Goal: Complete application form: Complete application form

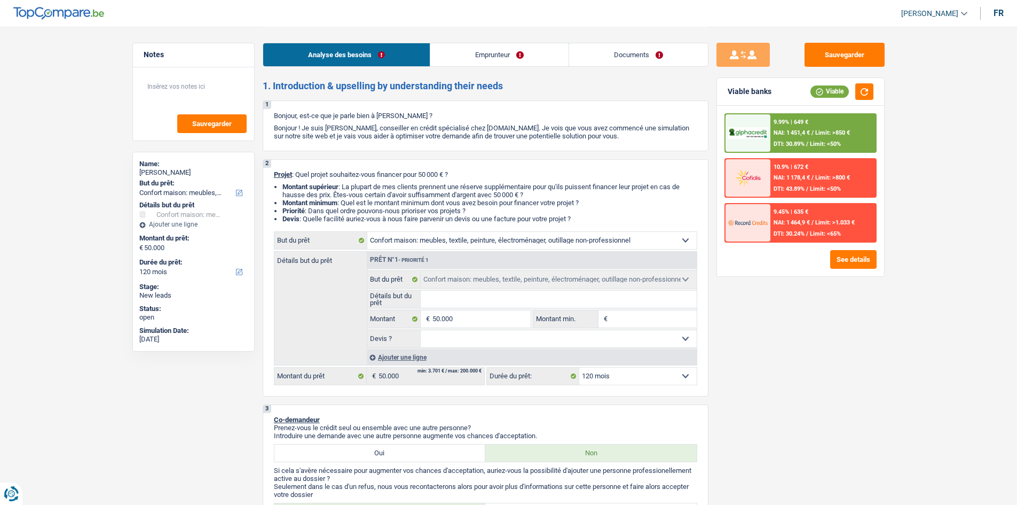
select select "household"
select select "120"
select select "household"
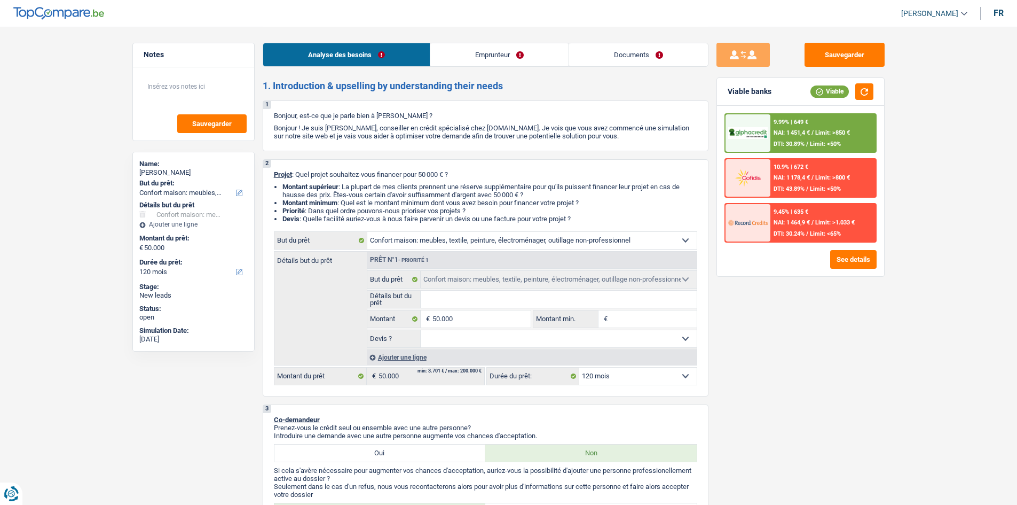
select select "120"
select select "worker"
select select "netSalary"
select select "liveWithParents"
select select "household"
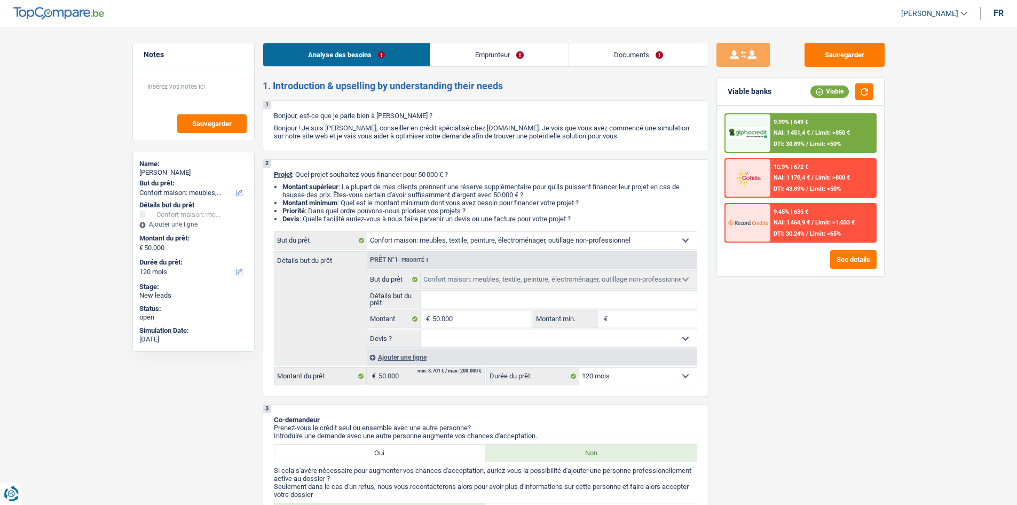
select select "household"
select select "120"
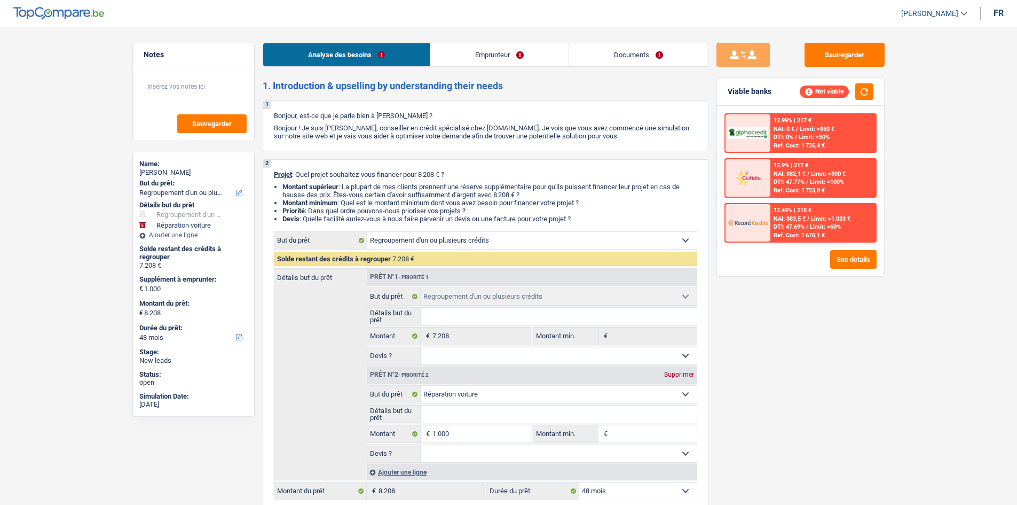
select select "refinancing"
select select "carRepair"
select select "48"
select select "refinancing"
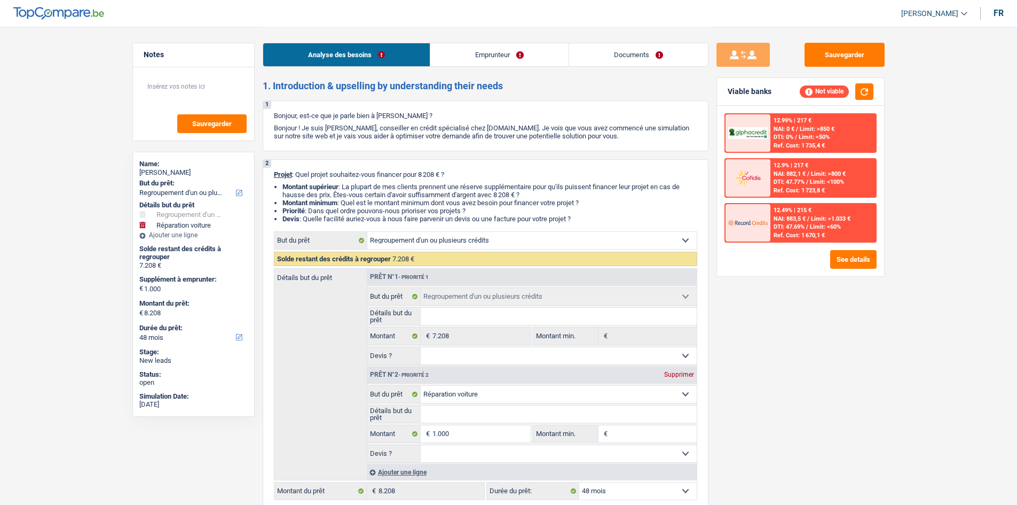
select select "refinancing"
select select "carRepair"
select select "48"
select select "retired"
select select "pension"
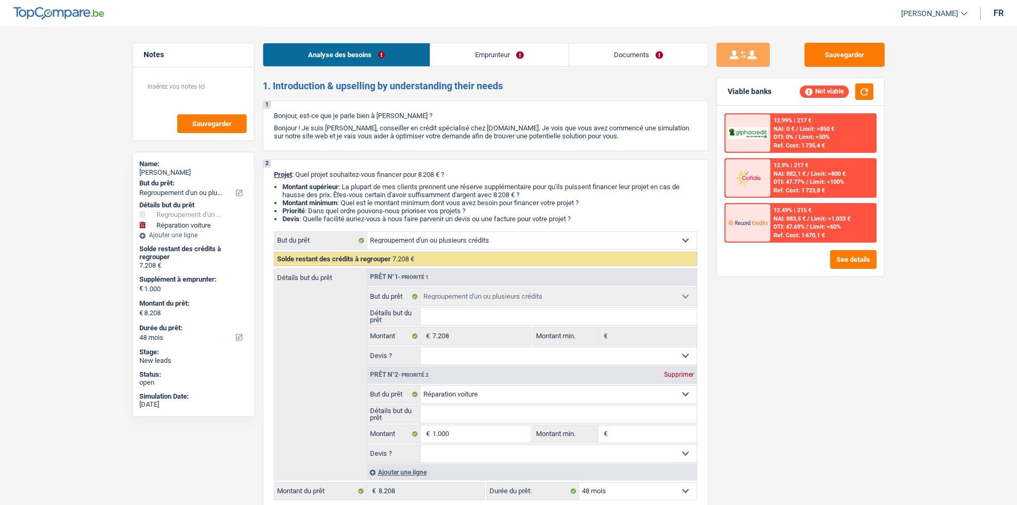
select select "rents"
select select "carLoan"
select select "36"
select select "cardOrCredit"
select select "refinancing"
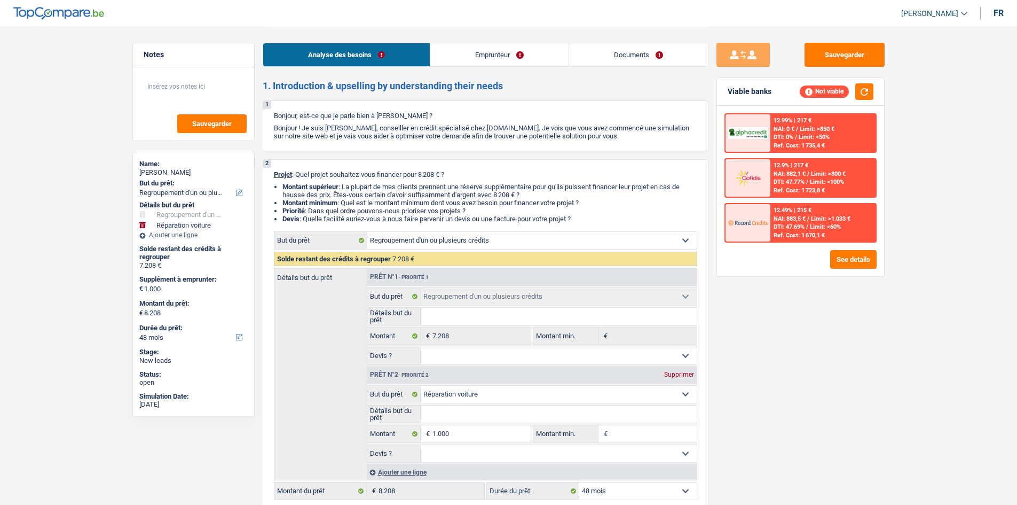
select select "refinancing"
select select "carRepair"
select select "48"
click at [508, 53] on link "Emprunteur" at bounding box center [499, 54] width 138 height 23
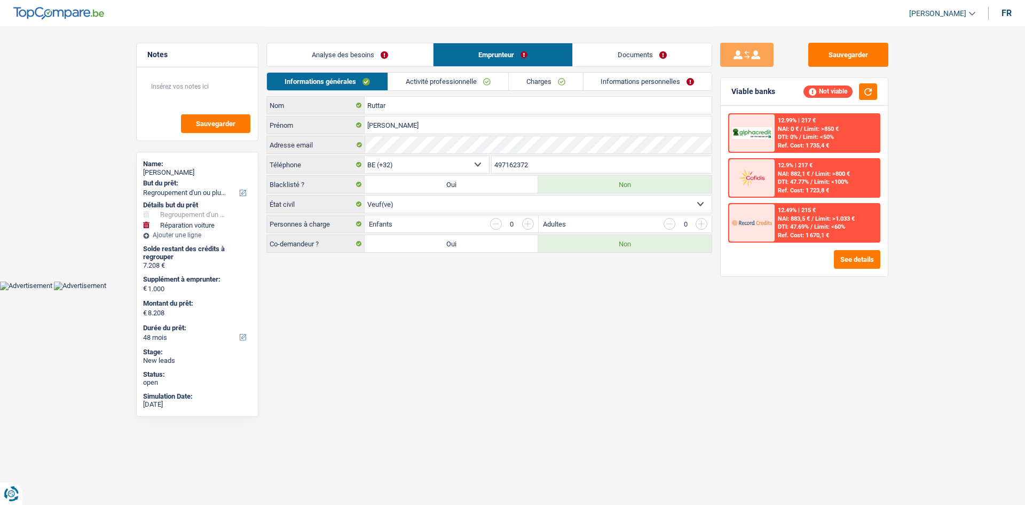
click at [609, 59] on link "Documents" at bounding box center [642, 54] width 139 height 23
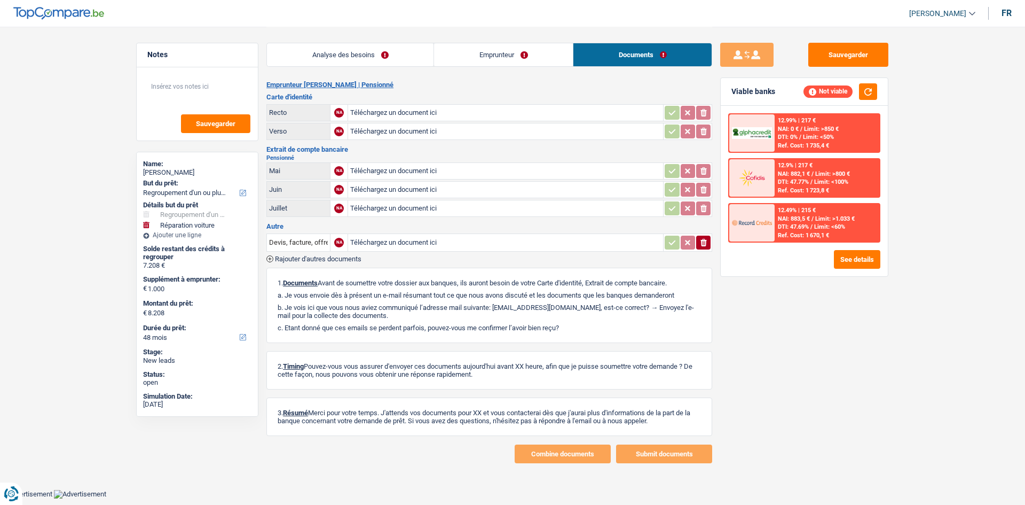
click at [507, 53] on link "Emprunteur" at bounding box center [503, 54] width 139 height 23
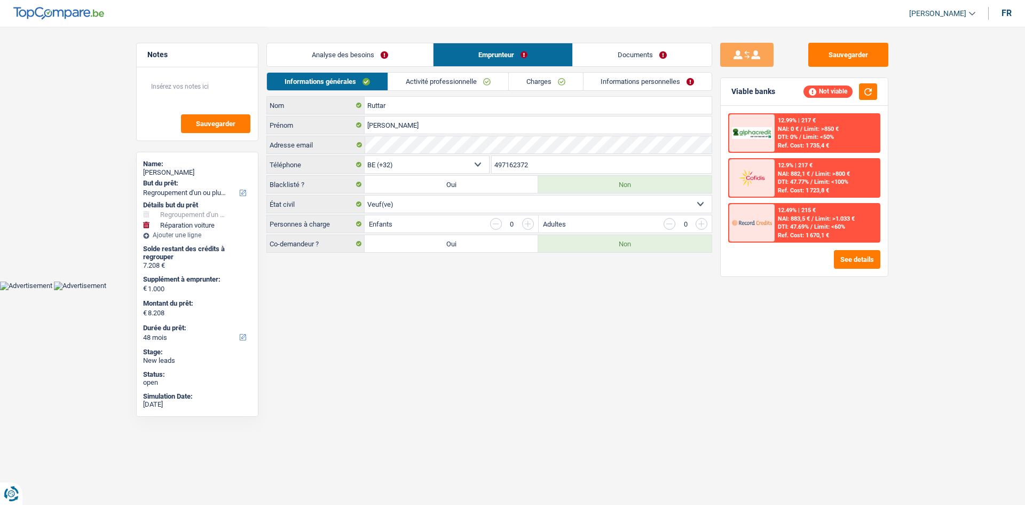
click at [545, 78] on link "Charges" at bounding box center [546, 82] width 74 height 18
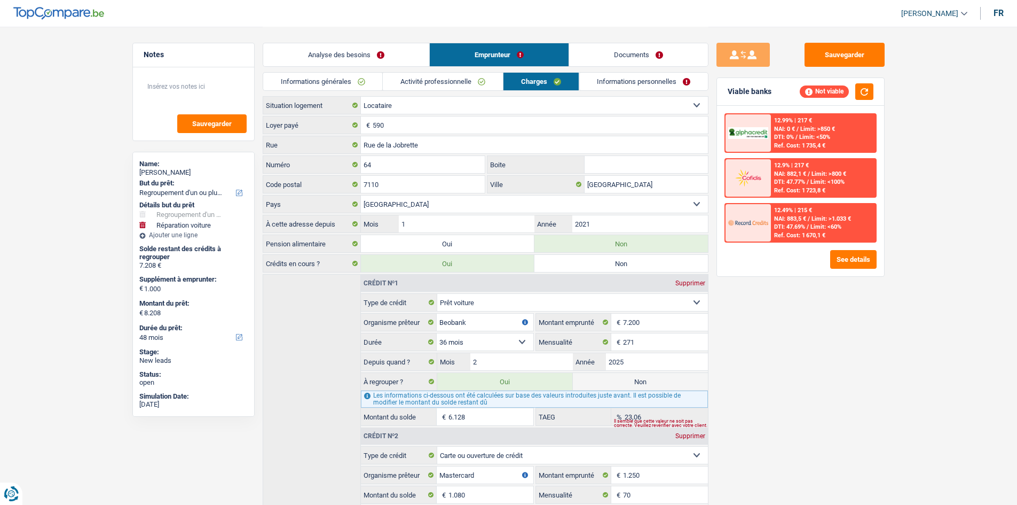
click at [605, 81] on link "Informations personnelles" at bounding box center [643, 82] width 129 height 18
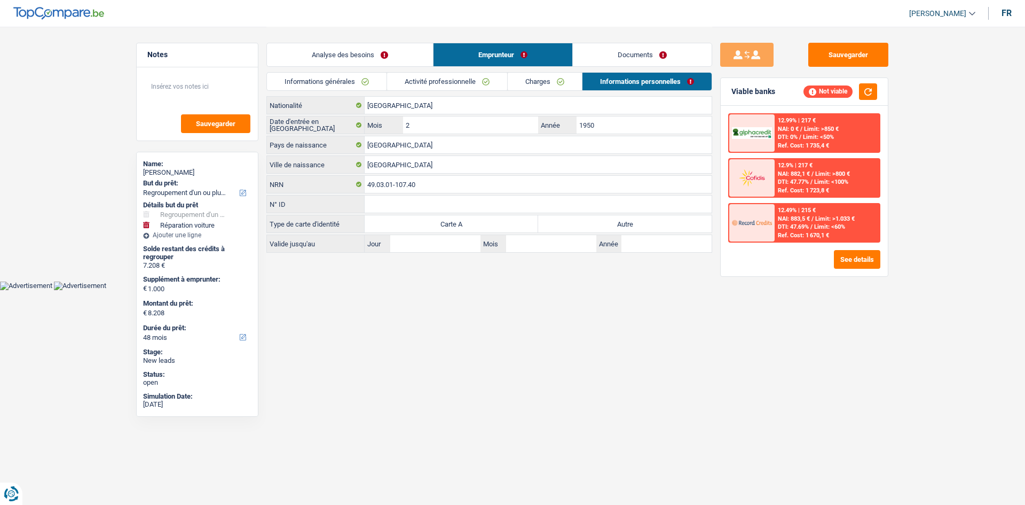
click at [533, 81] on link "Charges" at bounding box center [545, 82] width 74 height 18
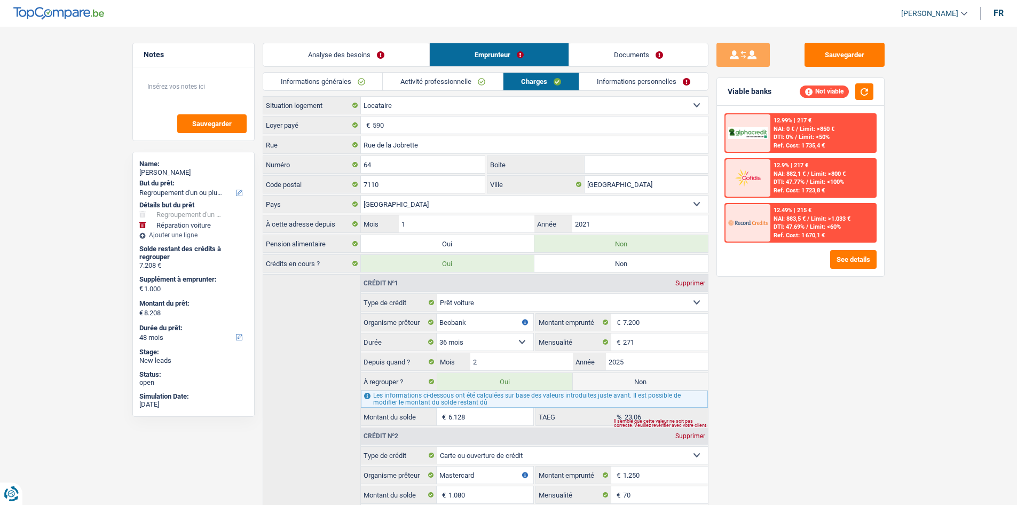
click at [591, 84] on link "Informations personnelles" at bounding box center [643, 82] width 129 height 18
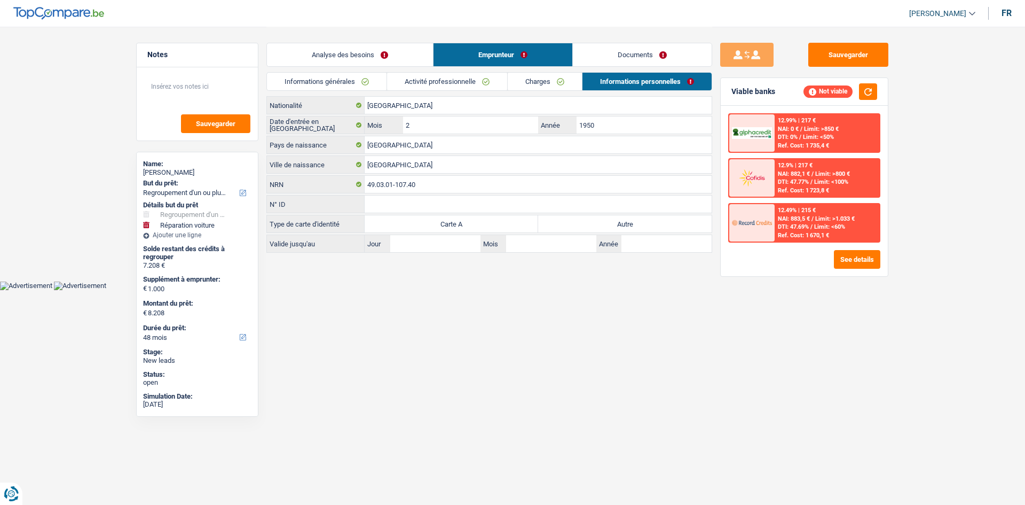
click at [454, 85] on link "Activité professionnelle" at bounding box center [447, 82] width 120 height 18
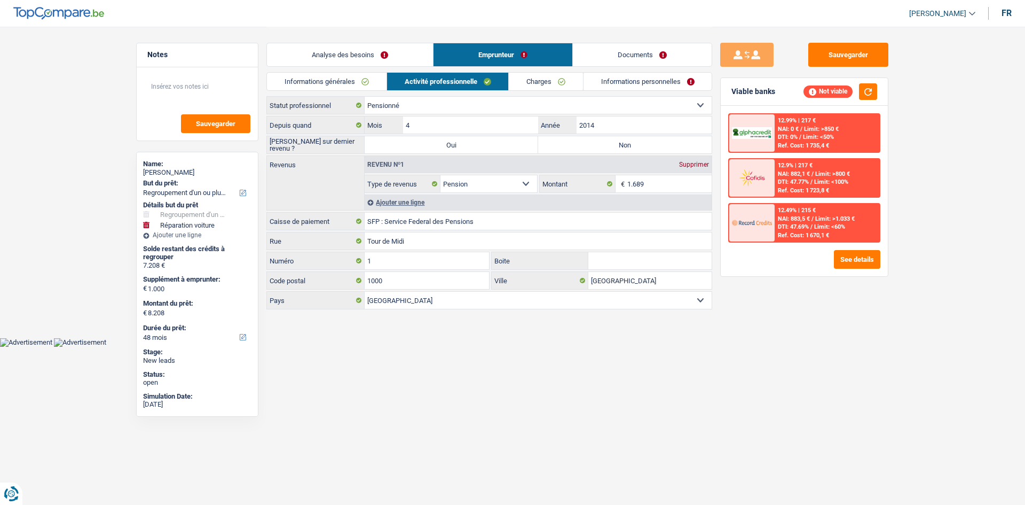
click at [529, 84] on link "Charges" at bounding box center [546, 82] width 74 height 18
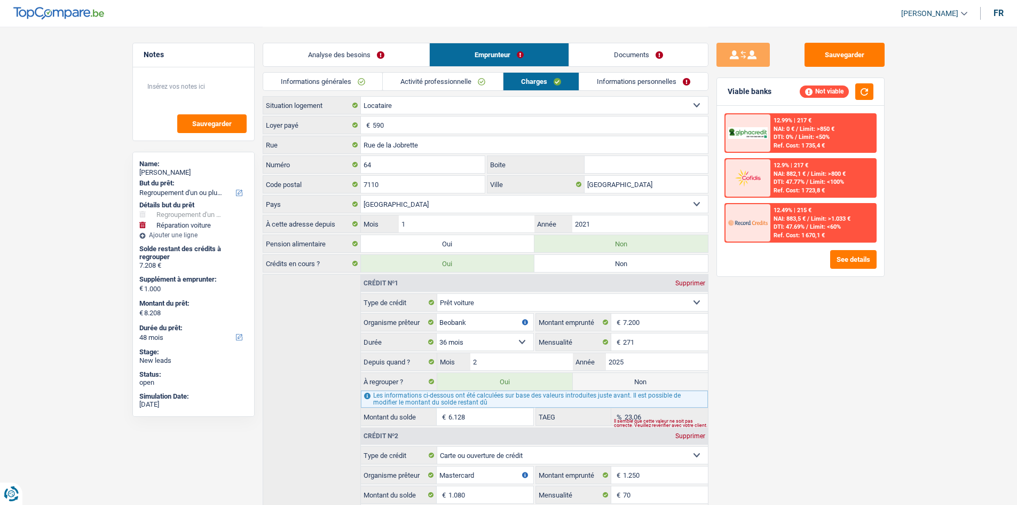
click at [353, 86] on link "Informations générales" at bounding box center [323, 82] width 120 height 18
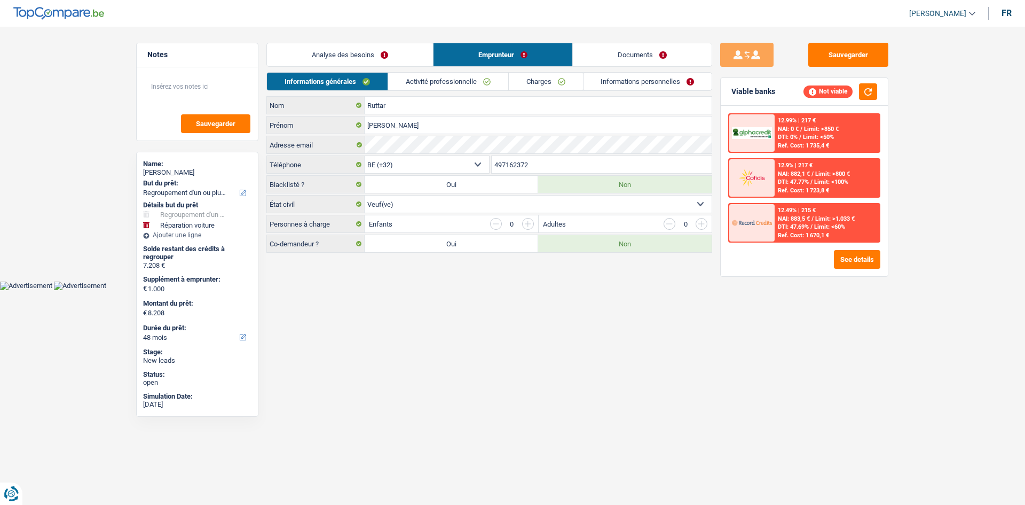
click at [358, 54] on link "Analyse des besoins" at bounding box center [350, 54] width 166 height 23
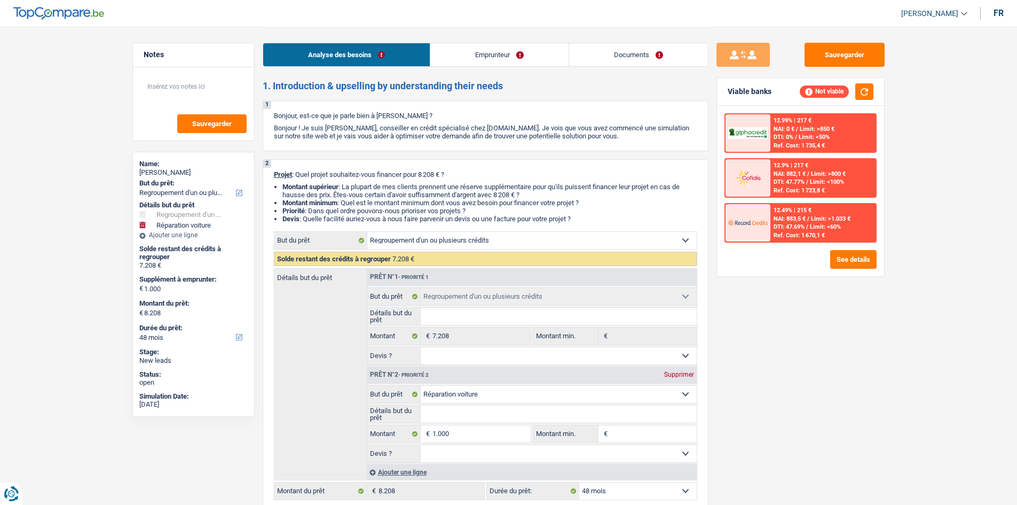
click at [606, 51] on link "Documents" at bounding box center [638, 54] width 139 height 23
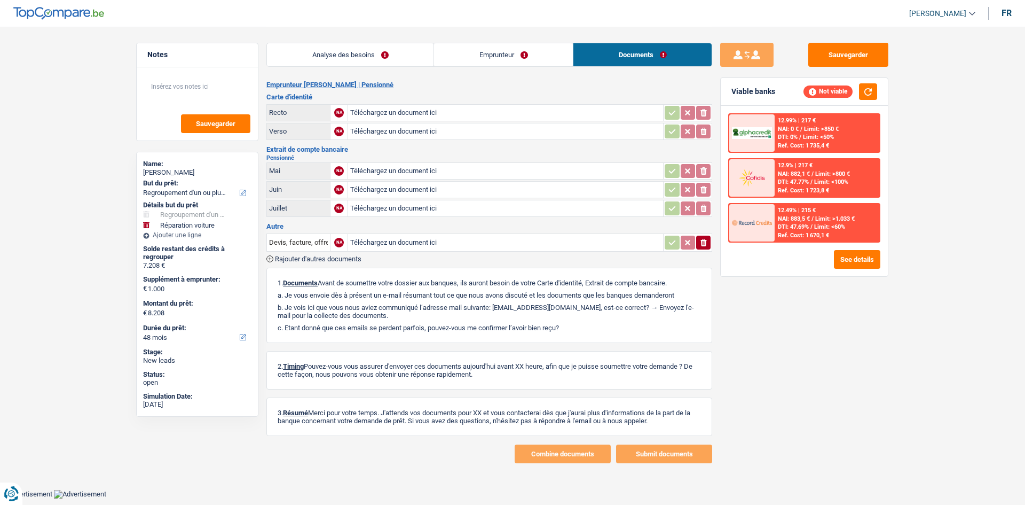
click at [373, 60] on link "Analyse des besoins" at bounding box center [350, 54] width 167 height 23
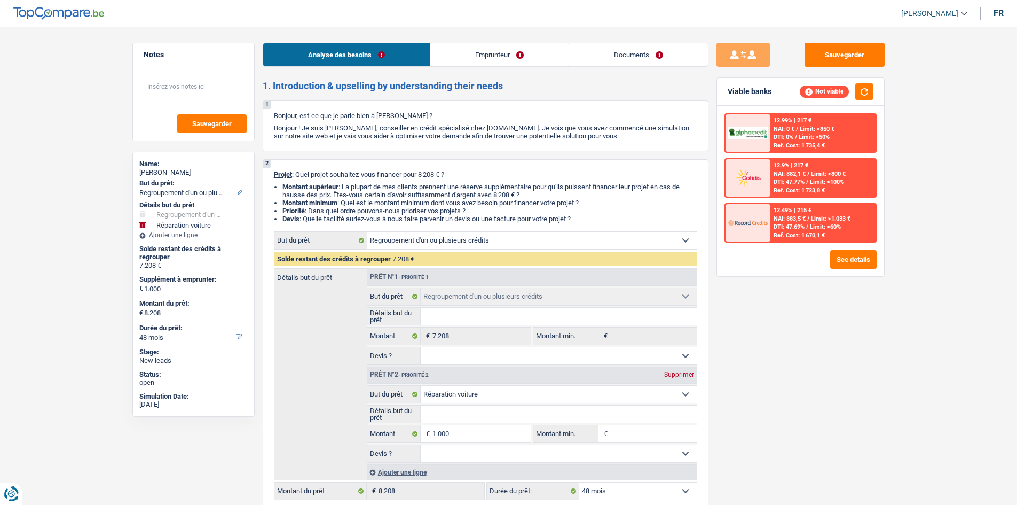
click at [521, 50] on link "Emprunteur" at bounding box center [499, 54] width 138 height 23
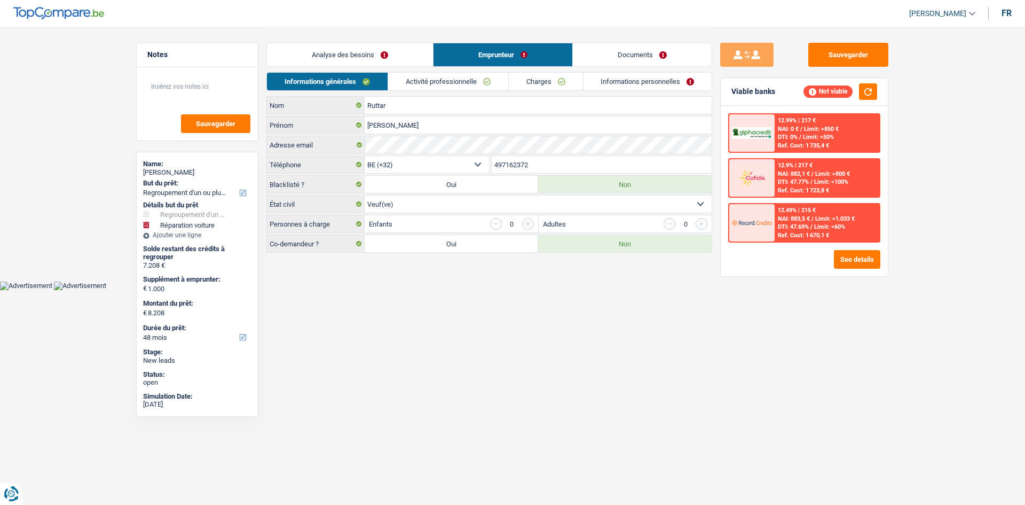
click at [622, 50] on link "Documents" at bounding box center [642, 54] width 139 height 23
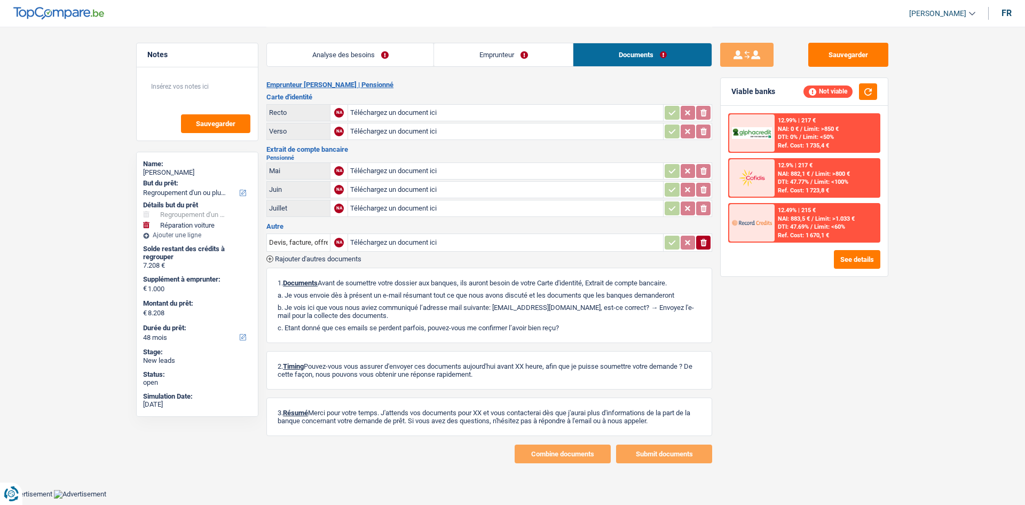
click at [549, 58] on link "Emprunteur" at bounding box center [503, 54] width 139 height 23
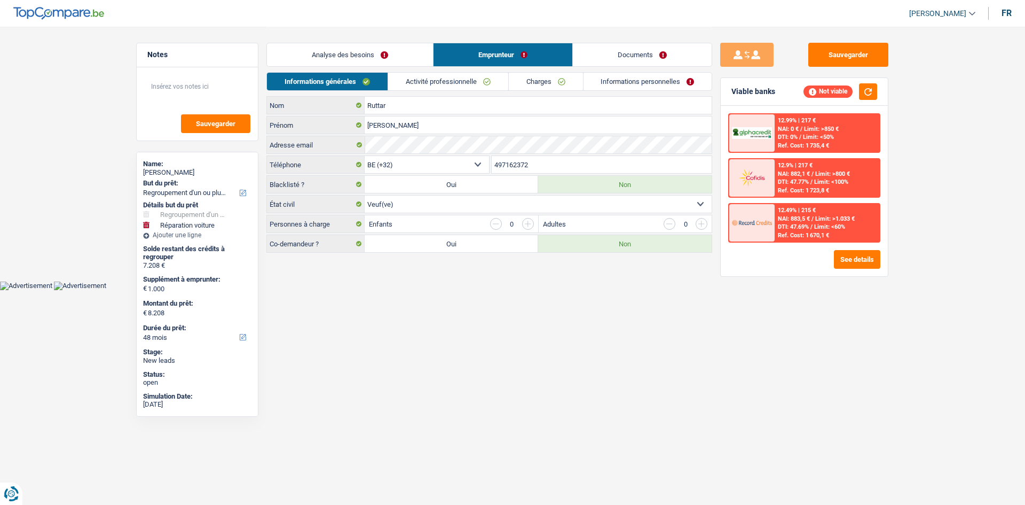
click at [619, 85] on link "Informations personnelles" at bounding box center [648, 82] width 129 height 18
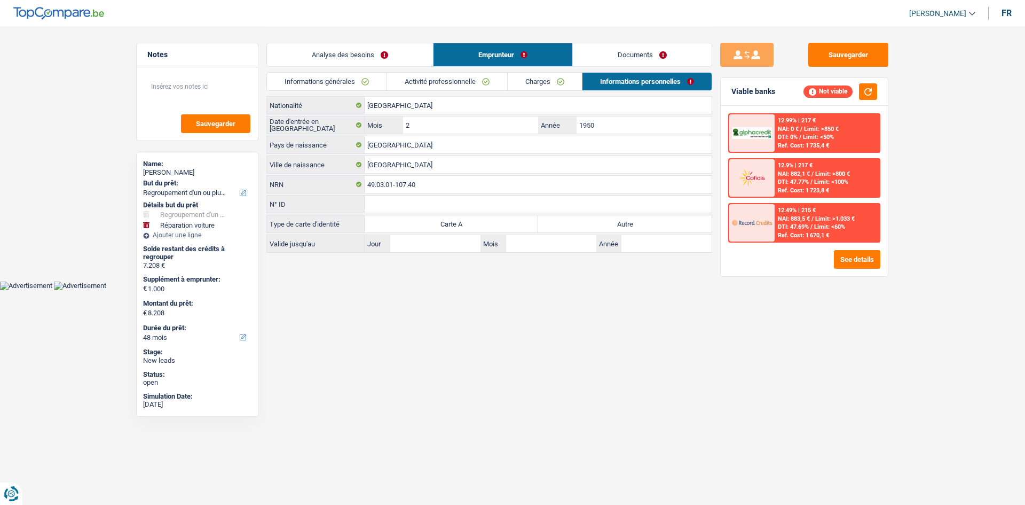
click at [524, 80] on link "Charges" at bounding box center [545, 82] width 74 height 18
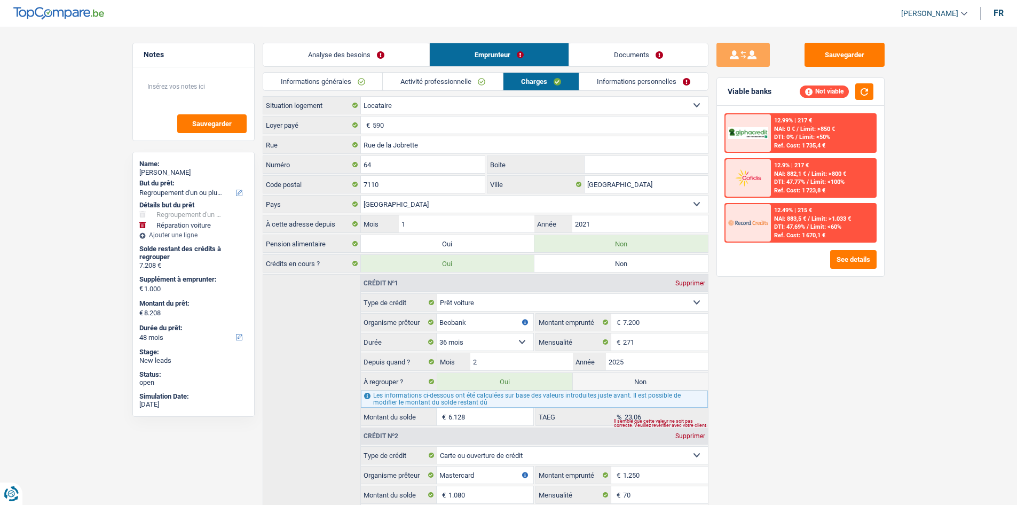
click at [460, 79] on link "Activité professionnelle" at bounding box center [443, 82] width 120 height 18
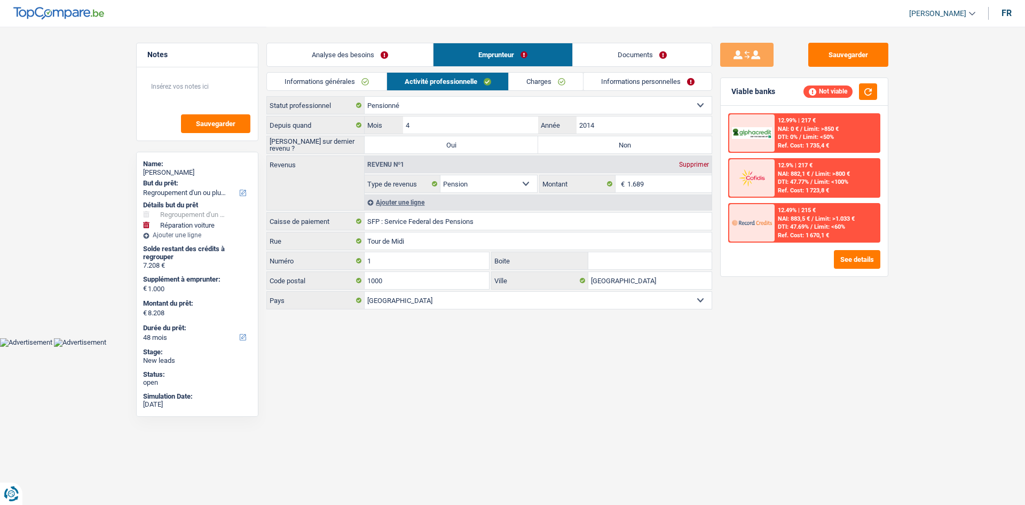
click at [358, 84] on link "Informations générales" at bounding box center [327, 82] width 120 height 18
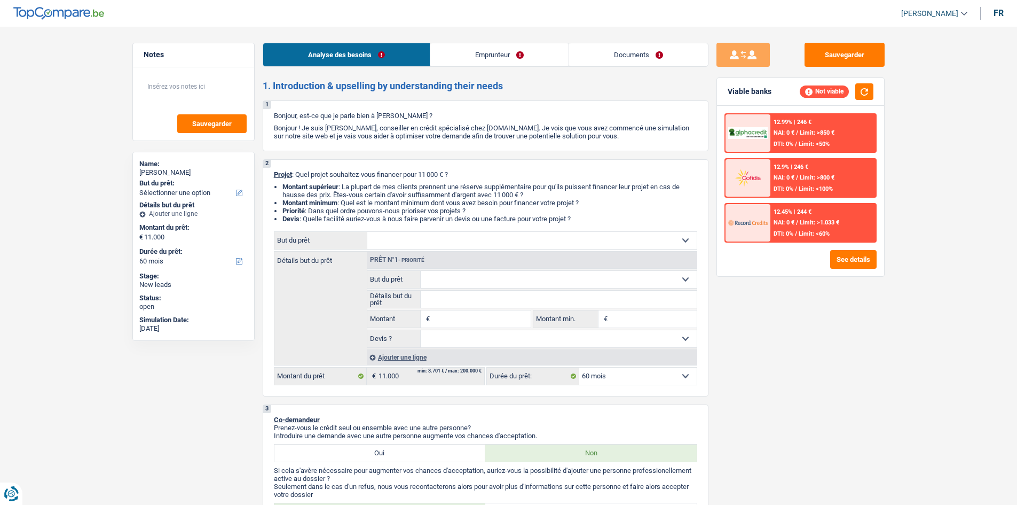
select select "60"
select select "mutuality"
select select "mutualityIndemnity"
select select "60"
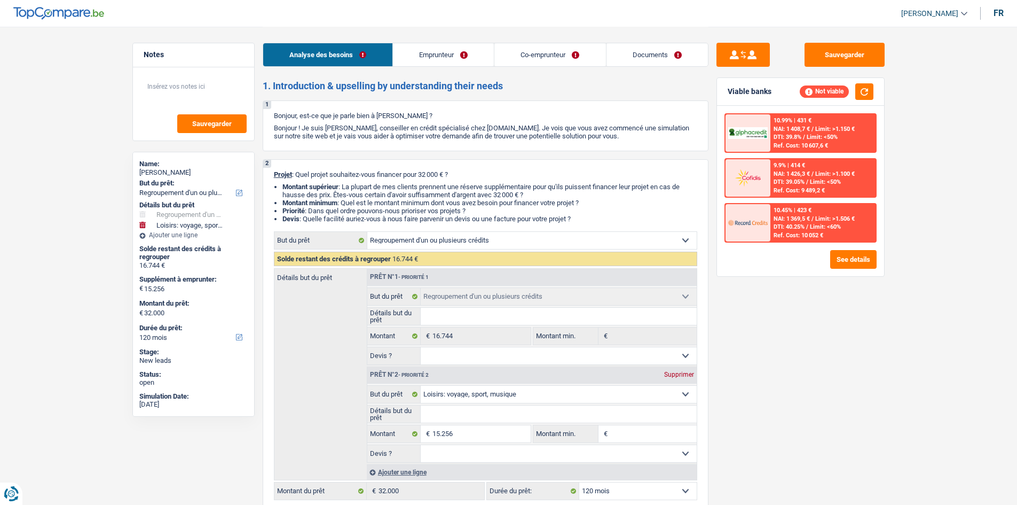
select select "refinancing"
select select "hobbies"
select select "120"
select select "refinancing"
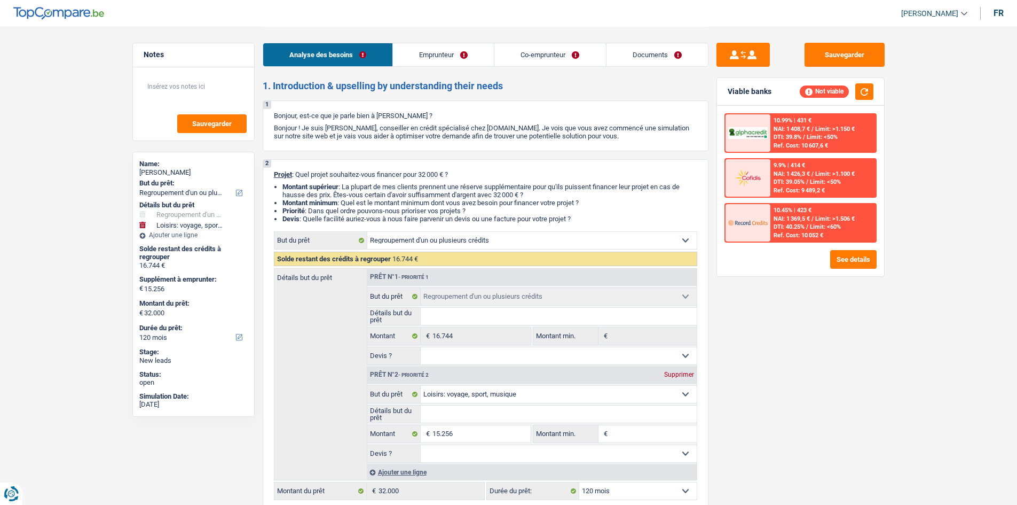
select select "refinancing"
select select "hobbies"
select select "120"
select select "invalid"
select select "worker"
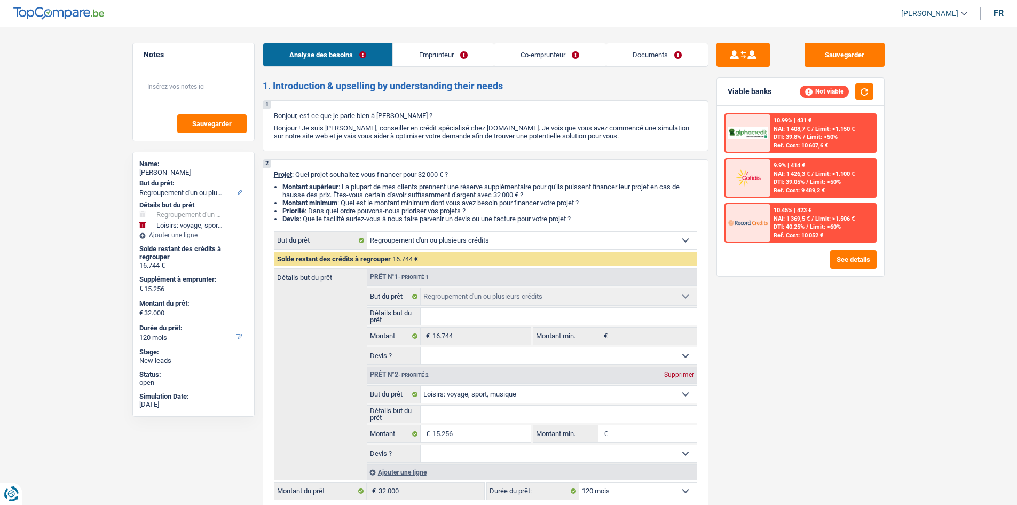
select select "disabilityPension"
select select "netSalary"
select select "rents"
select select "personalLoan"
select select "loanRepayment"
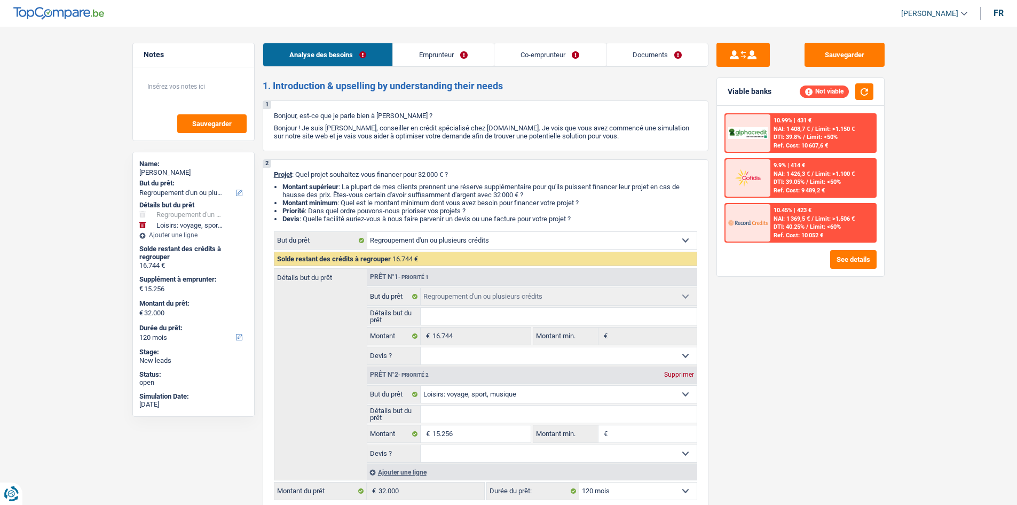
select select "84"
select select "refinancing"
select select "hobbies"
select select "120"
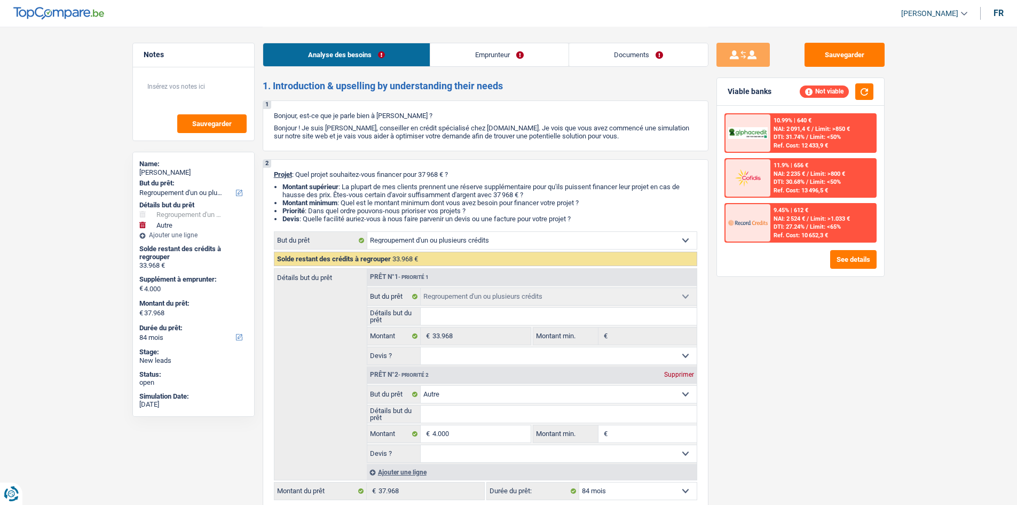
select select "refinancing"
select select "other"
select select "84"
select select "refinancing"
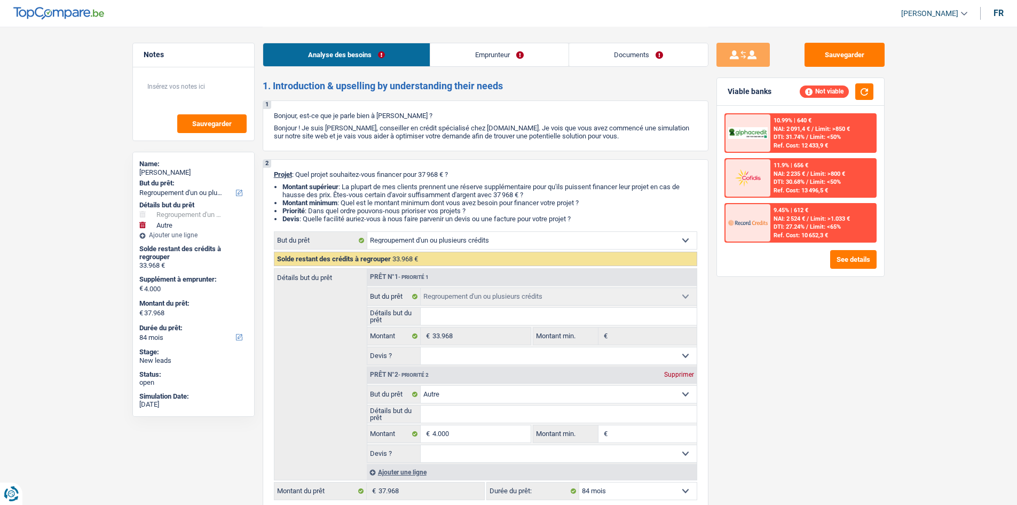
select select "refinancing"
select select "other"
select select "84"
select select "privateEmployee"
select select "netSalary"
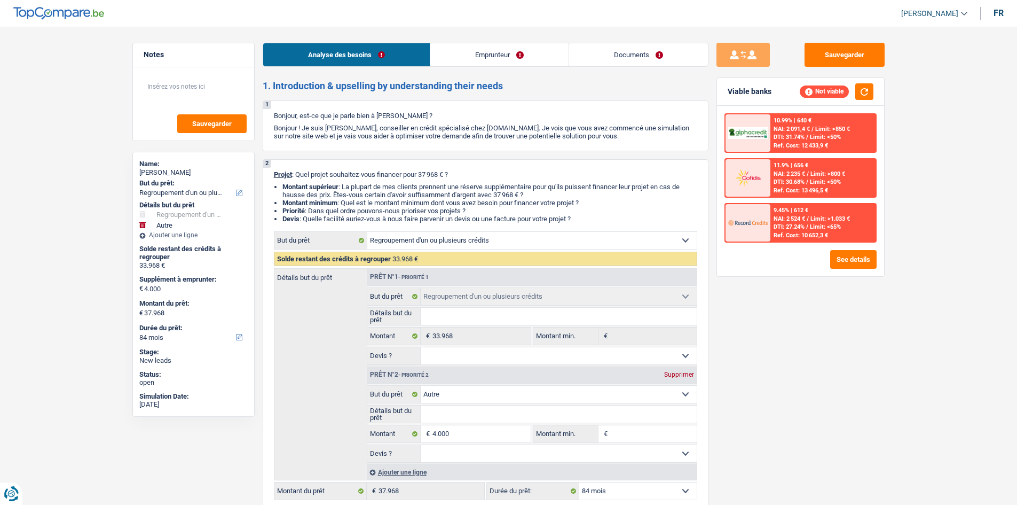
select select "mealVouchers"
select select "rents"
select select "carLoan"
select select "60"
select select "personalLoan"
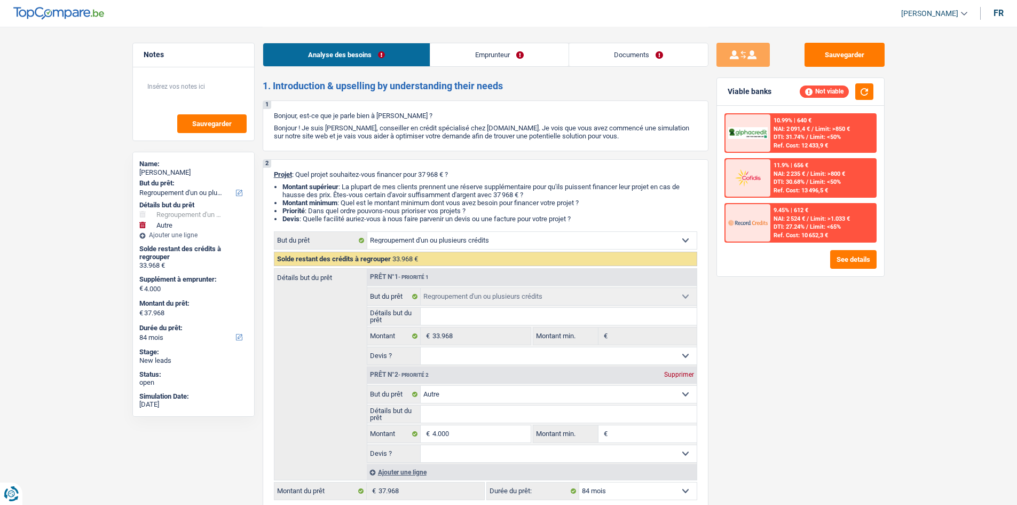
select select "loanRepayment"
select select "48"
select select "cardOrCredit"
select select "refinancing"
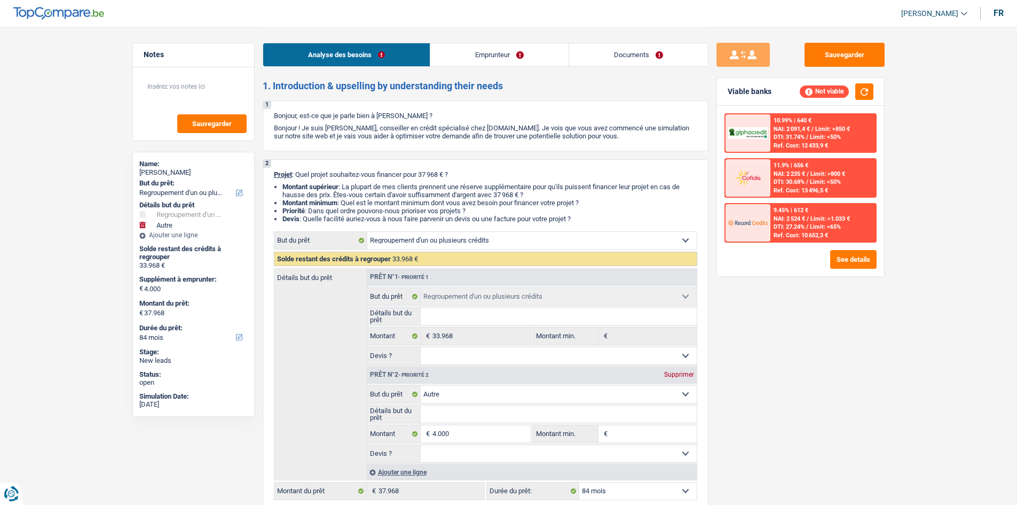
select select "refinancing"
select select "other"
select select "84"
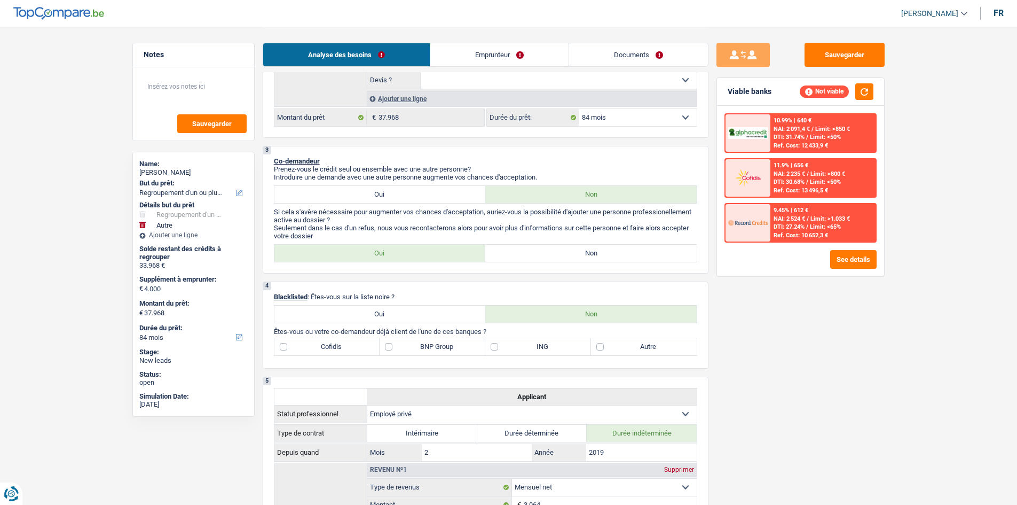
scroll to position [374, 0]
click at [519, 253] on label "Non" at bounding box center [590, 252] width 211 height 17
click at [519, 253] on input "Non" at bounding box center [590, 252] width 211 height 17
radio input "true"
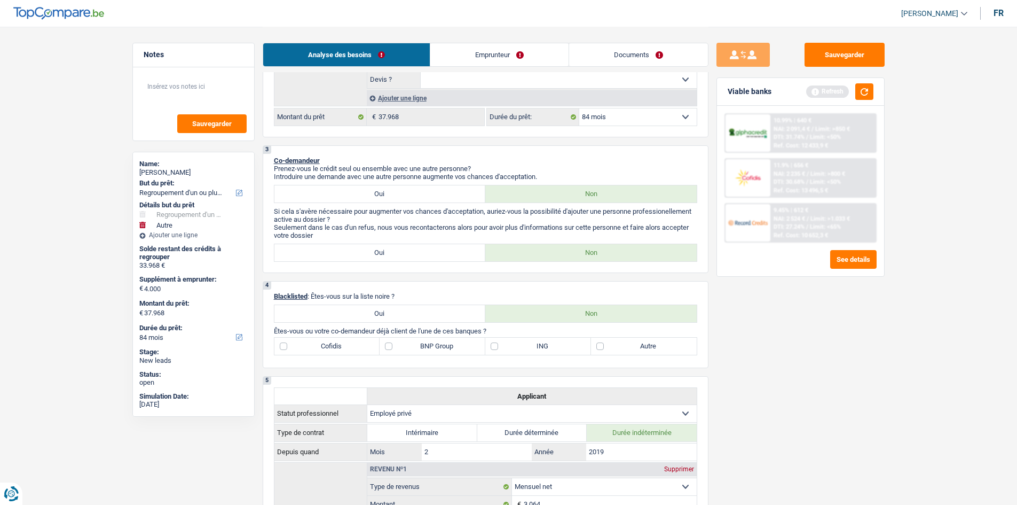
click at [602, 347] on label "Autre" at bounding box center [644, 345] width 106 height 17
click at [602, 347] on input "Autre" at bounding box center [644, 345] width 106 height 17
checkbox input "true"
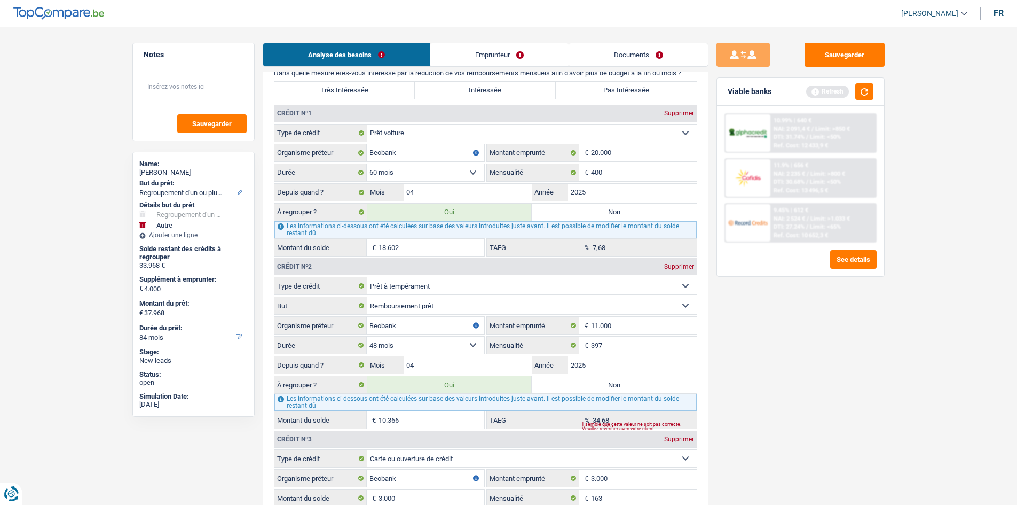
scroll to position [1015, 0]
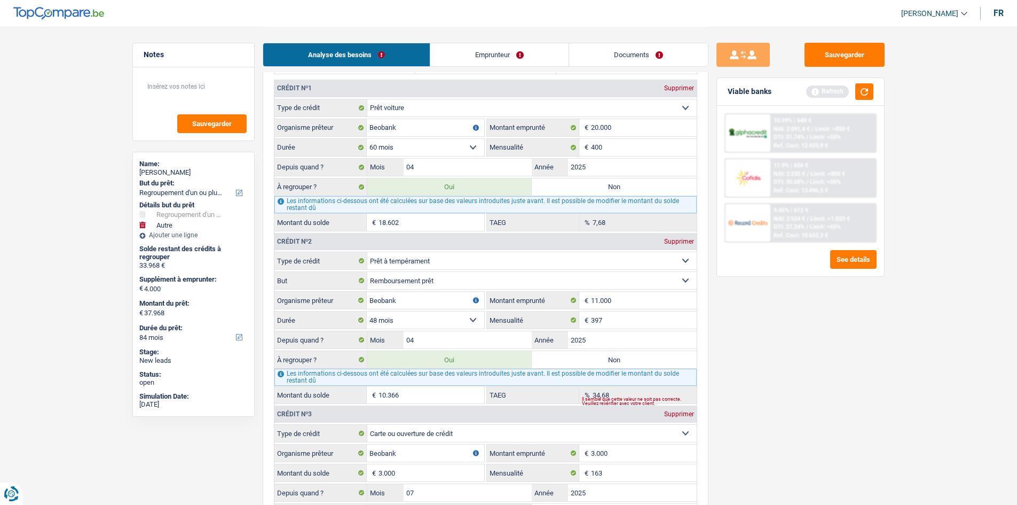
click at [572, 190] on label "Non" at bounding box center [614, 186] width 165 height 17
click at [572, 190] on input "Non" at bounding box center [614, 186] width 165 height 17
radio input "true"
type input "19.366"
type input "15.366"
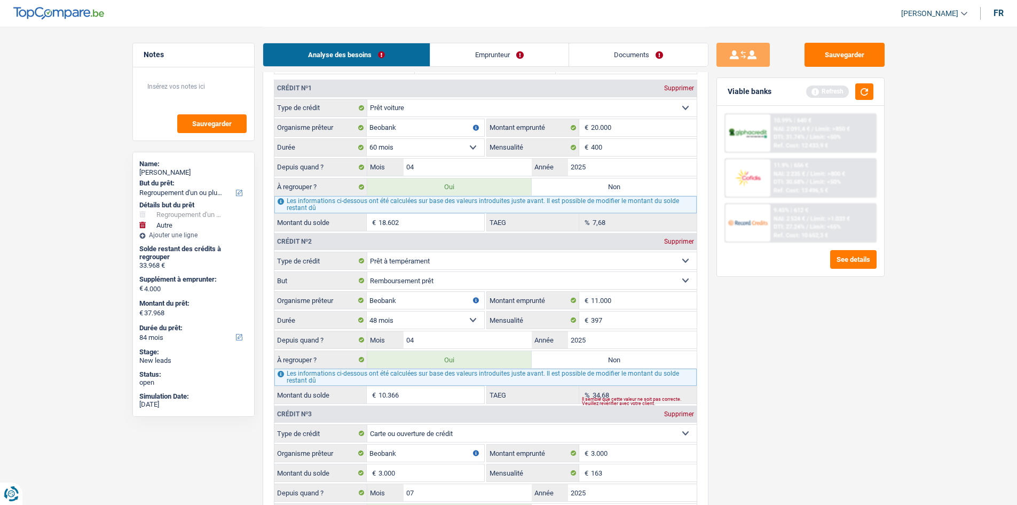
type input "19.366"
radio input "false"
type input "15.366"
type input "19.366"
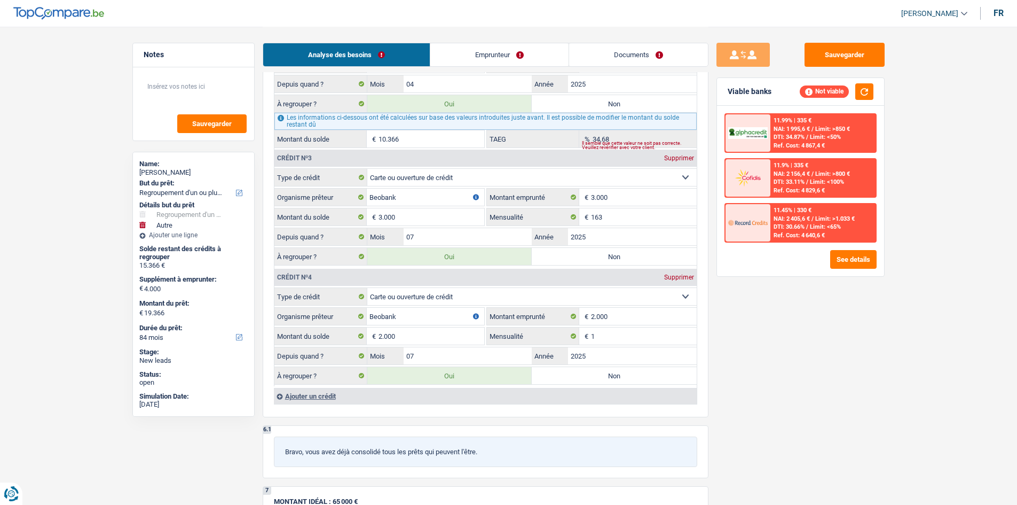
scroll to position [1281, 0]
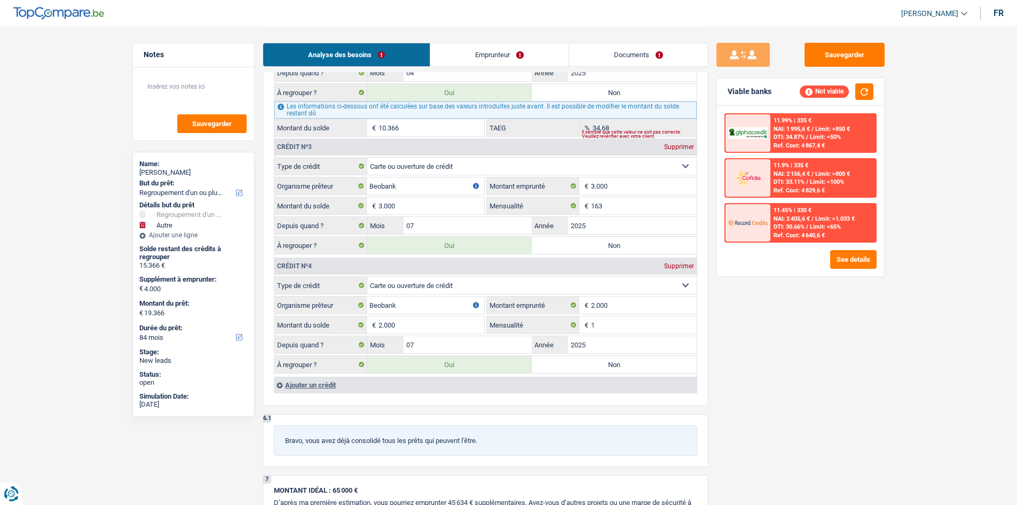
click at [678, 266] on div "Supprimer" at bounding box center [679, 266] width 35 height 6
type input "17.366"
type input "13.366"
type input "17.366"
type input "13.366"
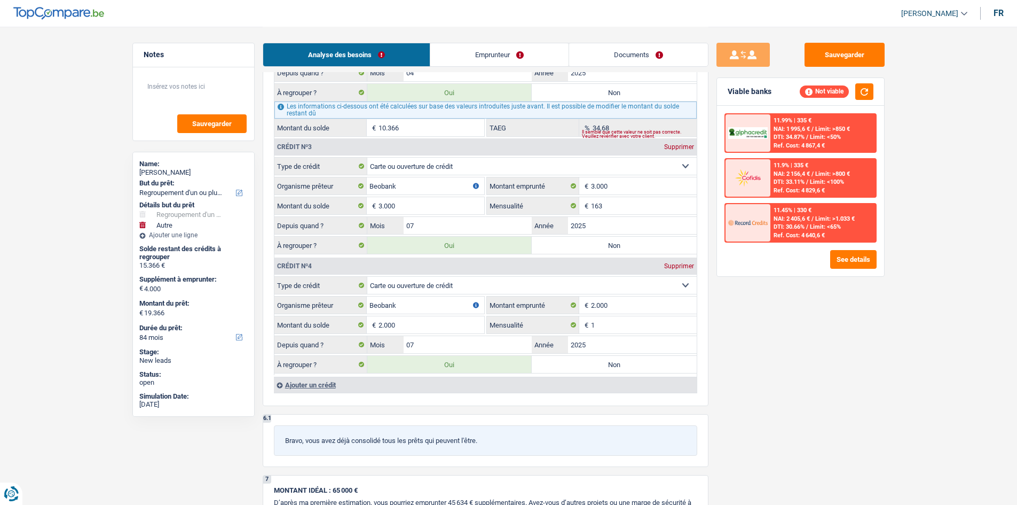
type input "17.366"
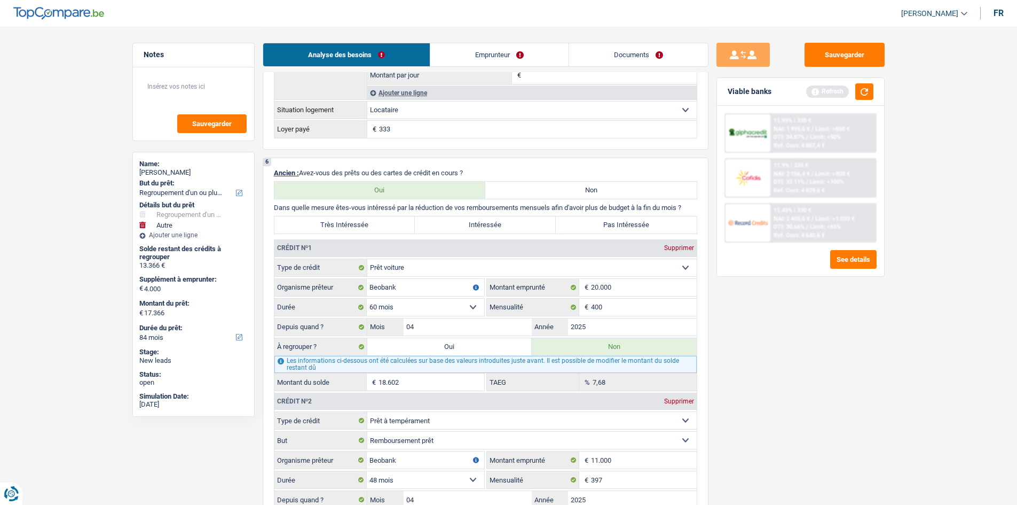
scroll to position [854, 0]
click at [868, 91] on button "button" at bounding box center [864, 91] width 18 height 17
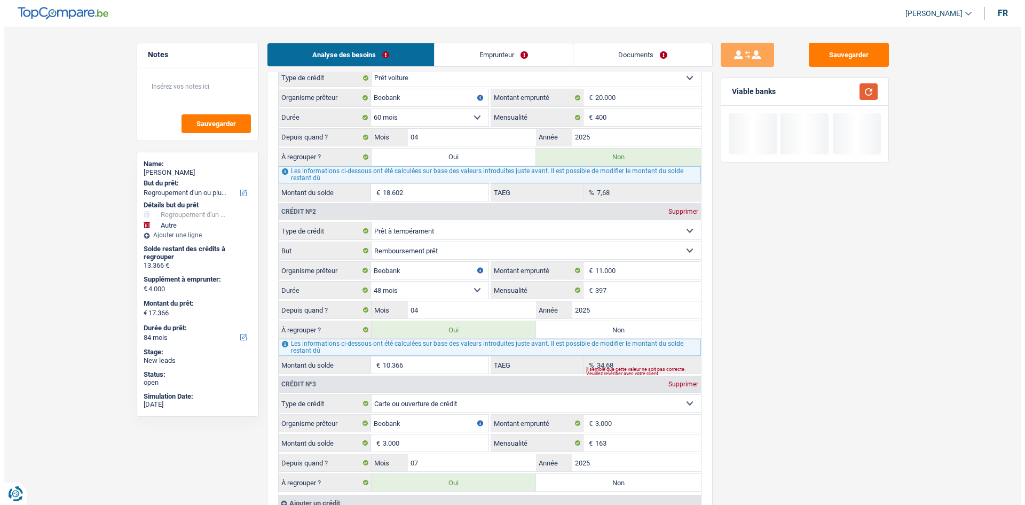
scroll to position [1068, 0]
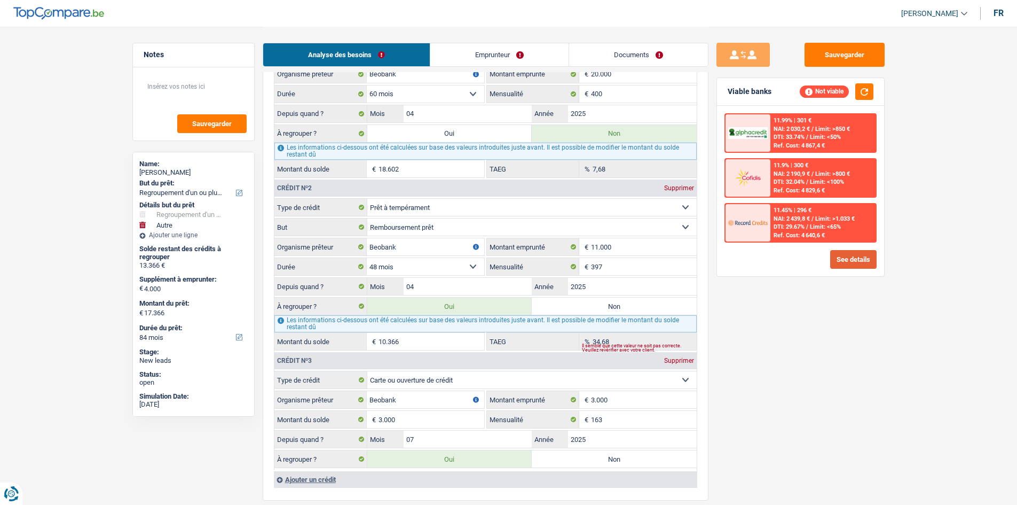
click at [846, 259] on button "See details" at bounding box center [853, 259] width 46 height 19
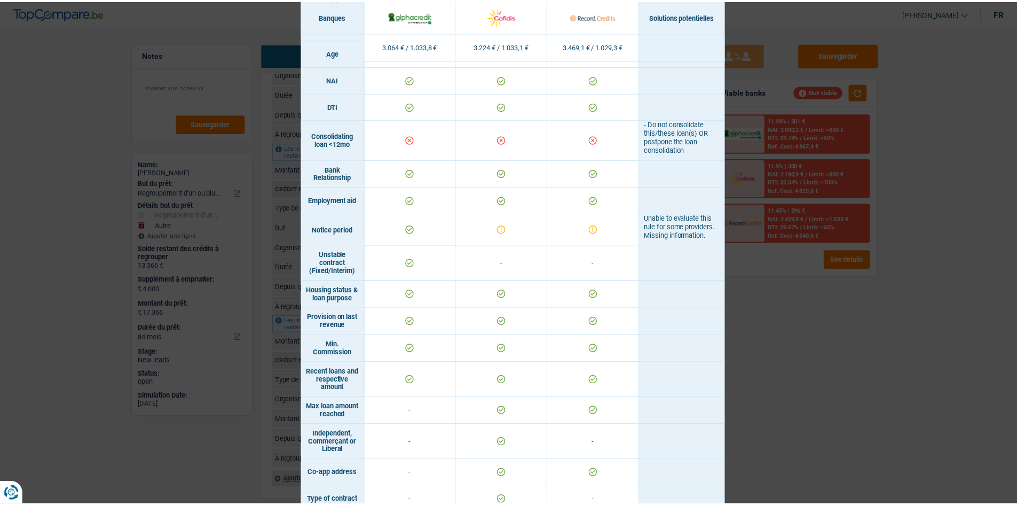
scroll to position [481, 0]
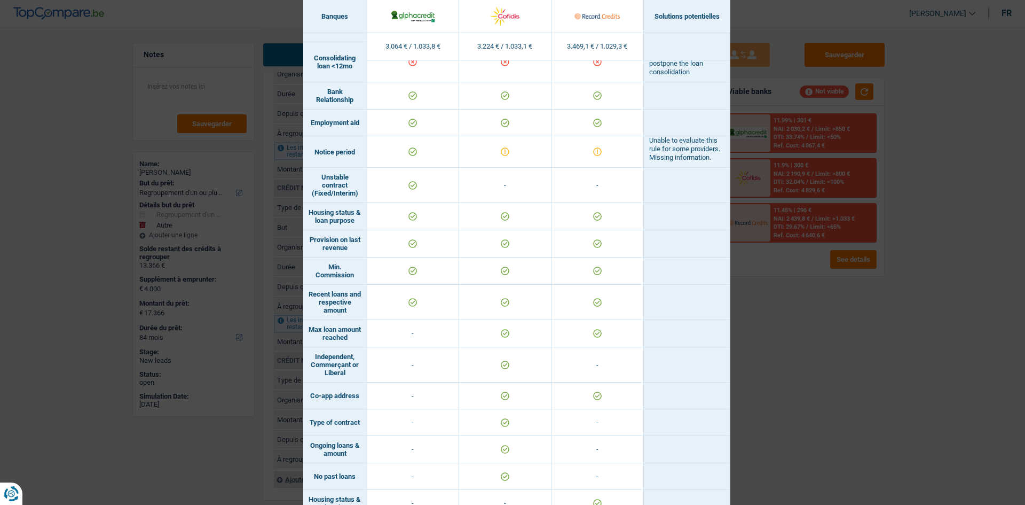
click at [785, 333] on div "Banks conditions × Banques Solutions potentielles Revenus / Charges 3.064 € / 1…" at bounding box center [512, 252] width 1025 height 505
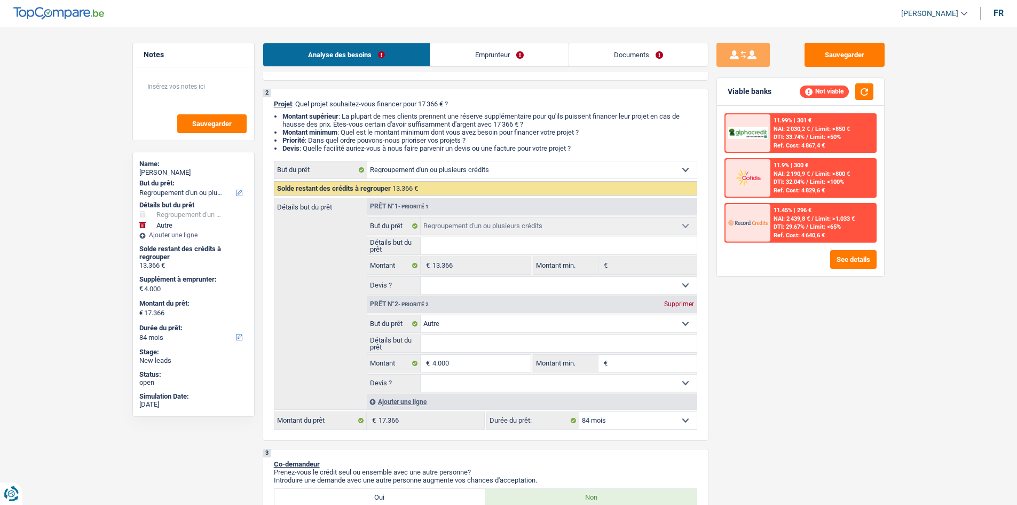
scroll to position [0, 0]
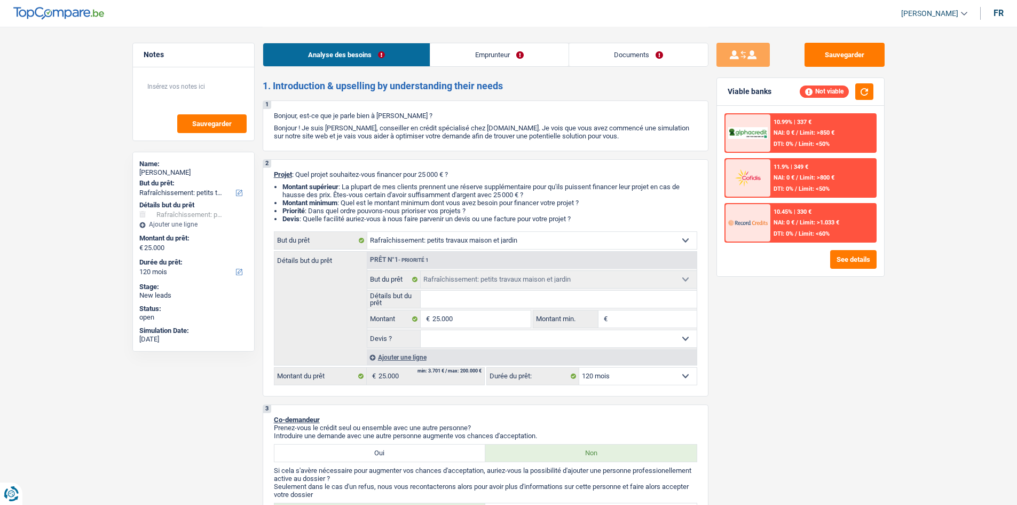
select select "houseOrGarden"
select select "120"
select select "houseOrGarden"
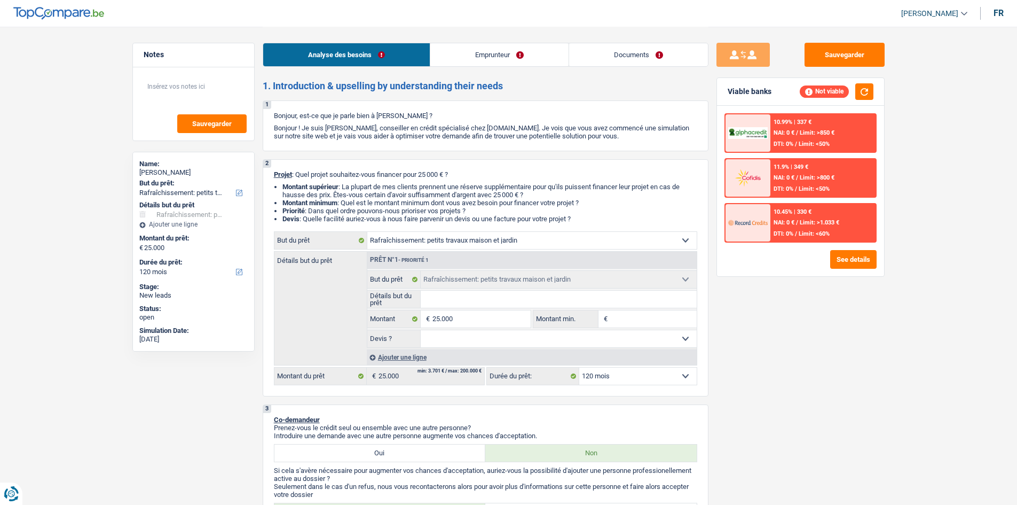
select select "120"
select select "mutuality"
select select "familyAllowances"
select select "mutualityIndemnity"
select select "rents"
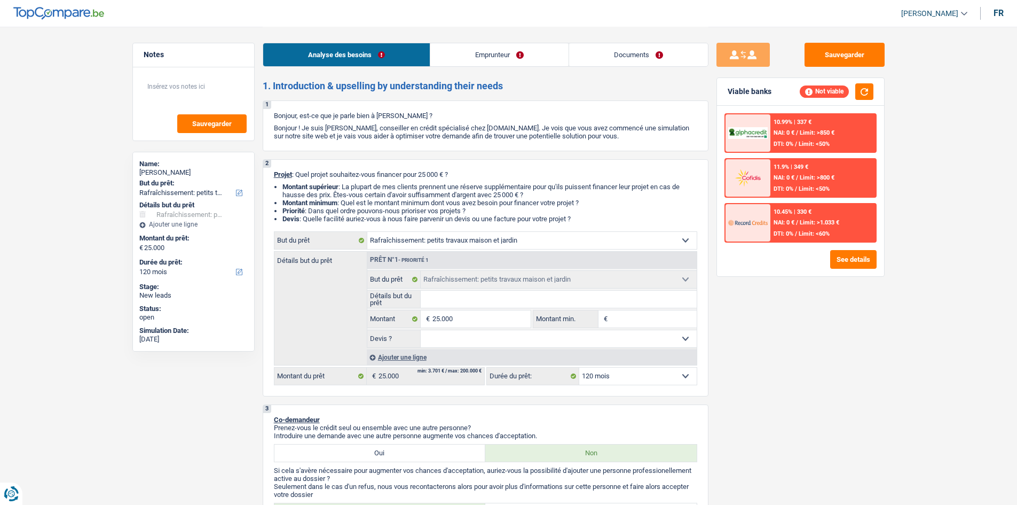
select select "houseOrGarden"
select select "120"
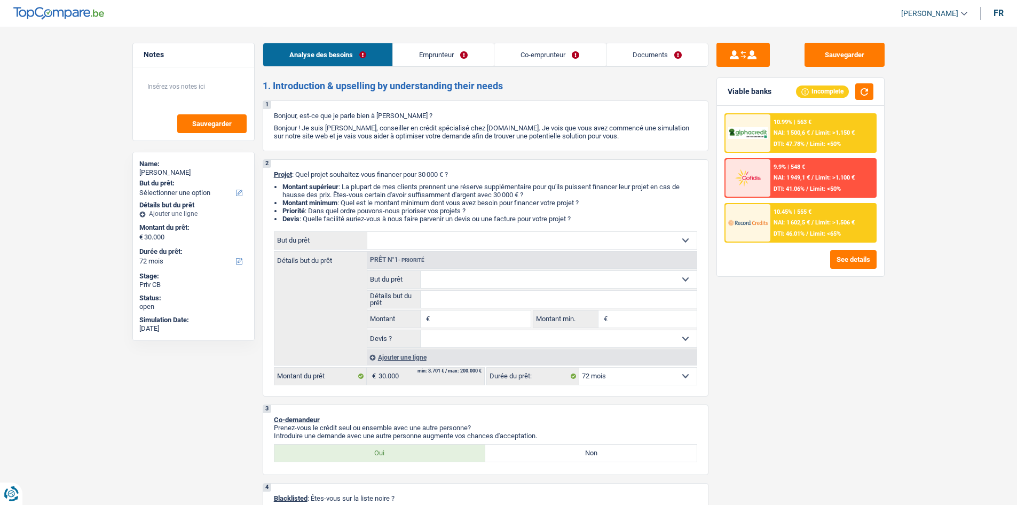
select select "72"
select select "publicEmployee"
select select "familyAllowances"
select select "netSalary"
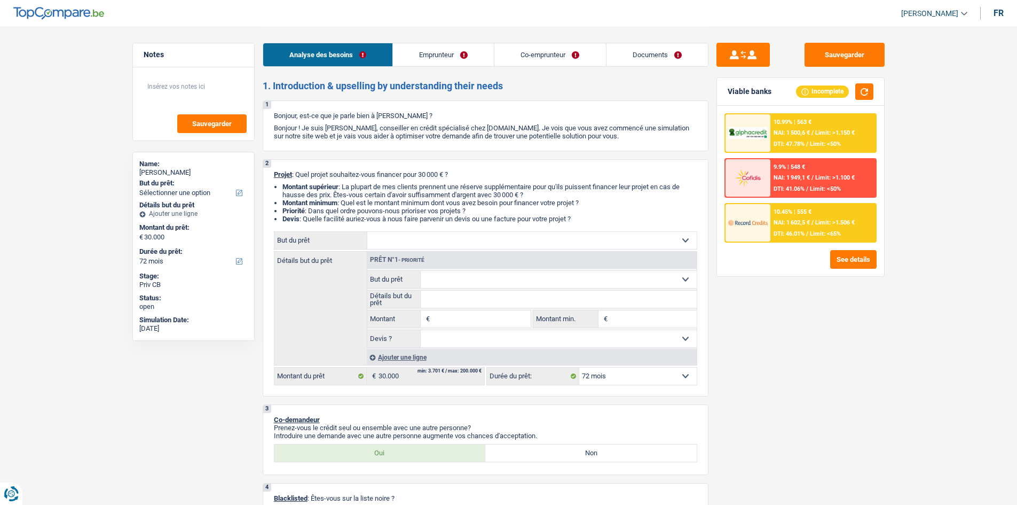
select select "mealVouchers"
select select "rents"
select select "72"
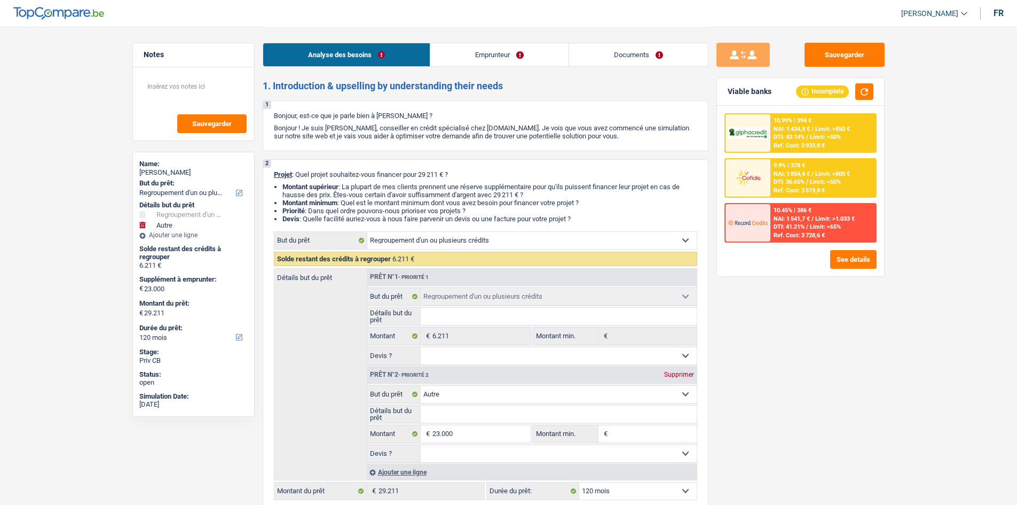
select select "refinancing"
select select "other"
select select "120"
select select "refinancing"
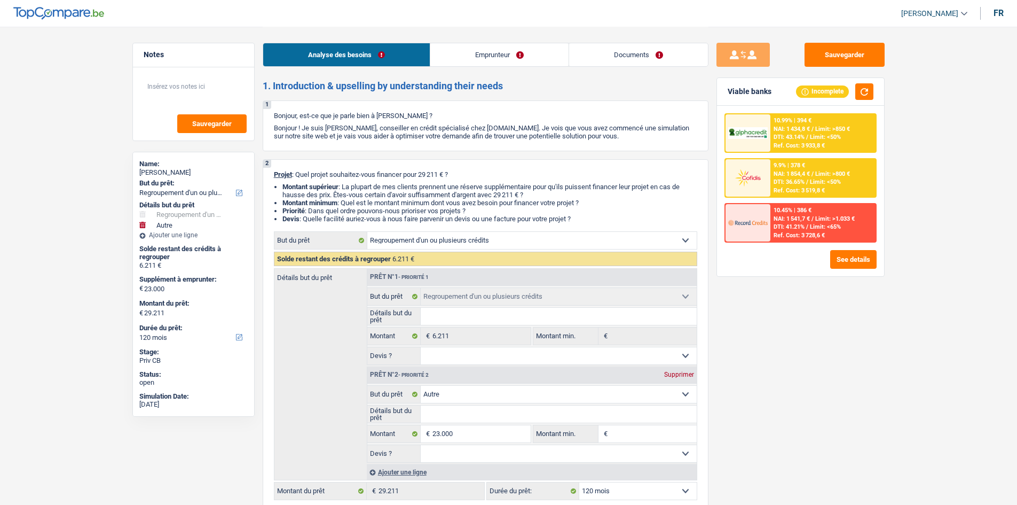
select select "refinancing"
select select "other"
select select "120"
select select "privateEmployee"
select select "familyAllowances"
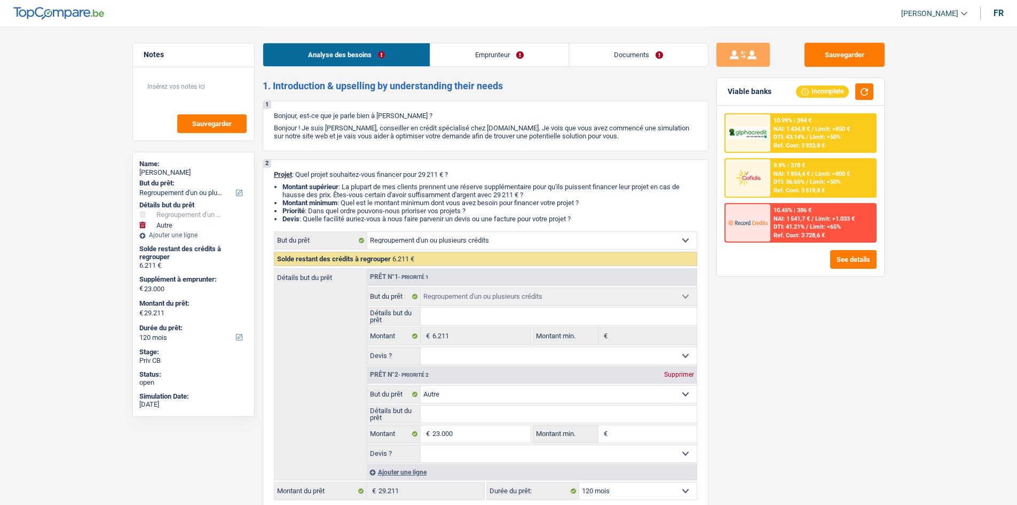
select select "netSalary"
select select "mealVouchers"
select select "rents"
select select "personalLoan"
select select "homeFurnishingOrRelocation"
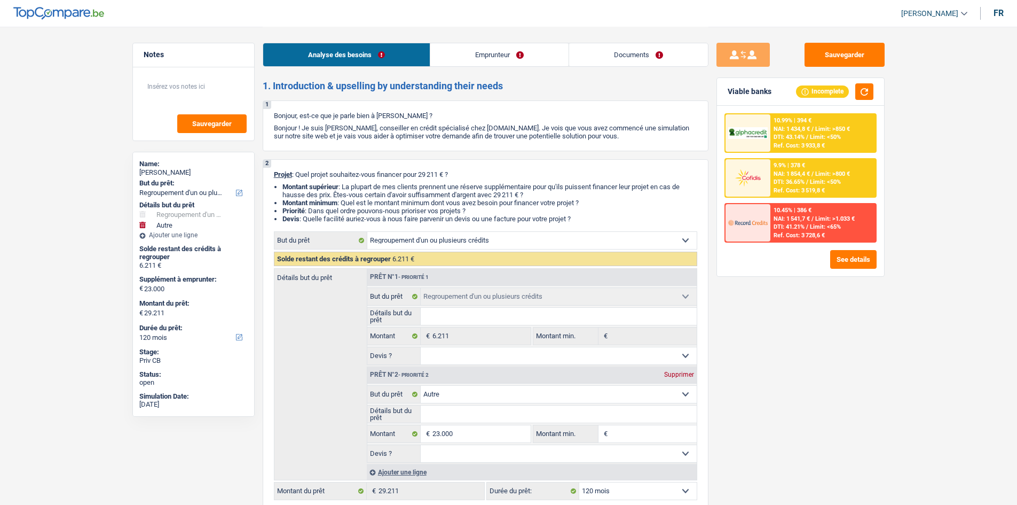
select select "48"
select select "refinancing"
select select "other"
select select "120"
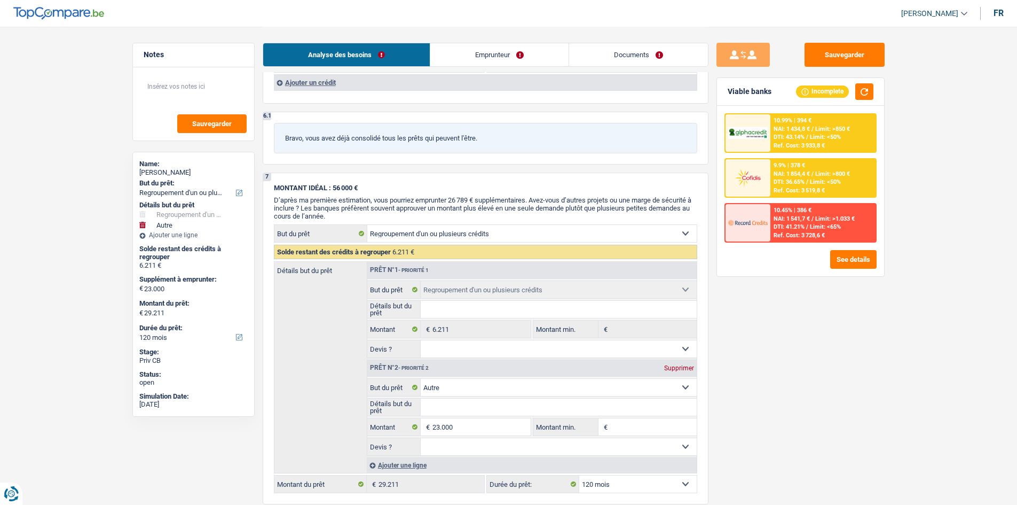
scroll to position [1228, 0]
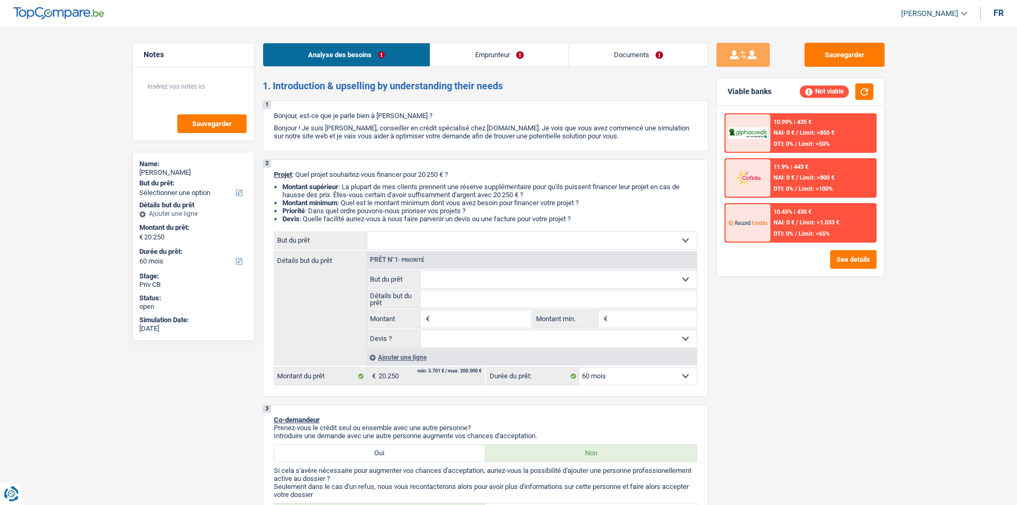
select select "60"
select select "privateEmployee"
select select "netSalary"
select select "mealVouchers"
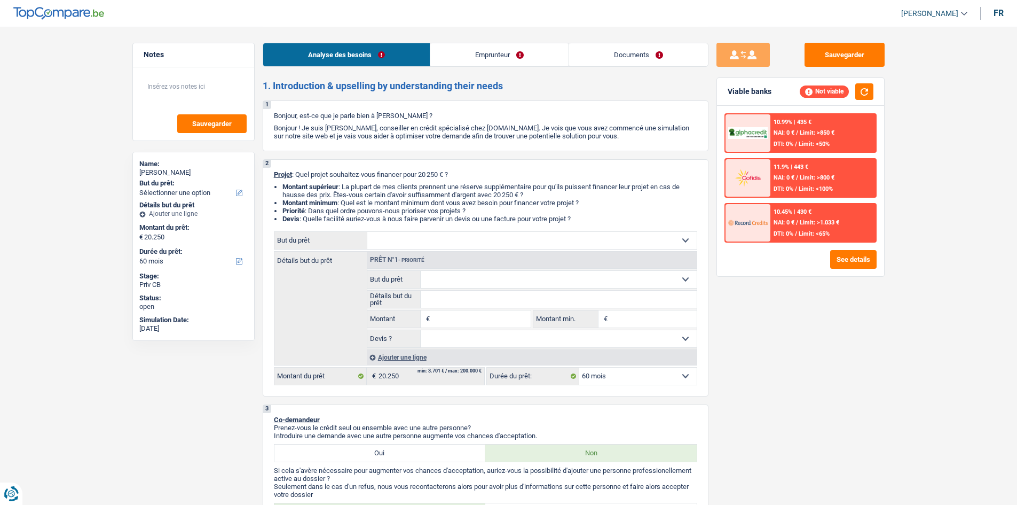
select select "60"
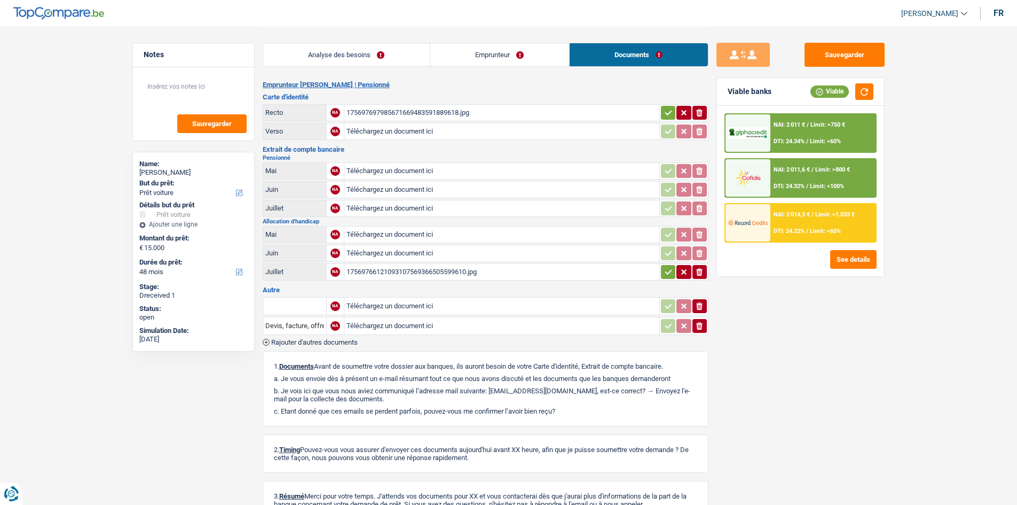
select select "car"
select select "48"
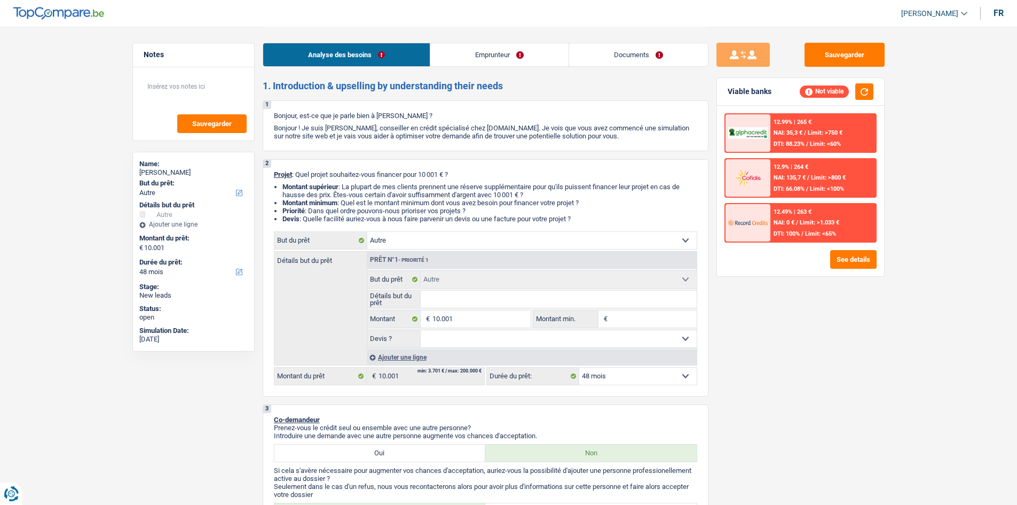
select select "other"
select select "48"
select select "other"
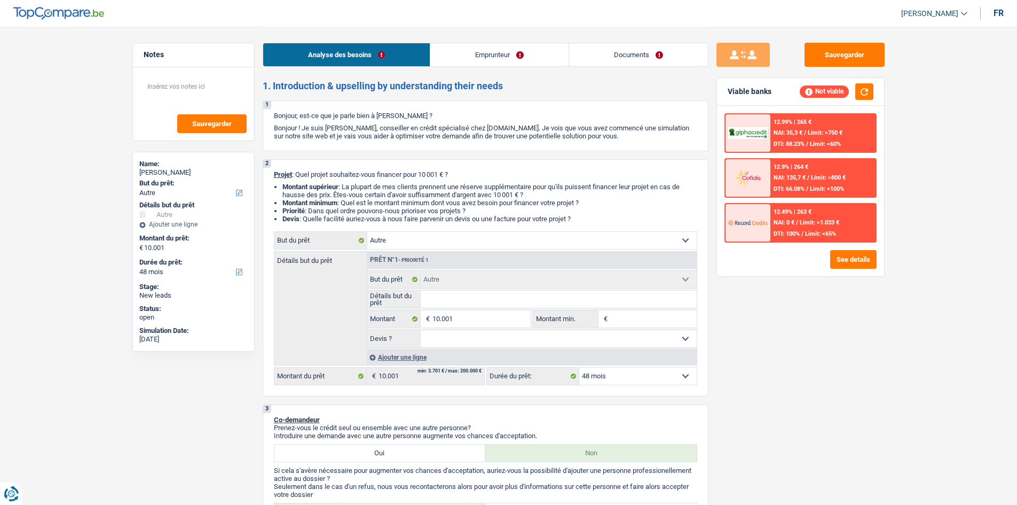
select select "48"
select select "independent"
select select "familyAllowances"
select select "other"
select select "netSalary"
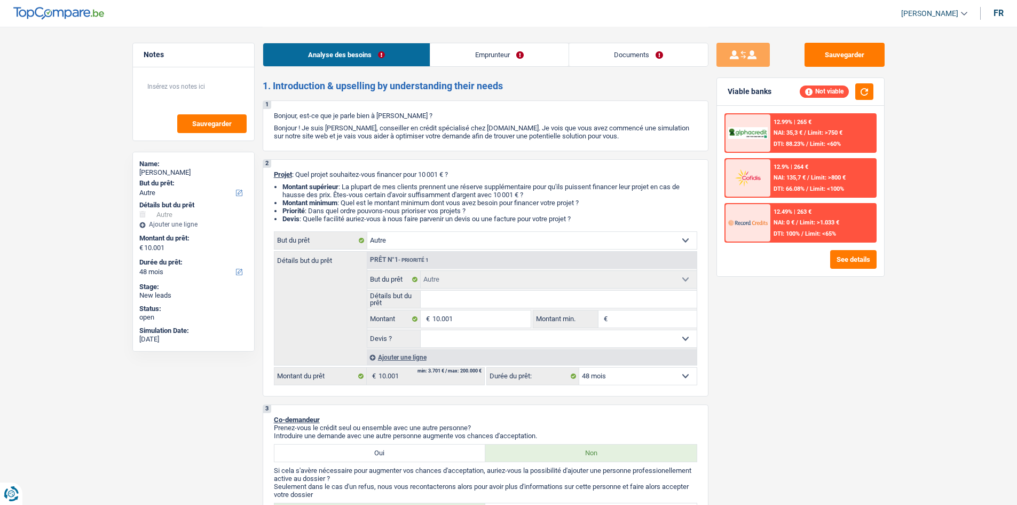
select select "ownerWithMortgage"
select select "other"
select select "48"
click at [521, 238] on select "Confort maison: meubles, textile, peinture, électroménager, outillage non-profe…" at bounding box center [531, 240] width 329 height 17
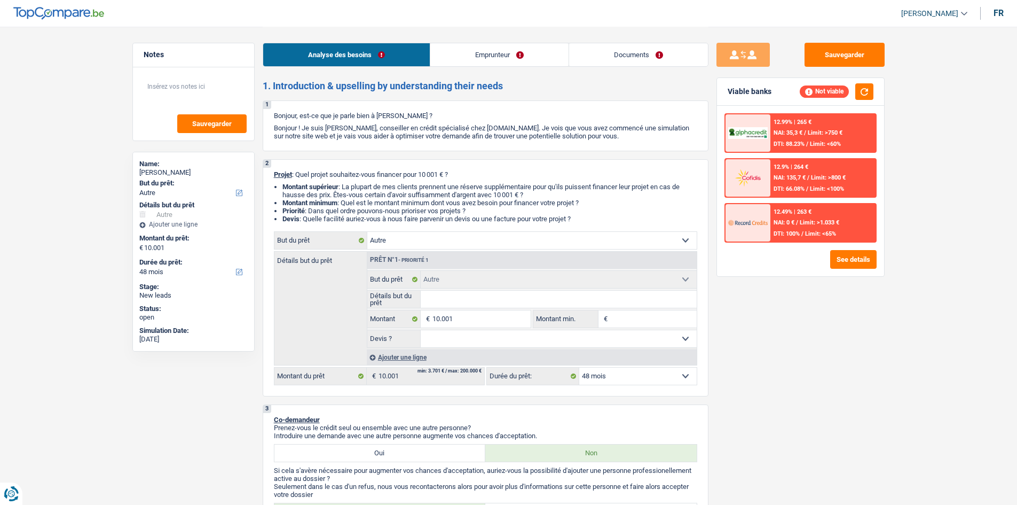
click at [742, 333] on div "Sauvegarder Viable banks Not viable 12.99% | 265 € NAI: 35,3 € / Limit: >750 € …" at bounding box center [801, 265] width 184 height 445
click at [520, 50] on link "Emprunteur" at bounding box center [499, 54] width 138 height 23
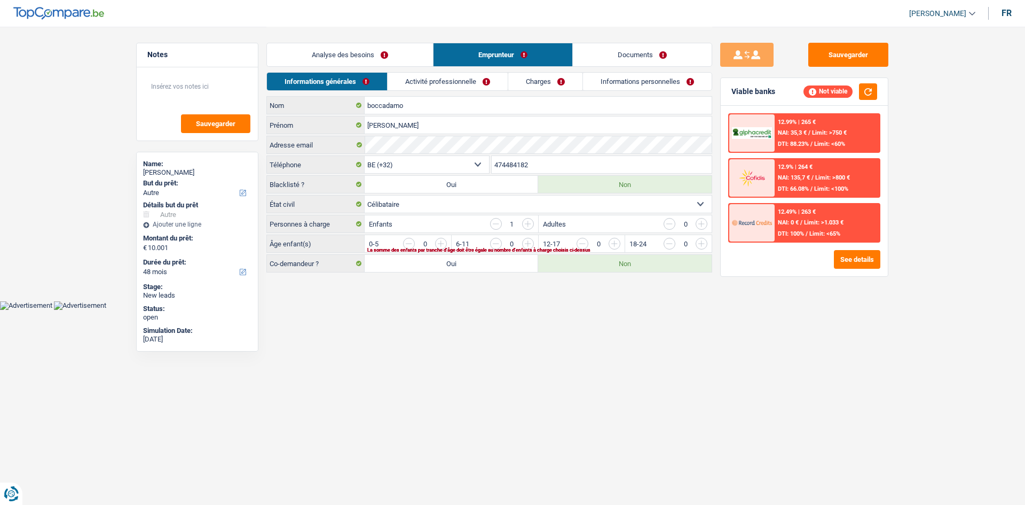
click at [624, 53] on link "Documents" at bounding box center [642, 54] width 139 height 23
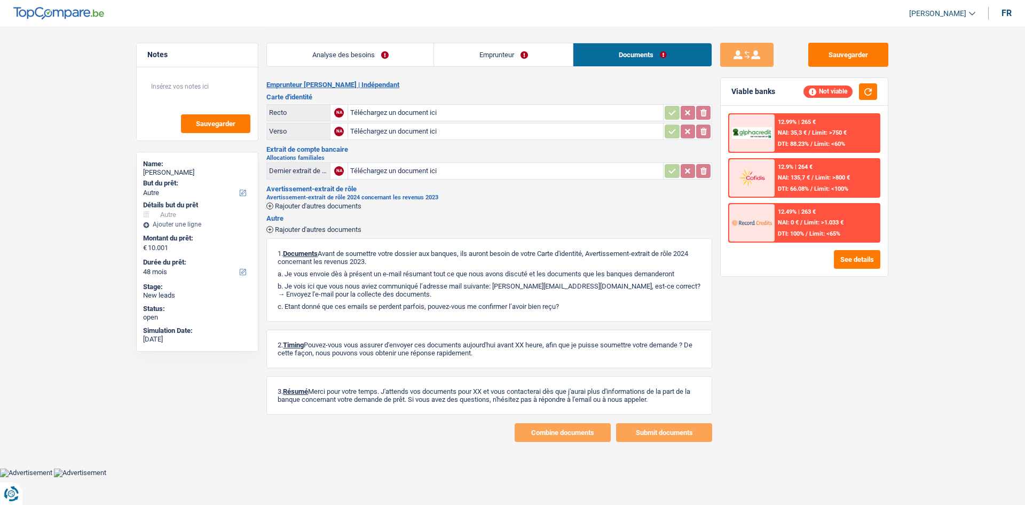
click at [499, 53] on link "Emprunteur" at bounding box center [503, 54] width 139 height 23
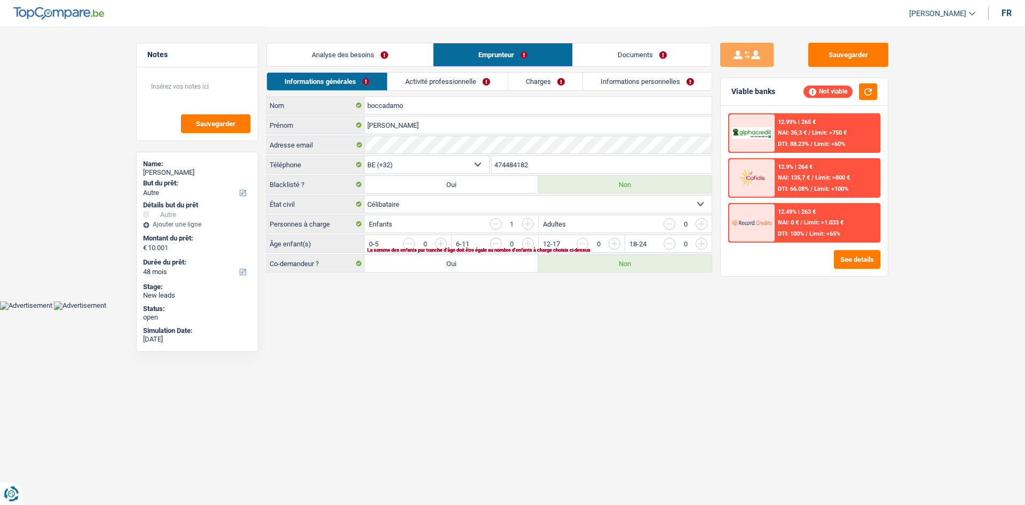
click at [348, 53] on link "Analyse des besoins" at bounding box center [350, 54] width 166 height 23
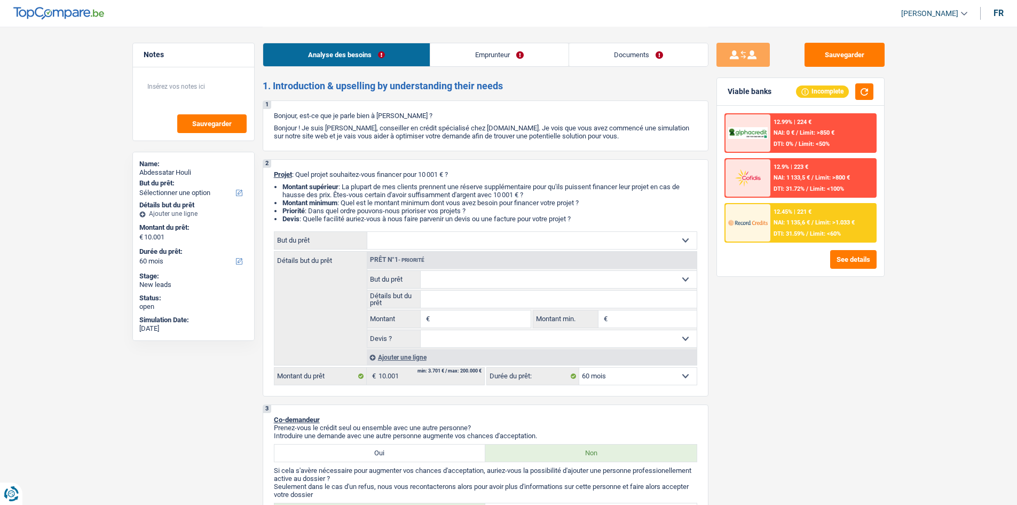
select select "60"
select select "retired"
select select "pension"
select select "rents"
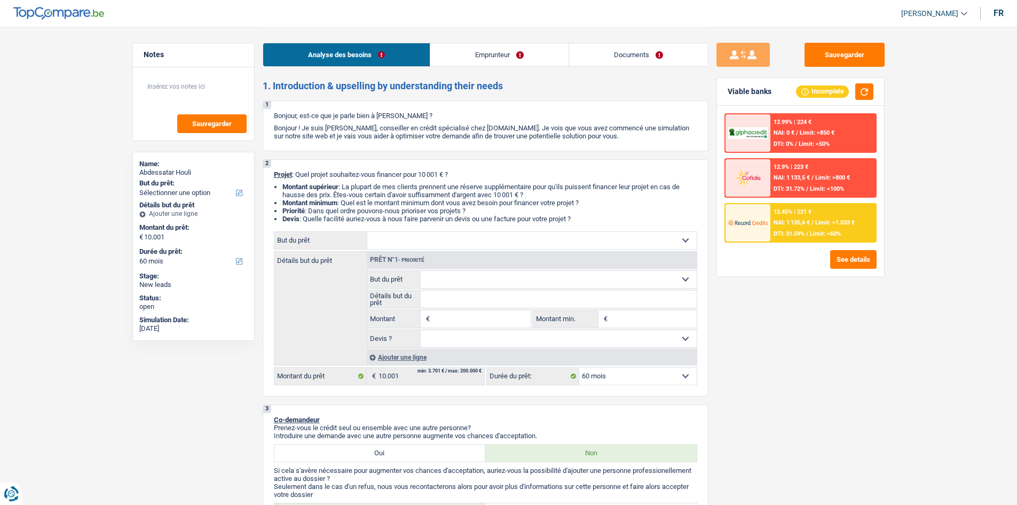
select select "60"
click at [456, 246] on select "Confort maison: meubles, textile, peinture, électroménager, outillage non-profe…" at bounding box center [531, 240] width 329 height 17
select select "household"
click at [367, 232] on select "Confort maison: meubles, textile, peinture, électroménager, outillage non-profe…" at bounding box center [531, 240] width 329 height 17
select select "household"
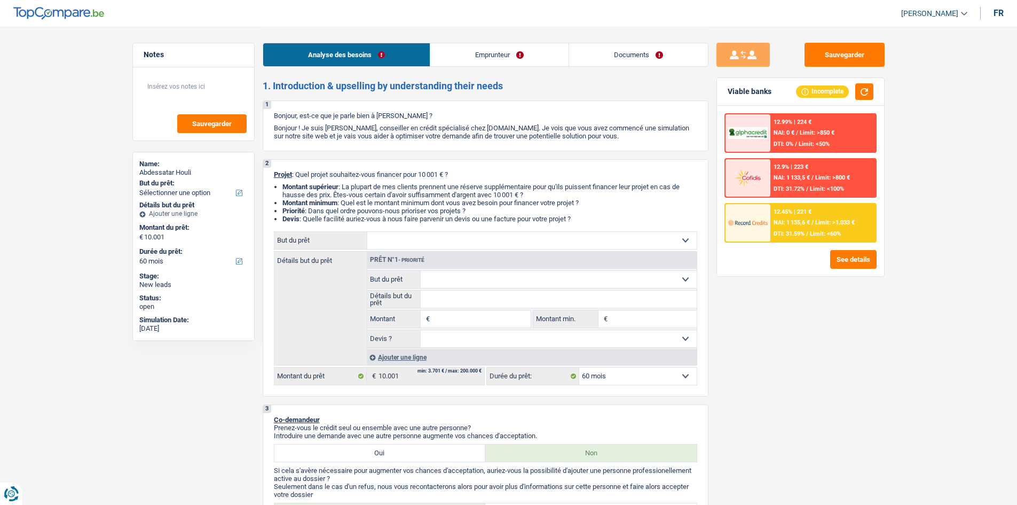
select select "household"
type input "10.001"
select select "household"
type input "10.001"
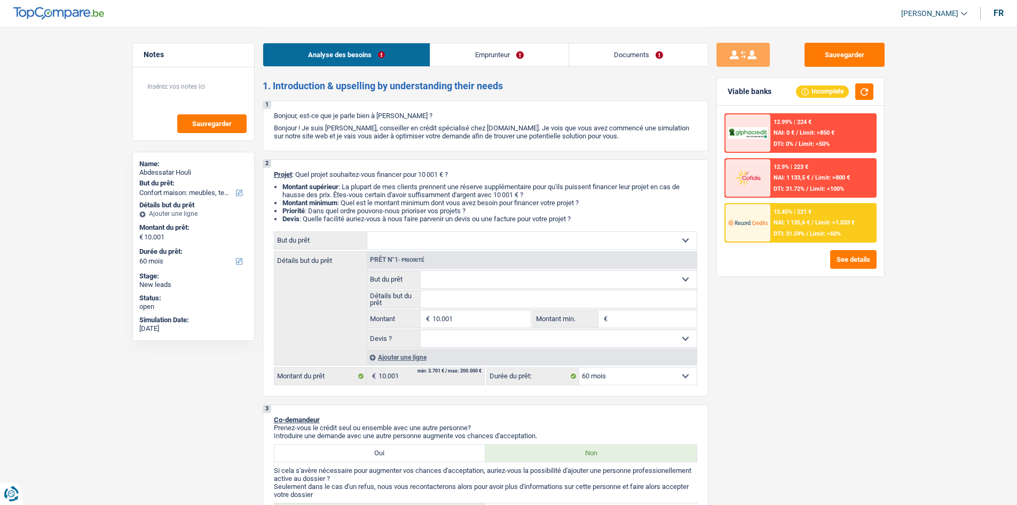
select select "household"
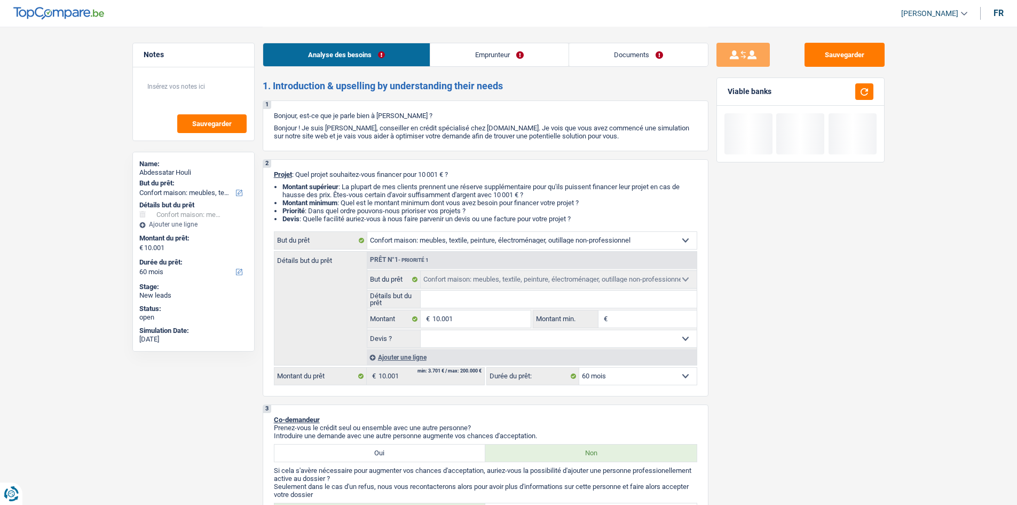
click at [470, 303] on input "Détails but du prêt" at bounding box center [559, 298] width 276 height 17
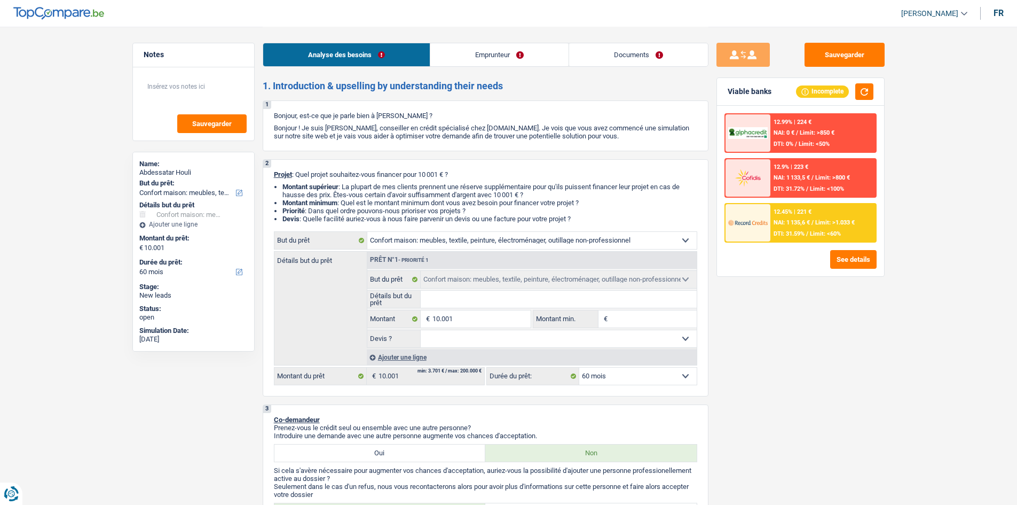
type input "D"
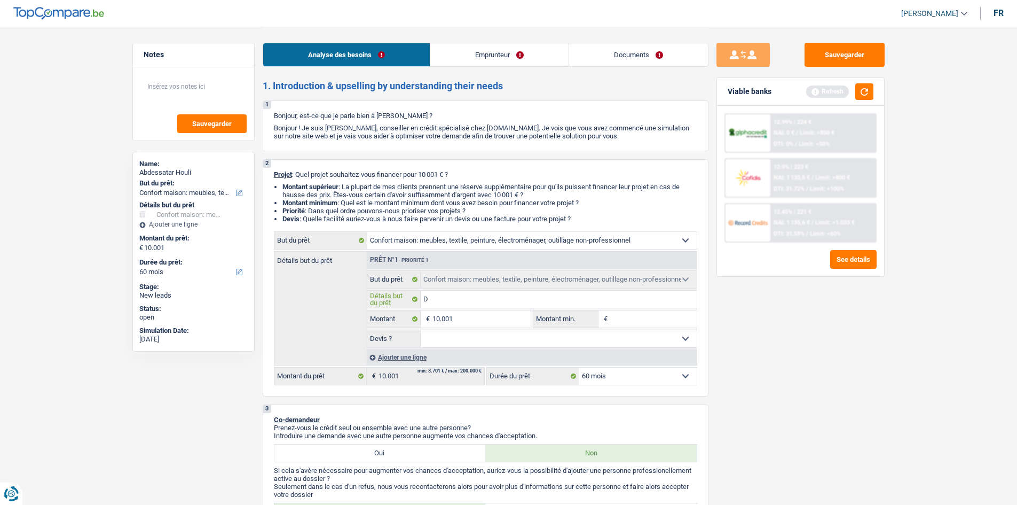
type input "De"
type input "Deg"
type input "Dega"
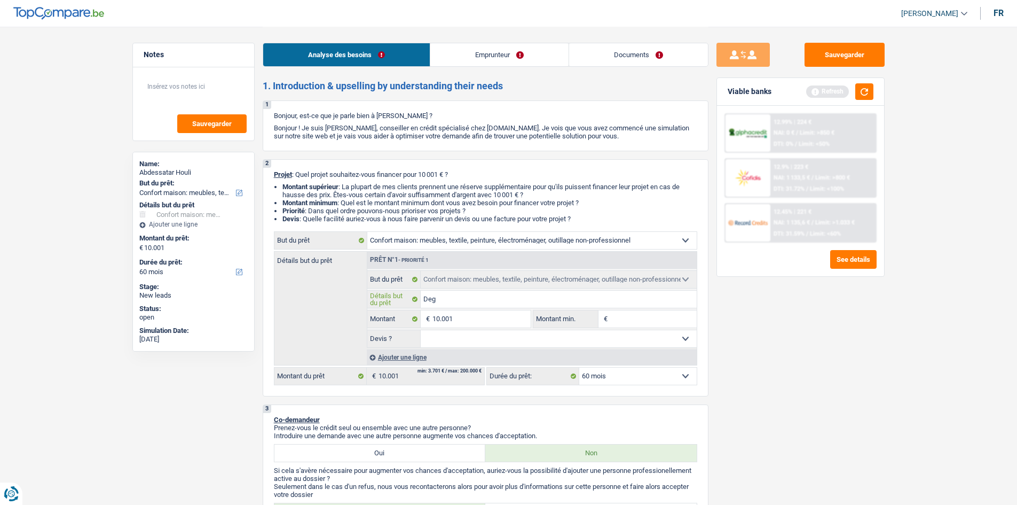
type input "Dega"
type input "Degat"
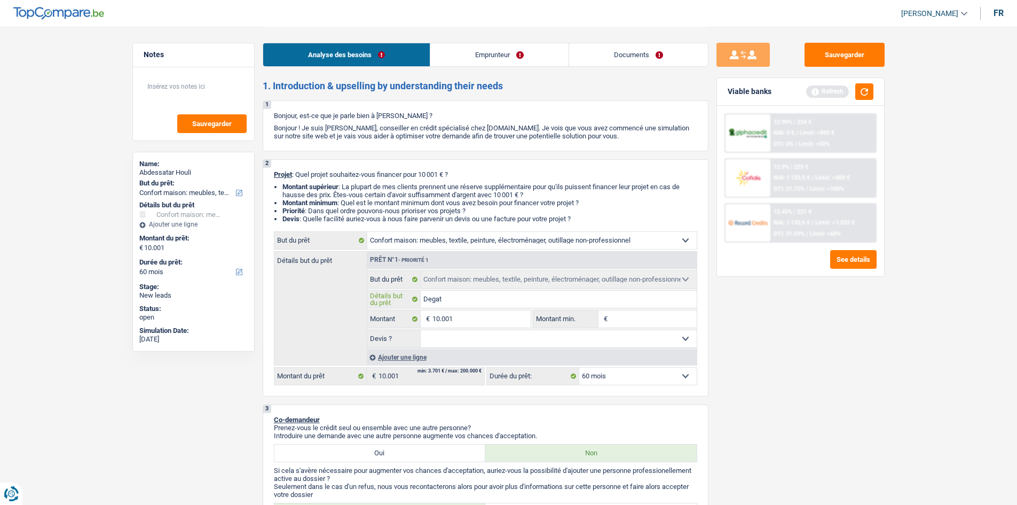
type input "Degat d"
type input "Degat de"
type input "Degat des"
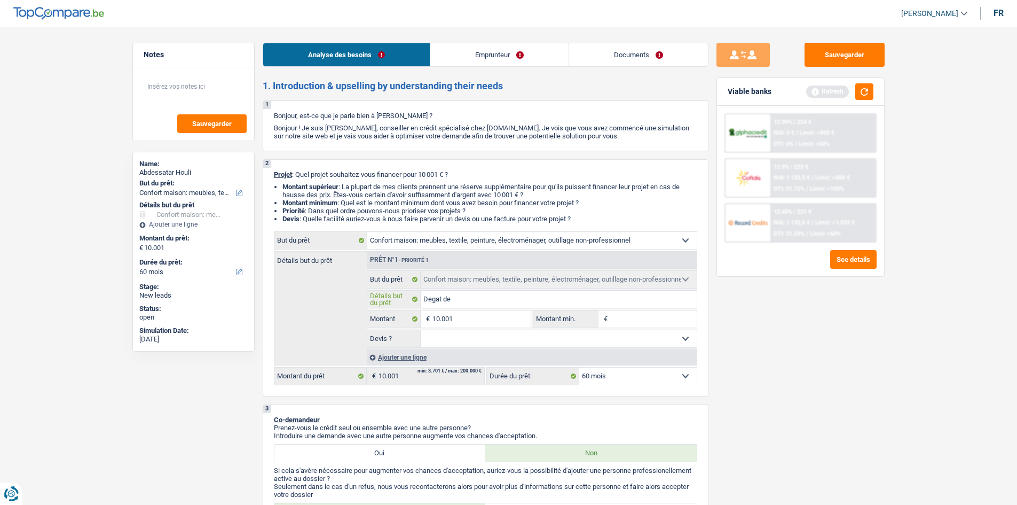
type input "Degat des"
type input "Degat des e"
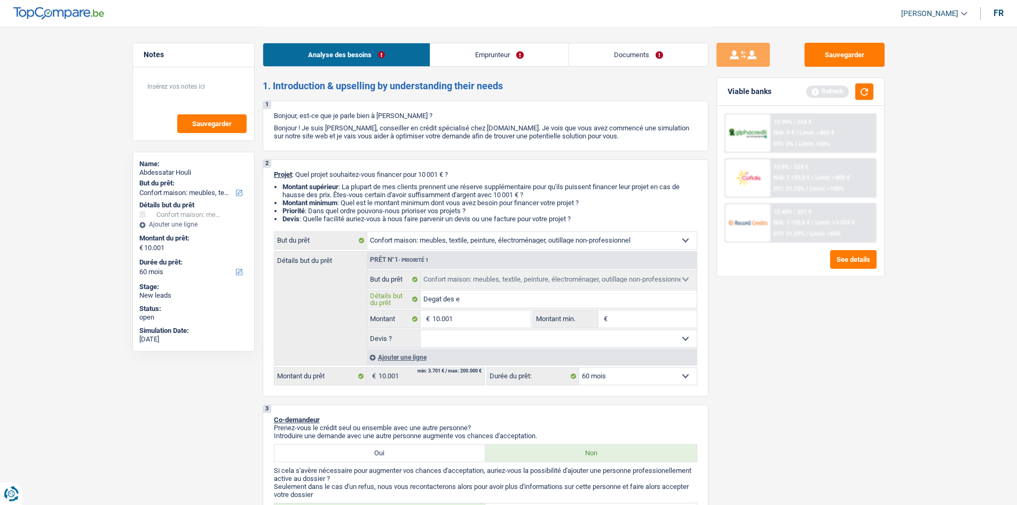
type input "Degat des ea"
type input "Degat des eau"
type input "Degat des eaux"
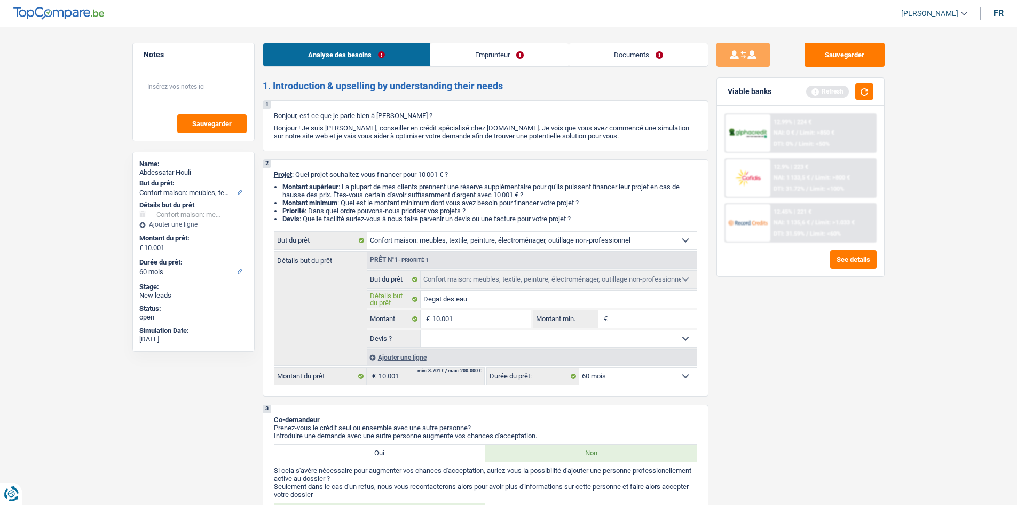
type input "Degat des eaux"
type input "Degat des eaux d"
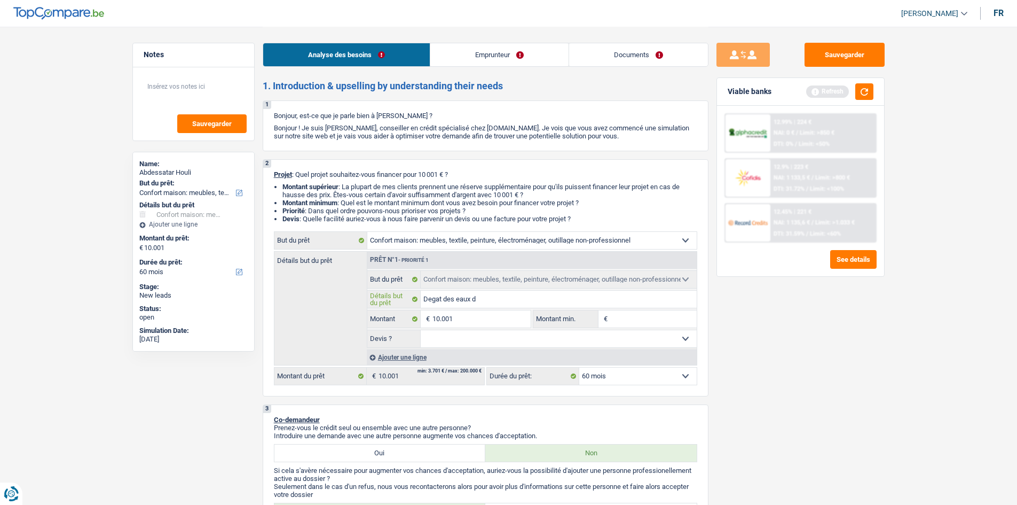
type input "Degat des eaux do"
type input "Degat des eaux doit"
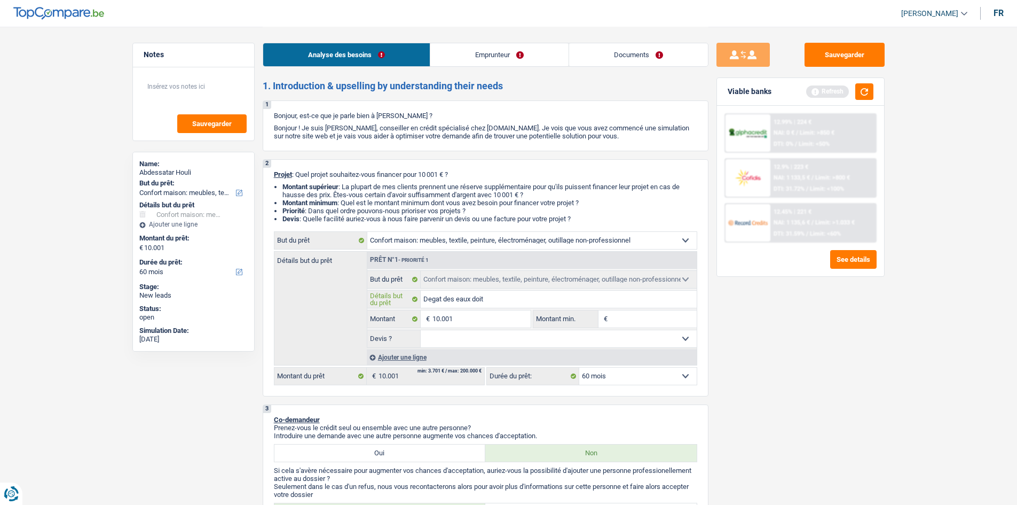
type input "Degat des eaux doit"
type input "Degat des eaux doit r"
type input "Degat des eaux doit ra"
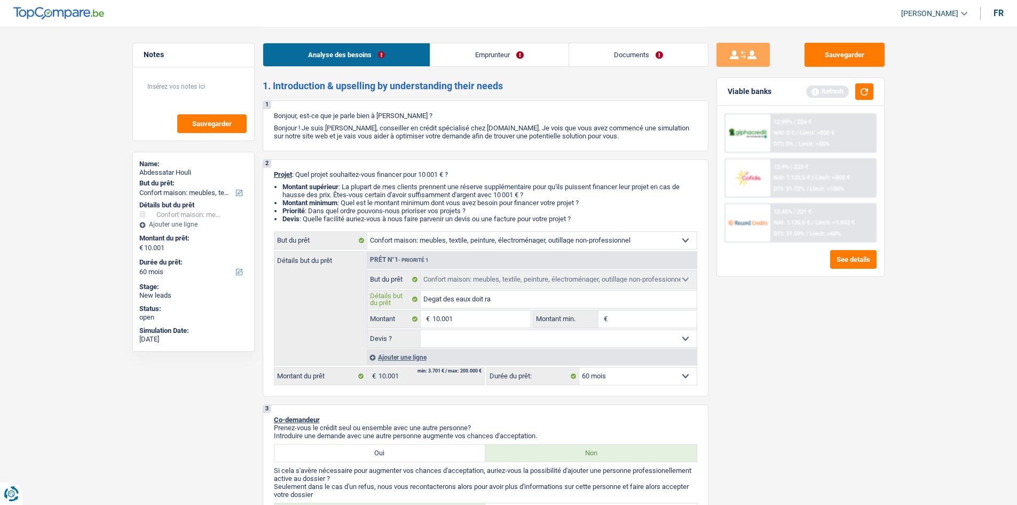
type input "Degat des eaux doit rac"
type input "Degat des eaux doit rach"
type input "Degat des eaux doit rache"
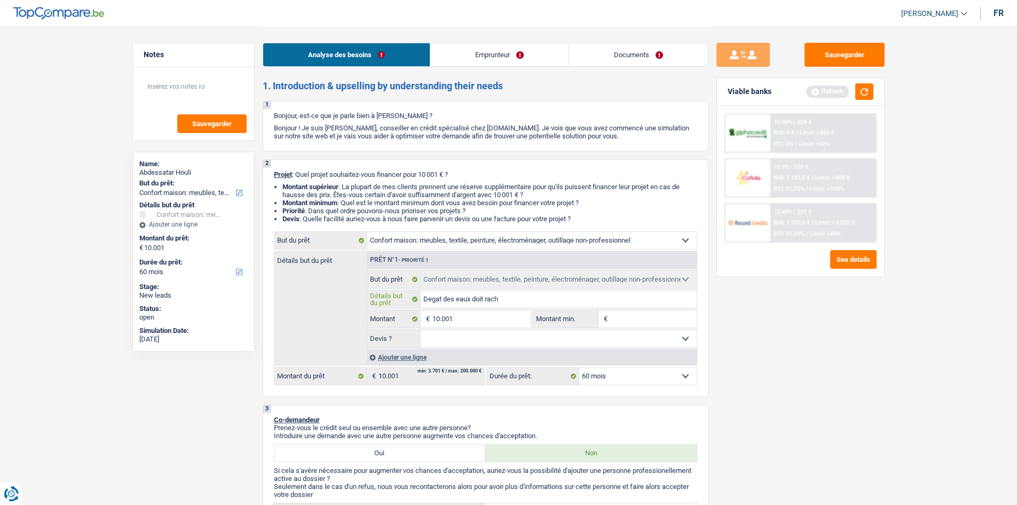
type input "Degat des eaux doit rache"
type input "Degat des eaux doit rachet"
type input "Degat des eaux doit rachete"
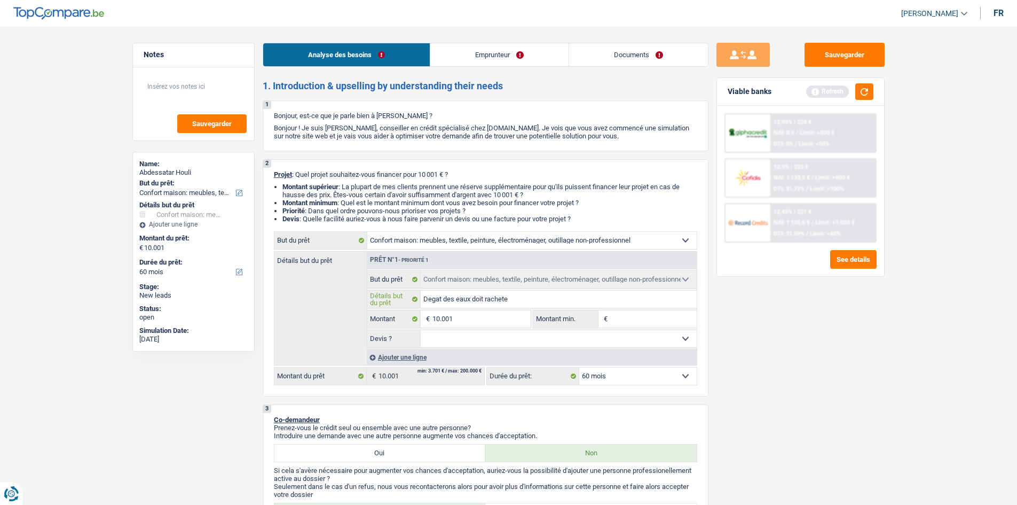
type input "Degat des eaux doit racheter"
type input "Degat des eaux doit racheter d"
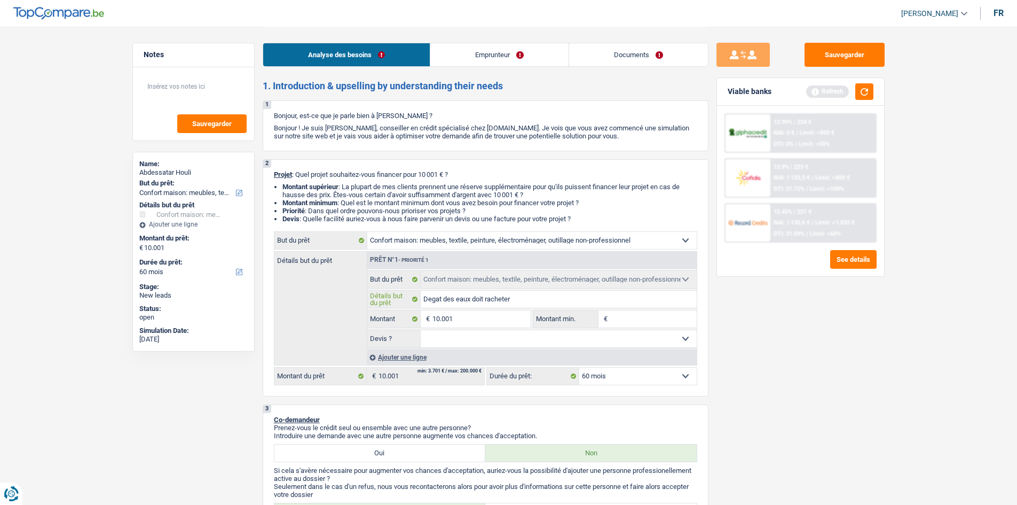
type input "Degat des eaux doit racheter d"
type input "Degat des eaux doit racheter de"
type input "Degat des eaux doit racheter des"
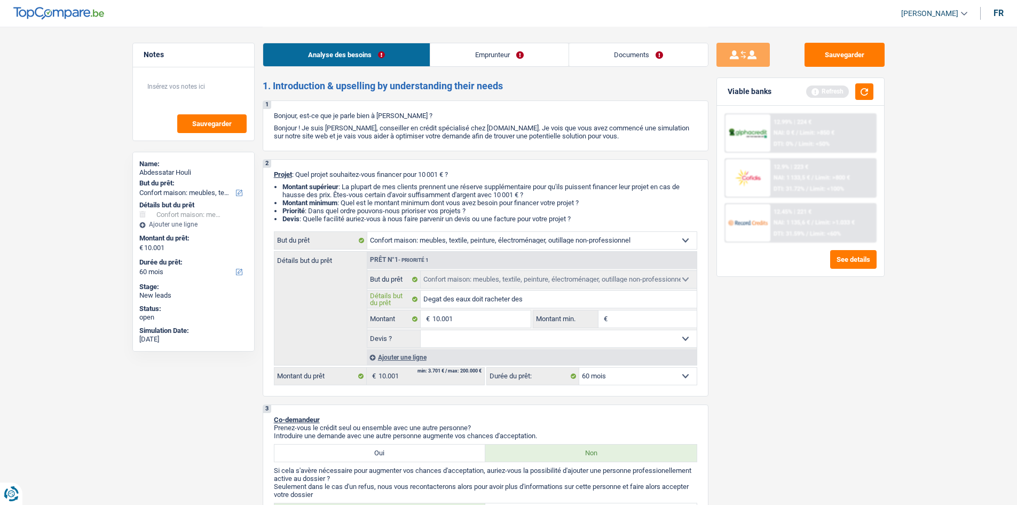
type input "Degat des eaux doit racheter des"
type input "Degat des eaux doit racheter des m"
type input "Degat des eaux doit racheter des me"
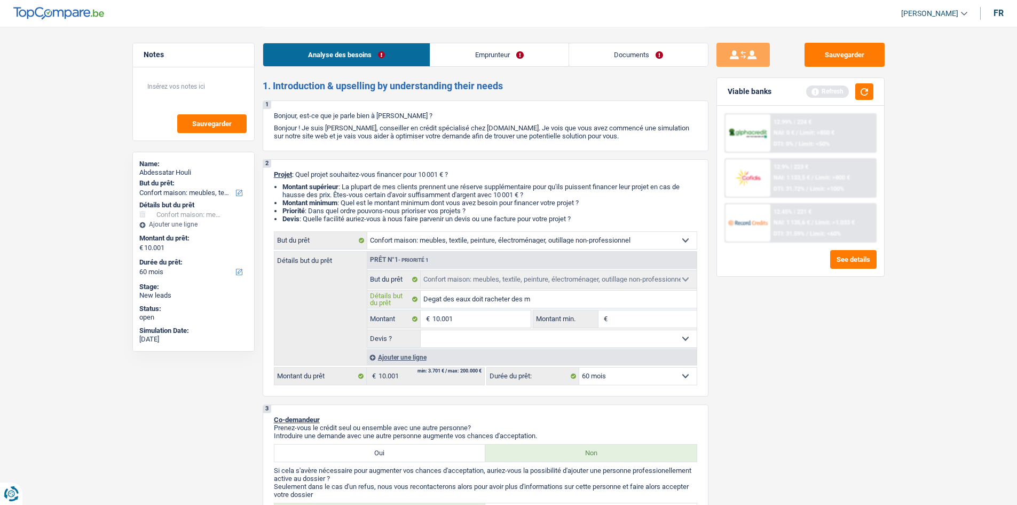
type input "Degat des eaux doit racheter des me"
type input "Degat des eaux doit racheter des meu"
type input "Degat des eaux doit racheter des meub"
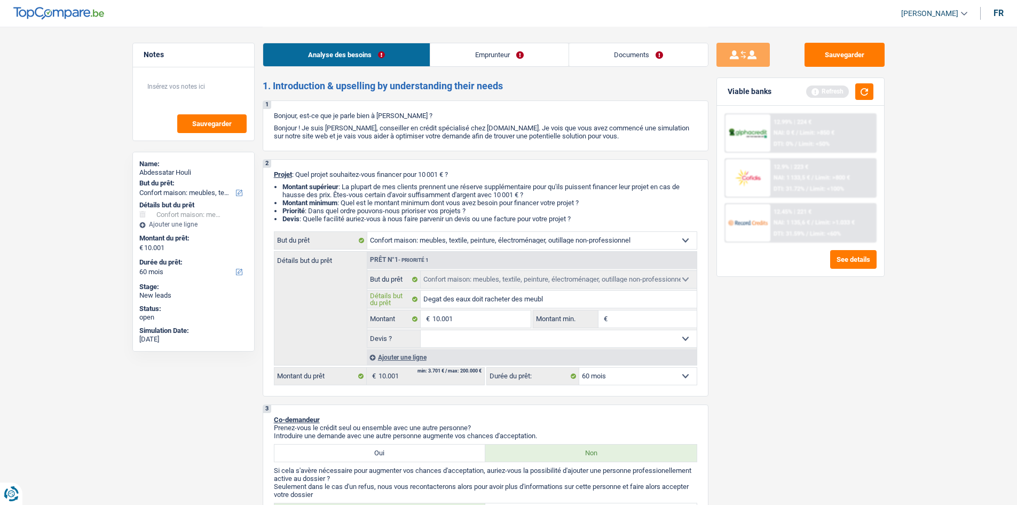
type input "Degat des eaux doit racheter des meuble"
type input "Degat des eaux doit racheter des meubles"
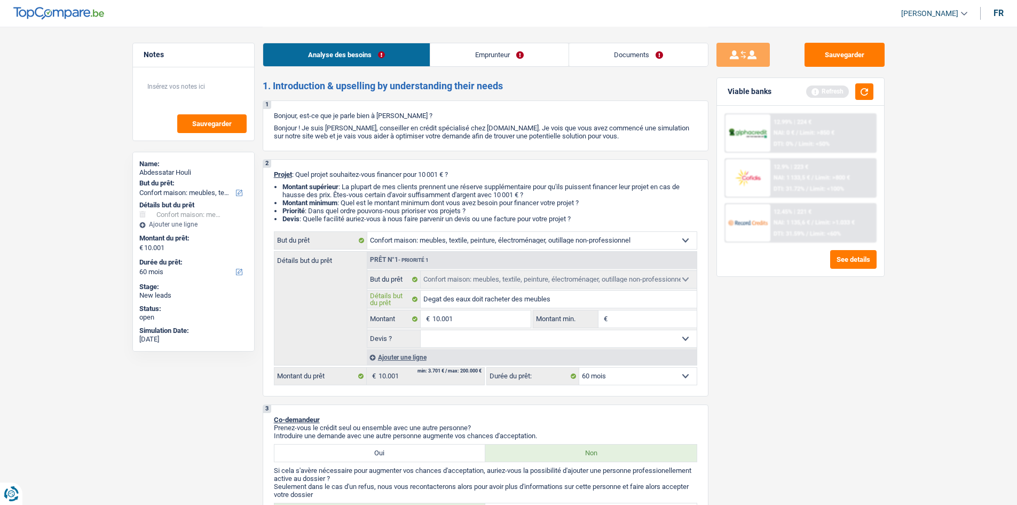
type input "Degat des eaux doit racheter des meubles"
click at [440, 297] on input "Degat des eaux doit racheter des meubles" at bounding box center [559, 298] width 276 height 17
click at [439, 300] on input "Degat des eaux doit racheter des meubles" at bounding box center [559, 298] width 276 height 17
click at [442, 299] on input "Degat des eaux doit racheter des meubles" at bounding box center [559, 298] width 276 height 17
type input "Degats des eaux doit racheter des meubles"
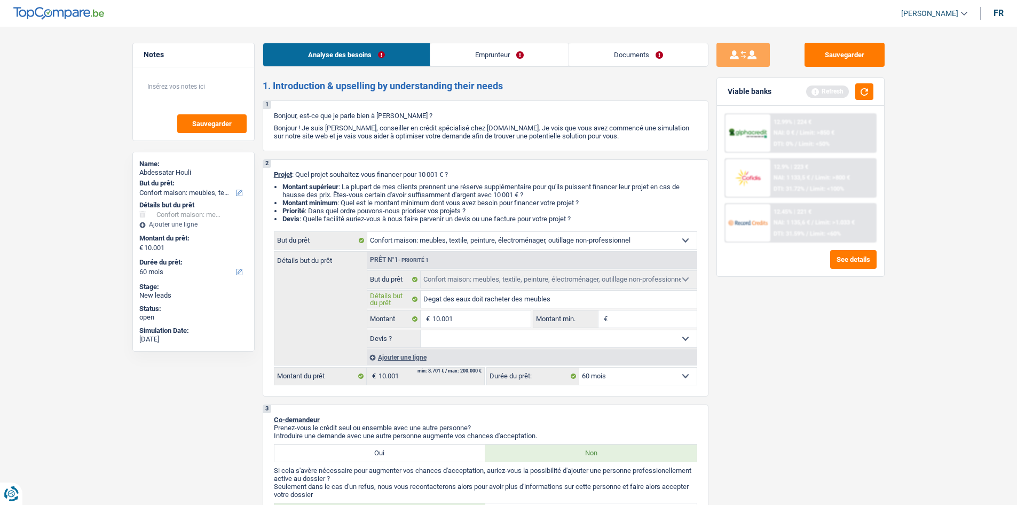
type input "Degats des eaux doit racheter des meubles"
click at [431, 298] on input "Degats des eaux doit racheter des meubles" at bounding box center [559, 298] width 276 height 17
type input "Dgats des eaux doit racheter des meubles"
type input "Dégats des eaux doit racheter des meubles"
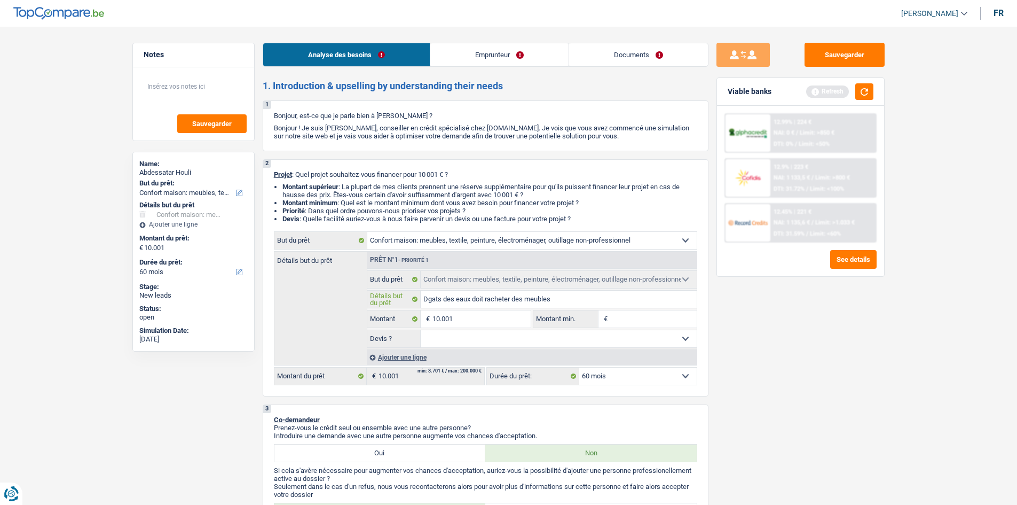
type input "Dégats des eaux doit racheter des meubles"
click at [623, 322] on input "Montant min." at bounding box center [653, 318] width 86 height 17
type input "1"
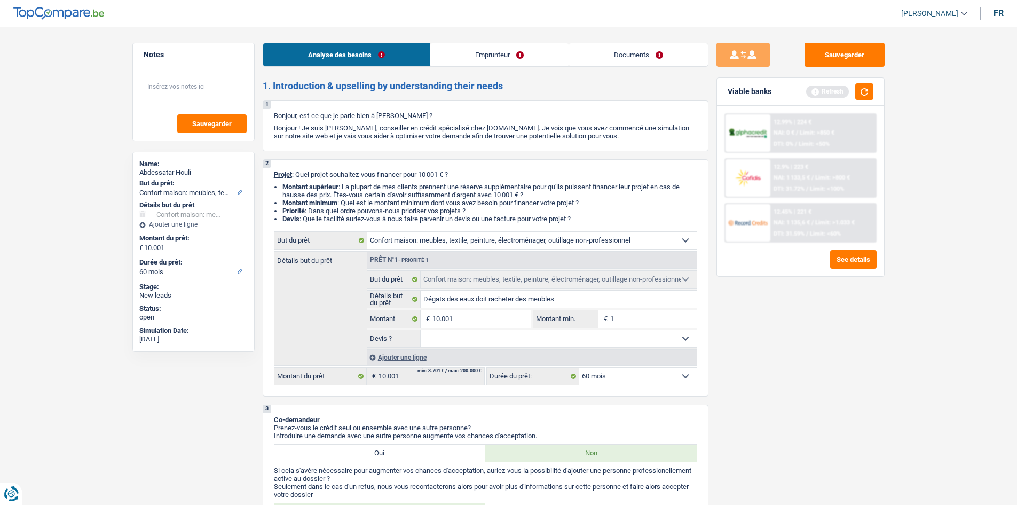
type input "10"
type input "100"
type input "1.000"
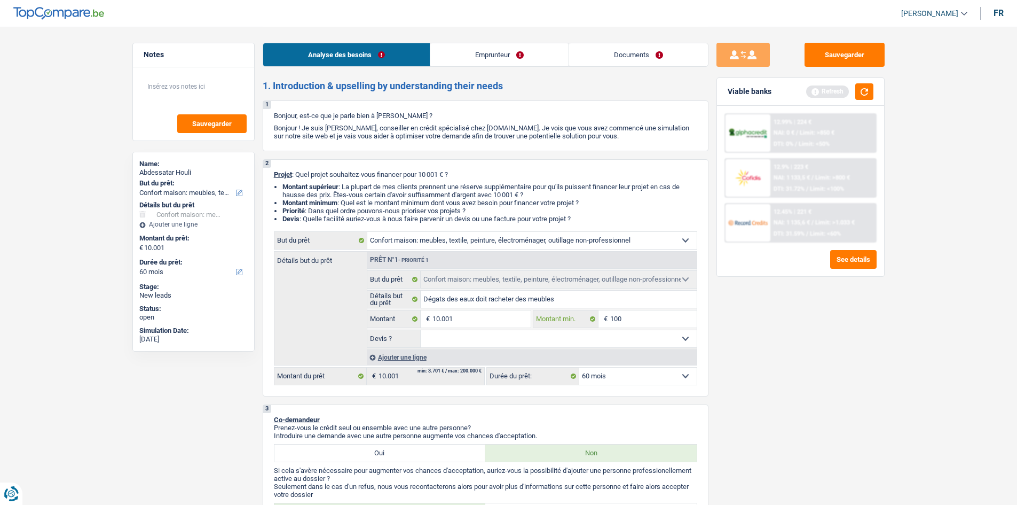
type input "1.000"
type input "10.001"
click at [642, 340] on select "Oui Non Non répondu Sélectionner une option" at bounding box center [559, 338] width 276 height 17
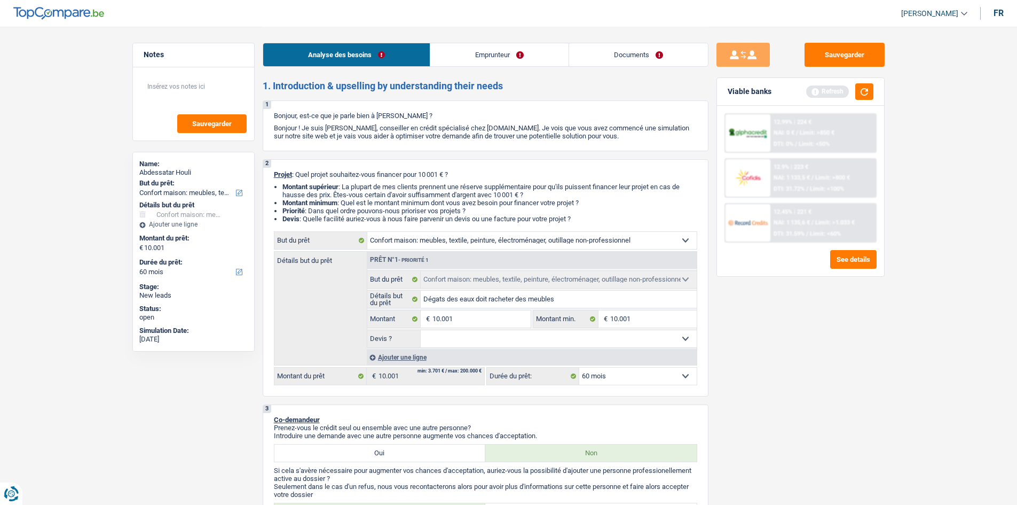
select select "false"
click at [421, 330] on select "Oui Non Non répondu Sélectionner une option" at bounding box center [559, 338] width 276 height 17
select select "false"
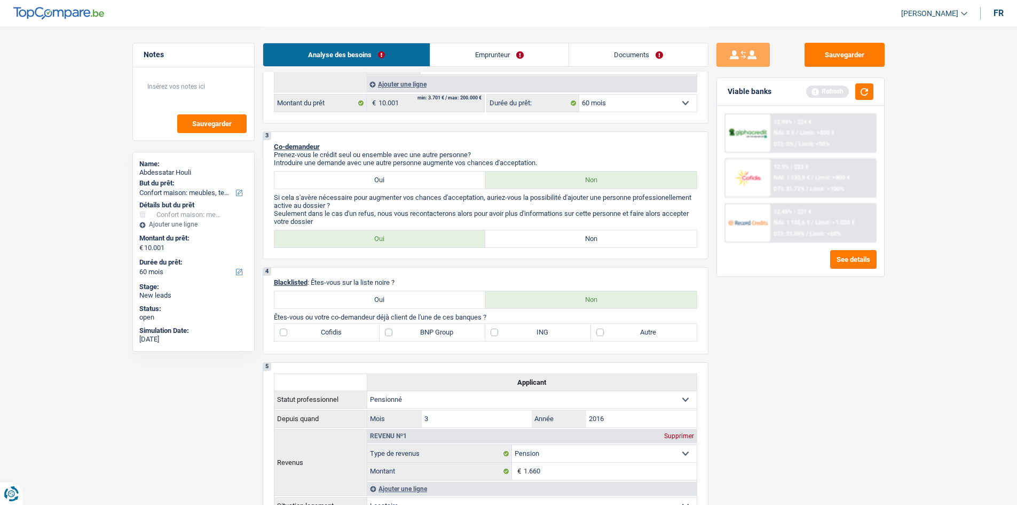
scroll to position [267, 0]
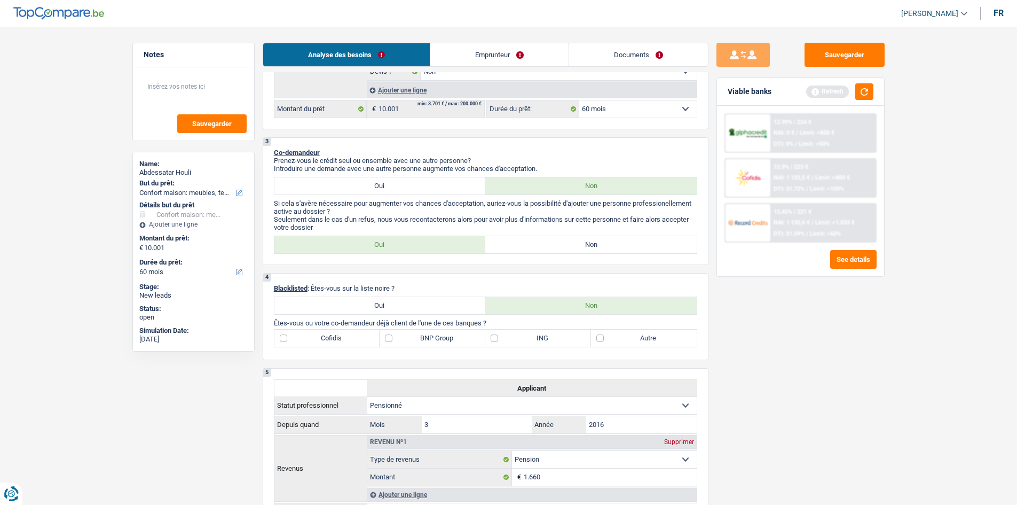
click at [559, 248] on label "Non" at bounding box center [590, 244] width 211 height 17
click at [559, 248] on input "Non" at bounding box center [590, 244] width 211 height 17
radio input "true"
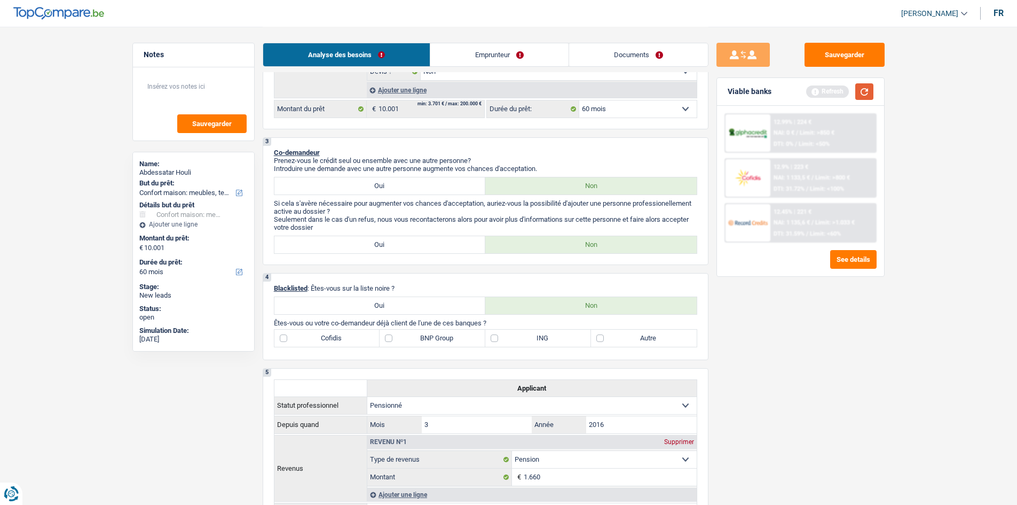
click at [859, 91] on button "button" at bounding box center [864, 91] width 18 height 17
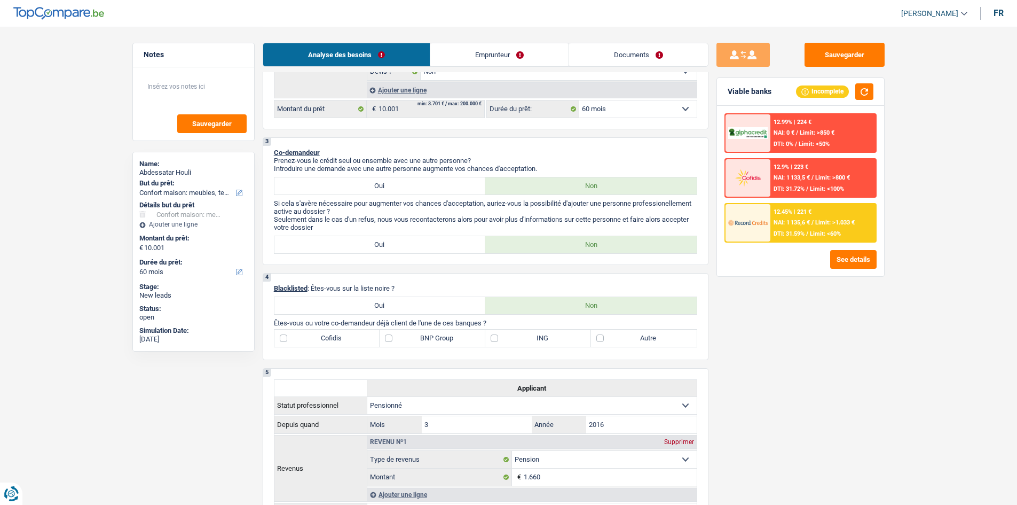
click at [597, 339] on label "Autre" at bounding box center [644, 337] width 106 height 17
click at [597, 339] on input "Autre" at bounding box center [644, 337] width 106 height 17
checkbox input "true"
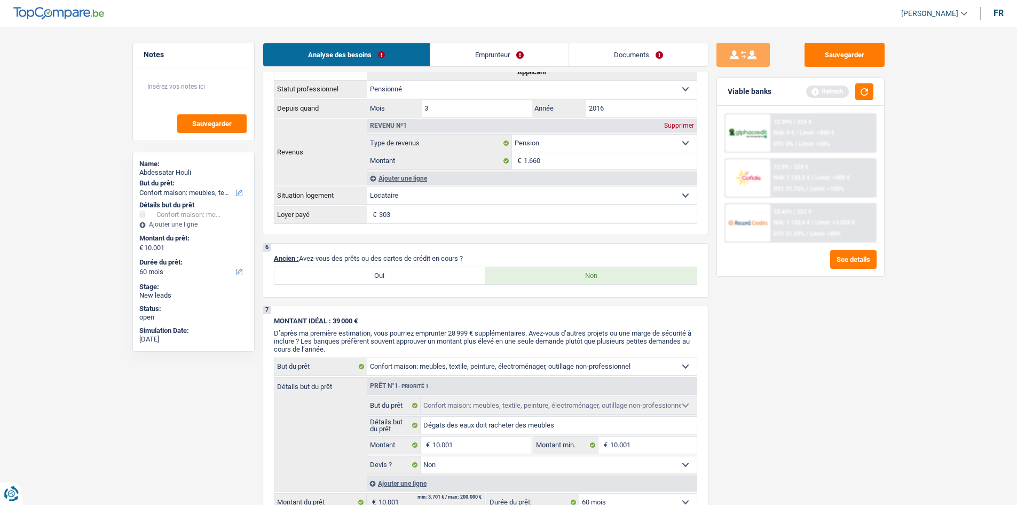
scroll to position [587, 0]
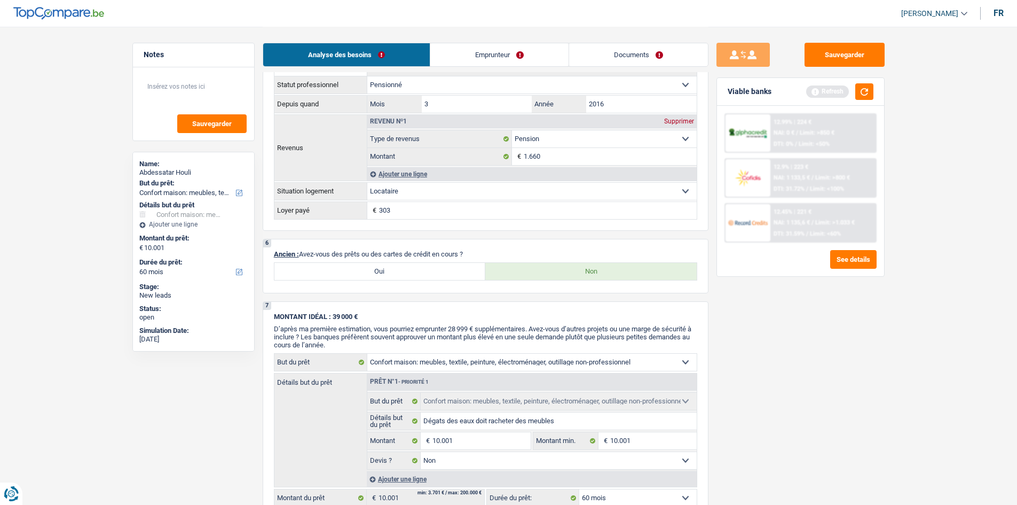
click at [390, 271] on label "Oui" at bounding box center [379, 271] width 211 height 17
click at [390, 271] on input "Oui" at bounding box center [379, 271] width 211 height 17
radio input "true"
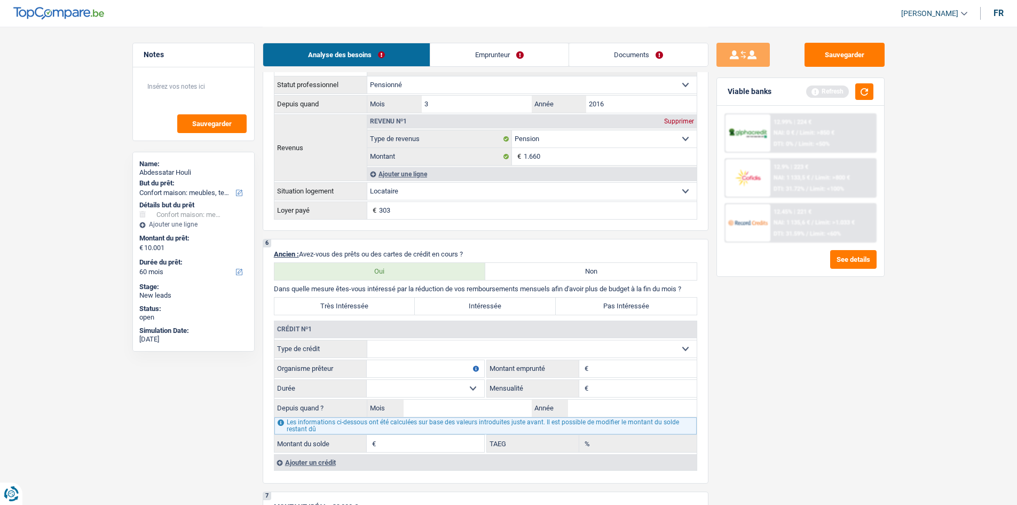
click at [414, 345] on select "Carte ou ouverture de crédit Prêt hypothécaire Vente à tempérament Prêt à tempé…" at bounding box center [531, 348] width 329 height 17
select select "personalLoan"
type input "0"
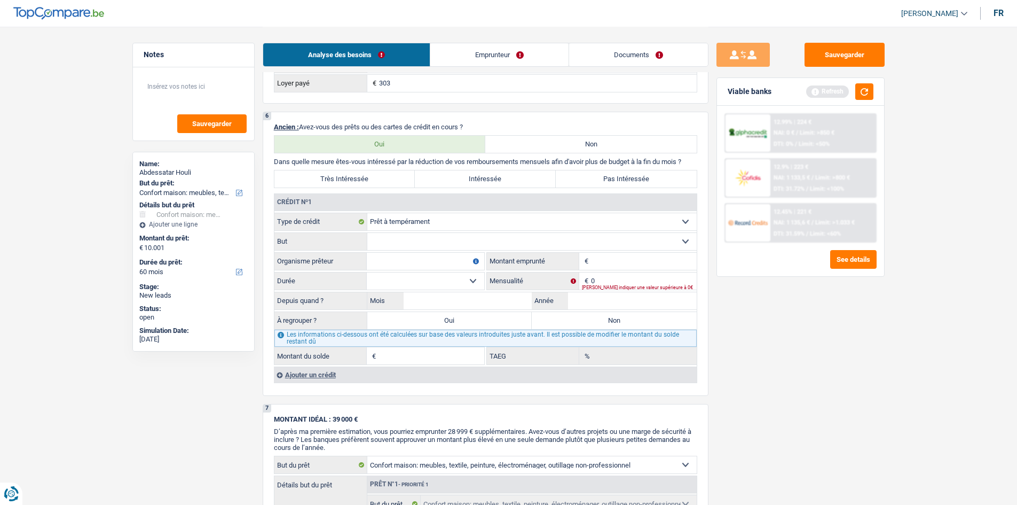
scroll to position [748, 0]
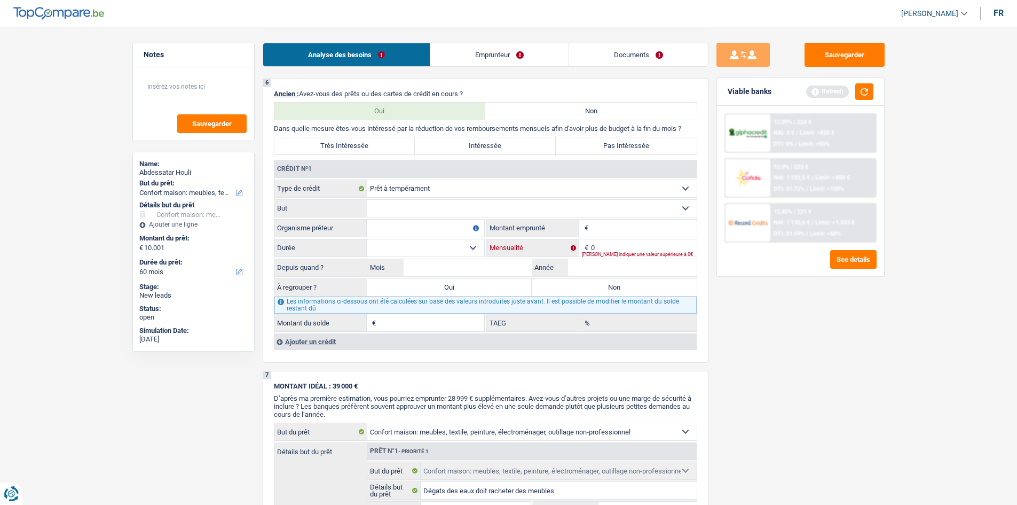
click at [598, 244] on input "0" at bounding box center [644, 247] width 106 height 17
type input "500"
click at [420, 206] on select "Confort maison: meubles, textile, peinture, électroménager, outillage non-profe…" at bounding box center [531, 208] width 329 height 17
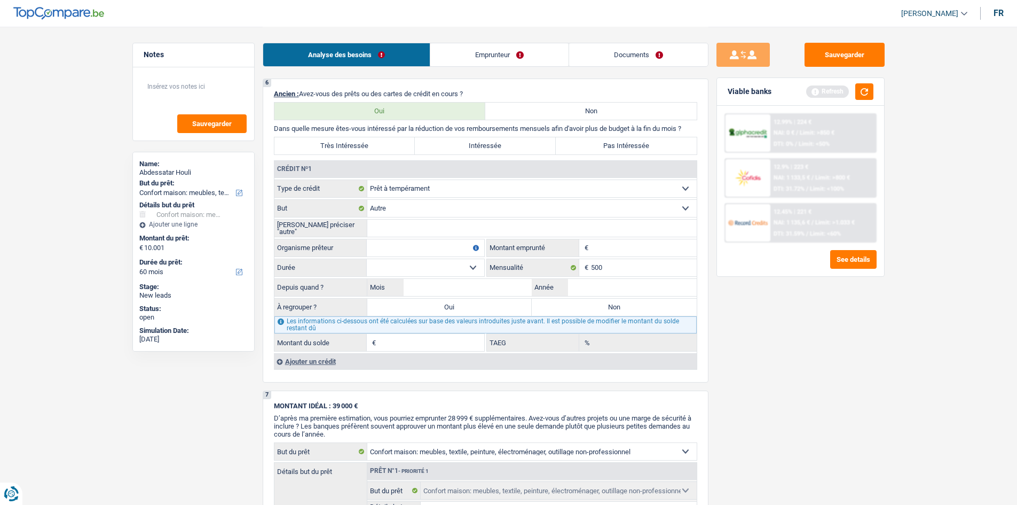
click at [426, 232] on input "Veuillez préciser "autre"" at bounding box center [531, 227] width 329 height 17
click at [620, 201] on select "Confort maison: meubles, textile, peinture, électroménager, outillage non-profe…" at bounding box center [531, 208] width 329 height 17
select select "familyEvent"
click at [367, 200] on select "Confort maison: meubles, textile, peinture, électroménager, outillage non-profe…" at bounding box center [531, 208] width 329 height 17
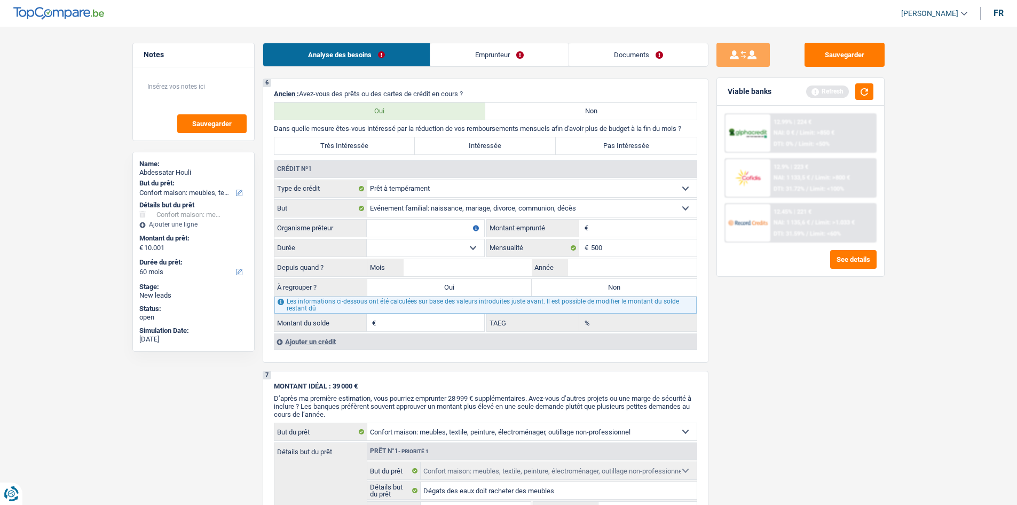
click at [604, 227] on input "Montant" at bounding box center [644, 227] width 106 height 17
click at [669, 188] on select "Carte ou ouverture de crédit Prêt hypothécaire Vente à tempérament Prêt à tempé…" at bounding box center [531, 188] width 329 height 17
select select "creditConsolidation"
click at [367, 180] on select "Carte ou ouverture de crédit Prêt hypothécaire Vente à tempérament Prêt à tempé…" at bounding box center [531, 188] width 329 height 17
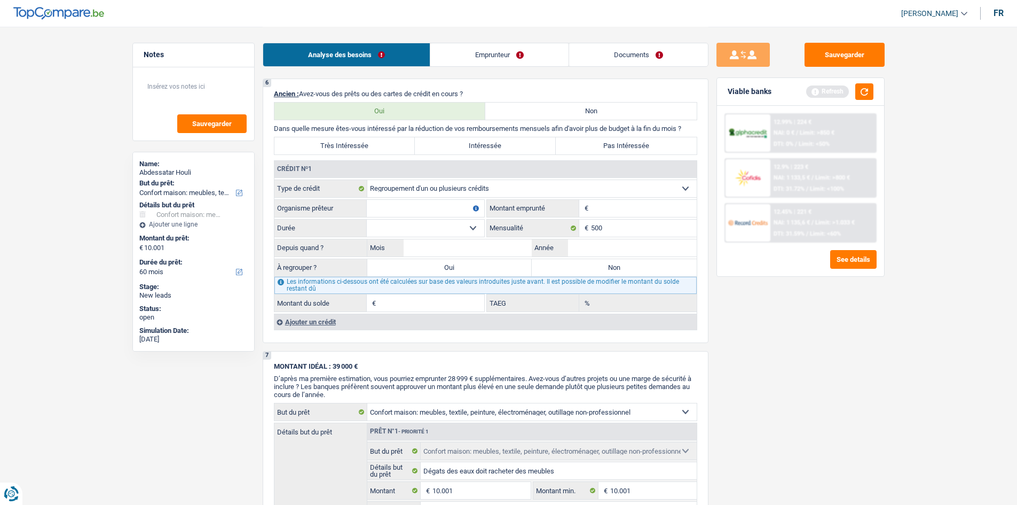
click at [443, 208] on input "Organisme prêteur" at bounding box center [425, 208] width 117 height 17
type input "beobank"
click at [636, 207] on input "Montant" at bounding box center [644, 208] width 106 height 17
type input "25.000"
click at [474, 227] on select "12 mois 18 mois 24 mois 30 mois 36 mois 42 mois 48 mois 60 mois 72 mois 84 mois…" at bounding box center [425, 227] width 117 height 17
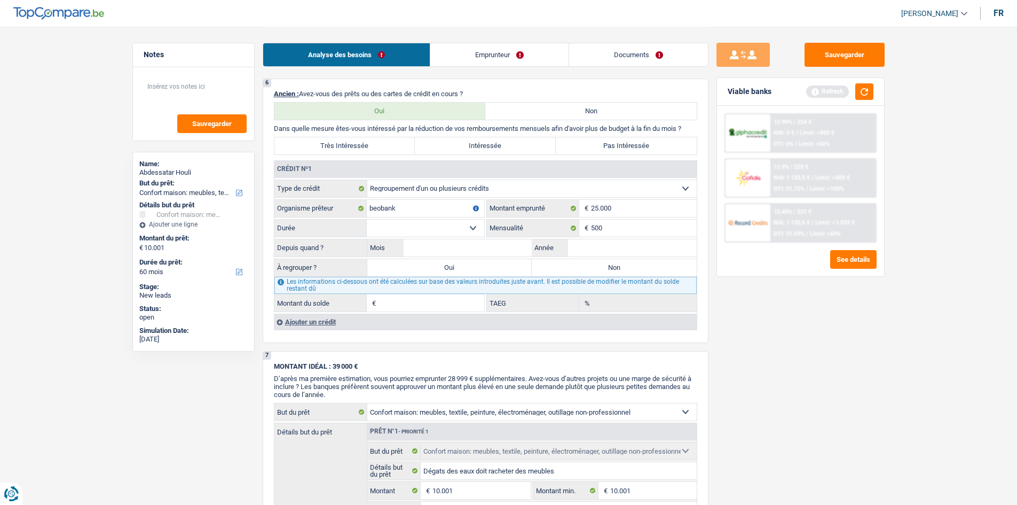
select select "72"
click at [367, 219] on select "12 mois 18 mois 24 mois 30 mois 36 mois 42 mois 48 mois 60 mois 72 mois 84 mois…" at bounding box center [425, 227] width 117 height 17
click at [460, 249] on input "Mois" at bounding box center [468, 247] width 129 height 17
type input "03"
type input "2024"
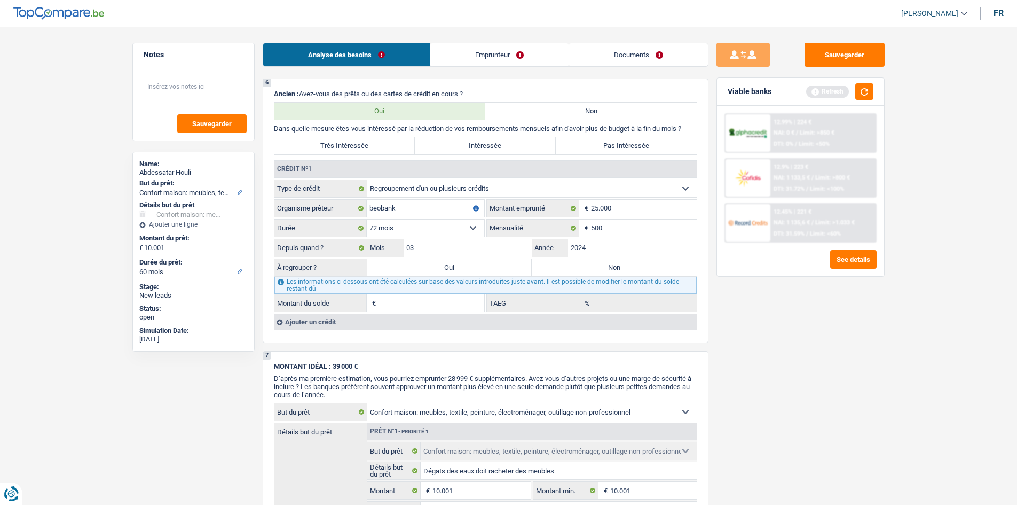
type input "20.420"
type input "13,65"
click at [561, 268] on label "Non" at bounding box center [614, 267] width 165 height 17
click at [561, 268] on input "Non" at bounding box center [614, 267] width 165 height 17
radio input "true"
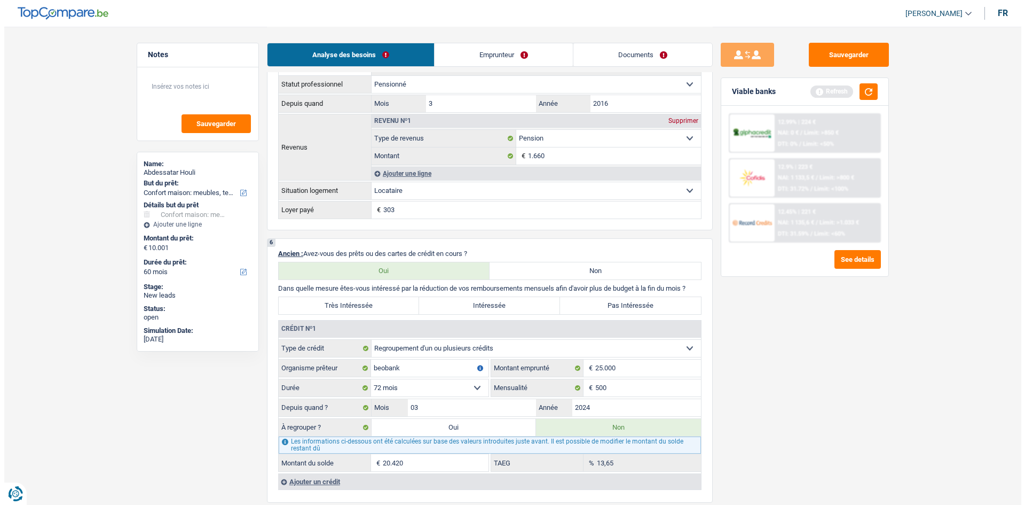
scroll to position [587, 0]
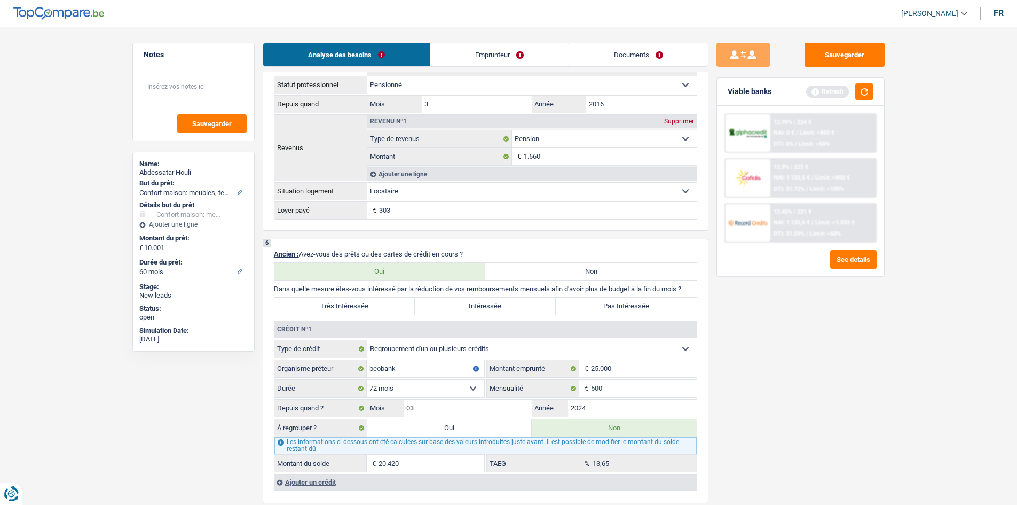
click at [365, 305] on label "Très Intéressée" at bounding box center [344, 305] width 141 height 17
click at [365, 305] on input "Très Intéressée" at bounding box center [344, 305] width 141 height 17
radio input "true"
click at [862, 92] on button "button" at bounding box center [864, 91] width 18 height 17
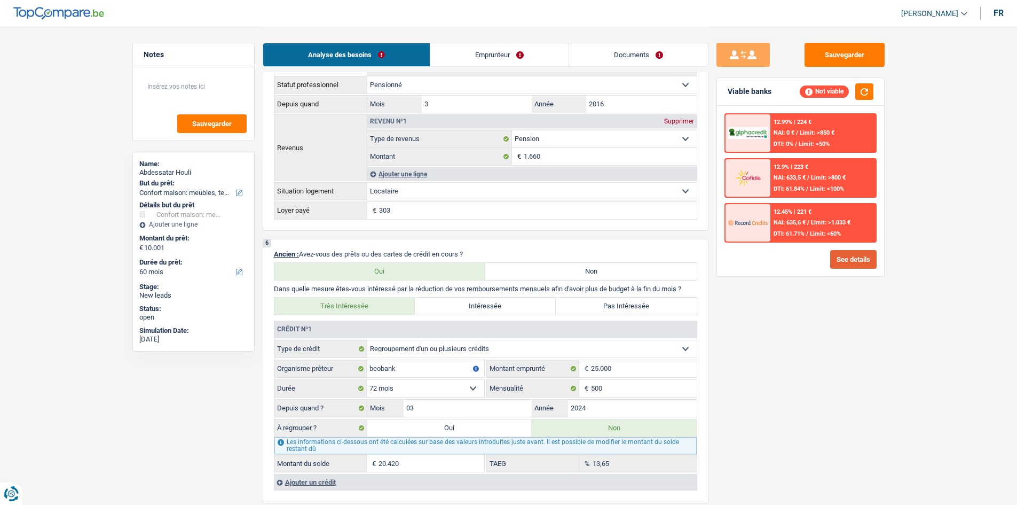
click at [845, 256] on button "See details" at bounding box center [853, 259] width 46 height 19
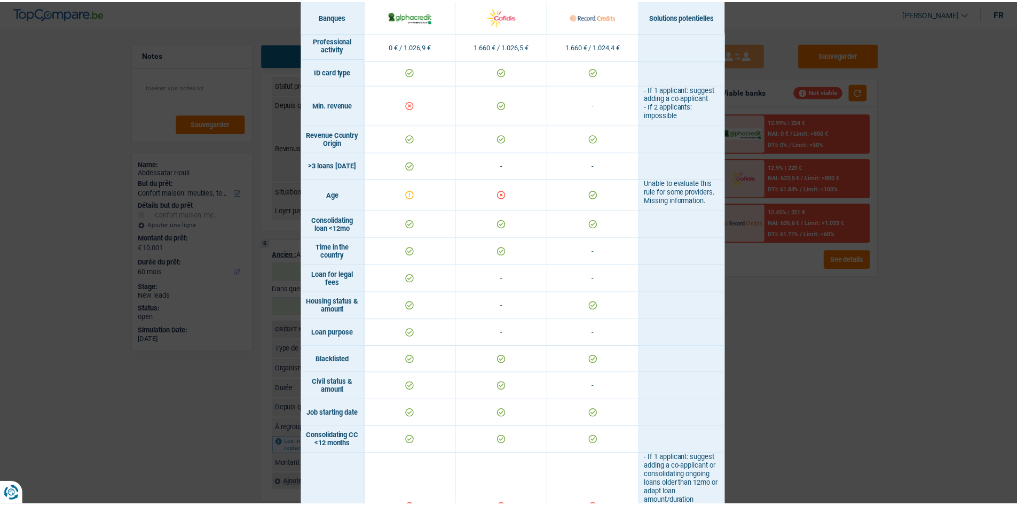
scroll to position [0, 0]
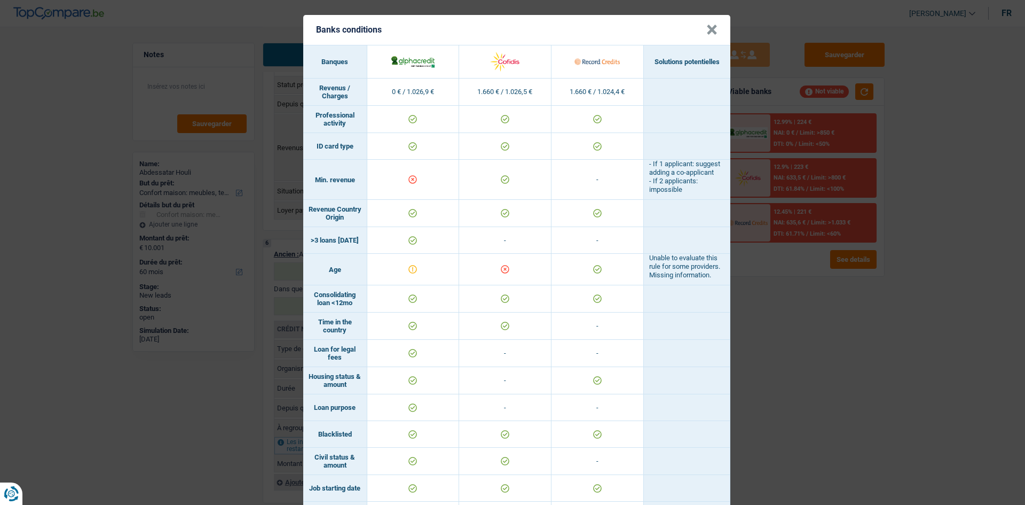
click at [821, 321] on div "Banks conditions × Banques Solutions potentielles Revenus / Charges 0 € / 1.026…" at bounding box center [512, 252] width 1025 height 505
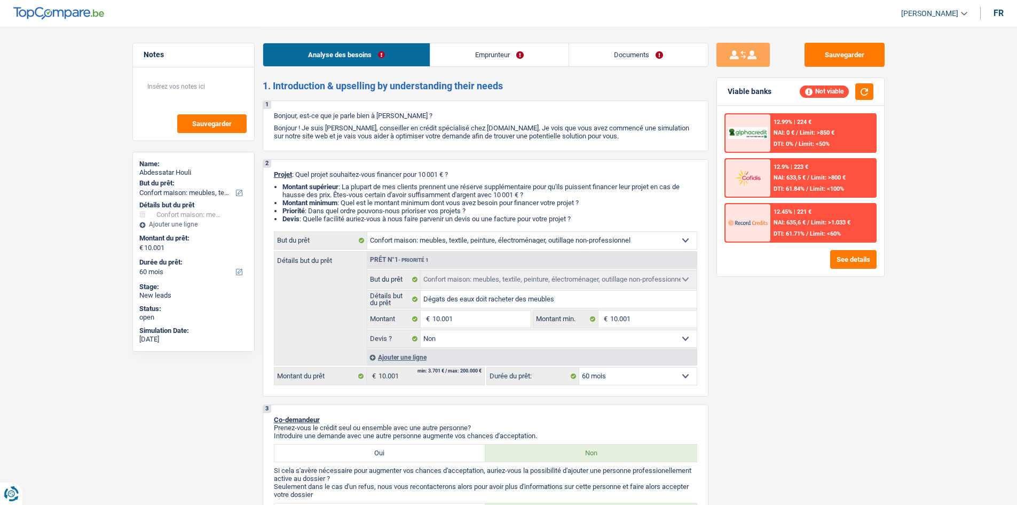
click at [494, 58] on link "Emprunteur" at bounding box center [499, 54] width 138 height 23
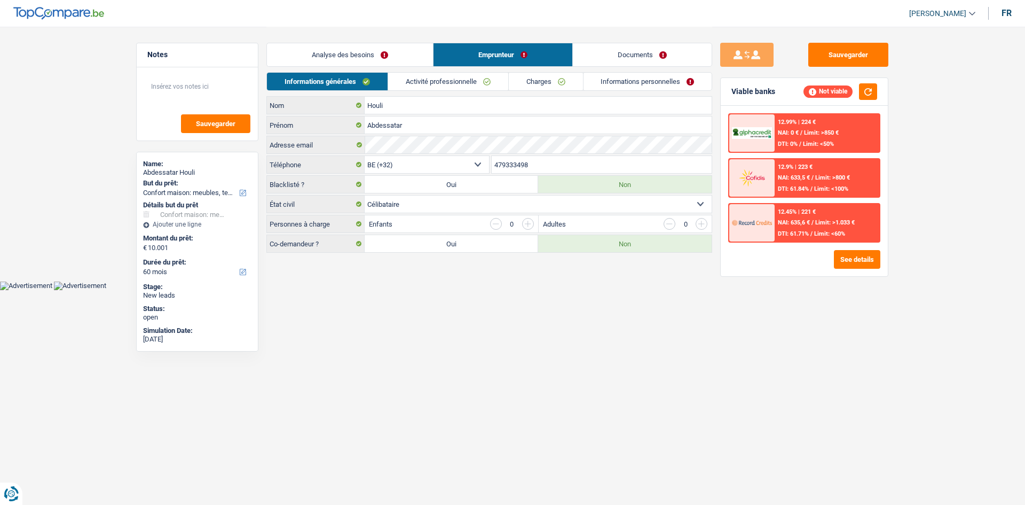
click at [485, 202] on select "Célibataire Marié(e) Cohabitant(e) légal(e) Divorcé(e) Veuf(ve) Séparé (de fait…" at bounding box center [538, 203] width 347 height 17
click at [365, 195] on select "Célibataire Marié(e) Cohabitant(e) légal(e) Divorcé(e) Veuf(ve) Séparé (de fait…" at bounding box center [538, 203] width 347 height 17
click at [562, 83] on link "Charges" at bounding box center [546, 82] width 74 height 18
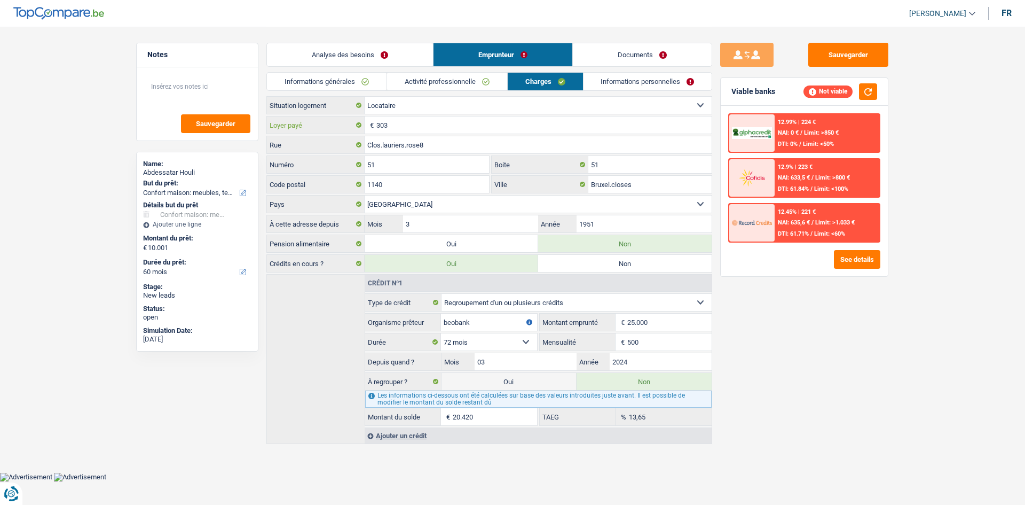
click at [403, 125] on input "303" at bounding box center [543, 124] width 335 height 17
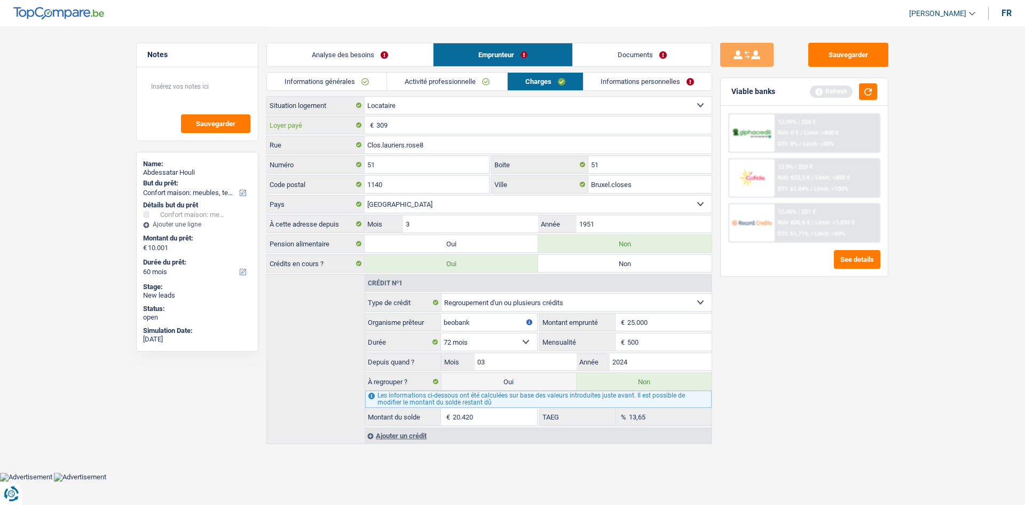
type input "309"
click at [459, 143] on input "Clos.lauriers.rose8" at bounding box center [538, 144] width 347 height 17
click at [605, 166] on input "51" at bounding box center [649, 164] width 123 height 17
type input "5"
click at [383, 145] on input "Clos.lauriers.rose8" at bounding box center [538, 144] width 347 height 17
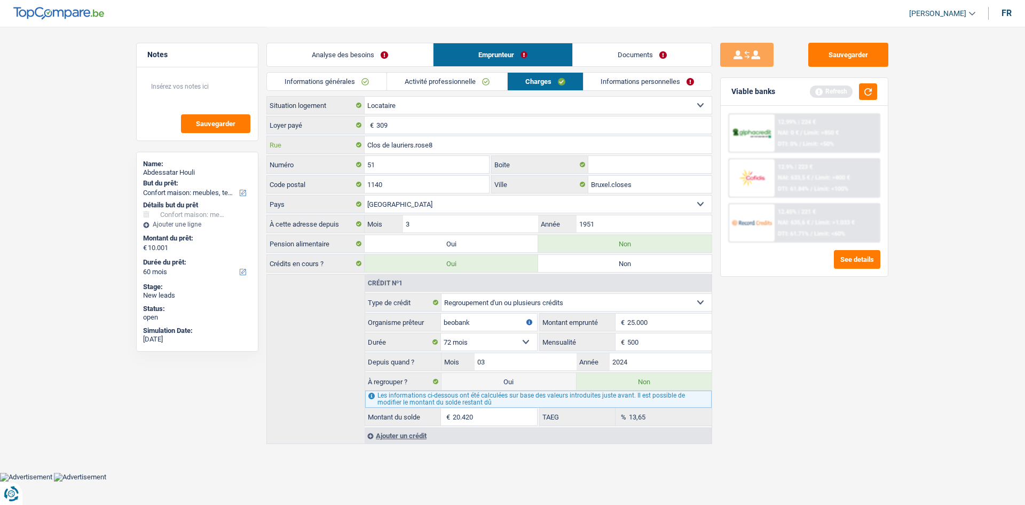
click at [434, 148] on input "Clos de lauriers.rose8" at bounding box center [538, 144] width 347 height 17
type input "Clos de lauriers rose"
click at [641, 182] on input "Bruxel.closes" at bounding box center [649, 184] width 123 height 17
click at [632, 168] on input "Boite" at bounding box center [649, 164] width 123 height 17
type input "51"
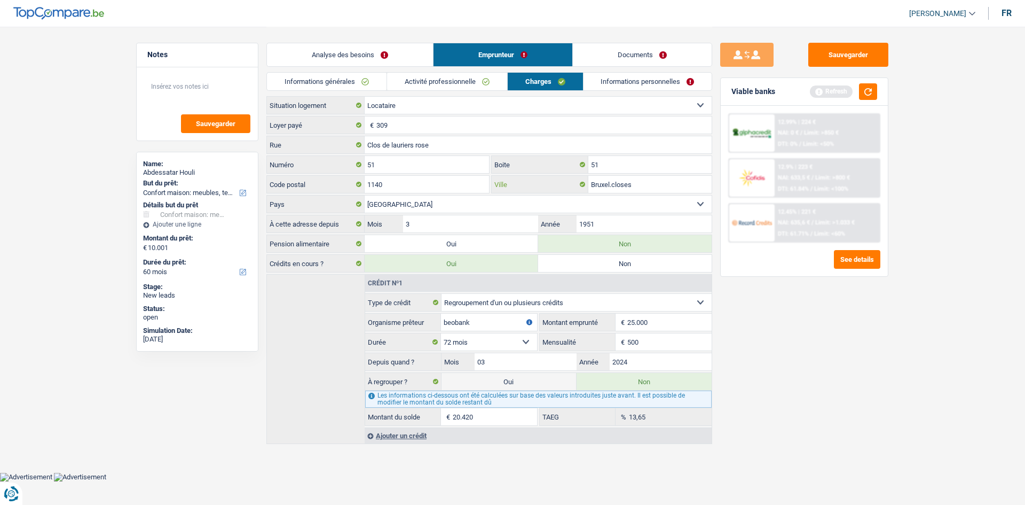
drag, startPoint x: 639, startPoint y: 179, endPoint x: 579, endPoint y: 180, distance: 59.8
click at [579, 180] on div "Bruxel.closes Ville" at bounding box center [602, 184] width 221 height 17
type input "Evere"
click at [610, 222] on input "1951" at bounding box center [644, 223] width 135 height 17
type input "1"
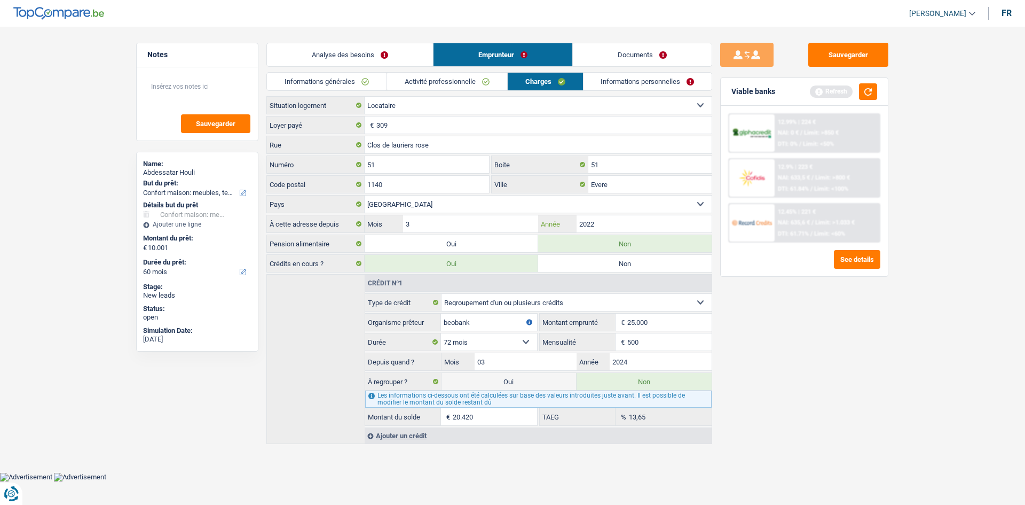
type input "2022"
click at [636, 85] on link "Informations personnelles" at bounding box center [648, 82] width 129 height 18
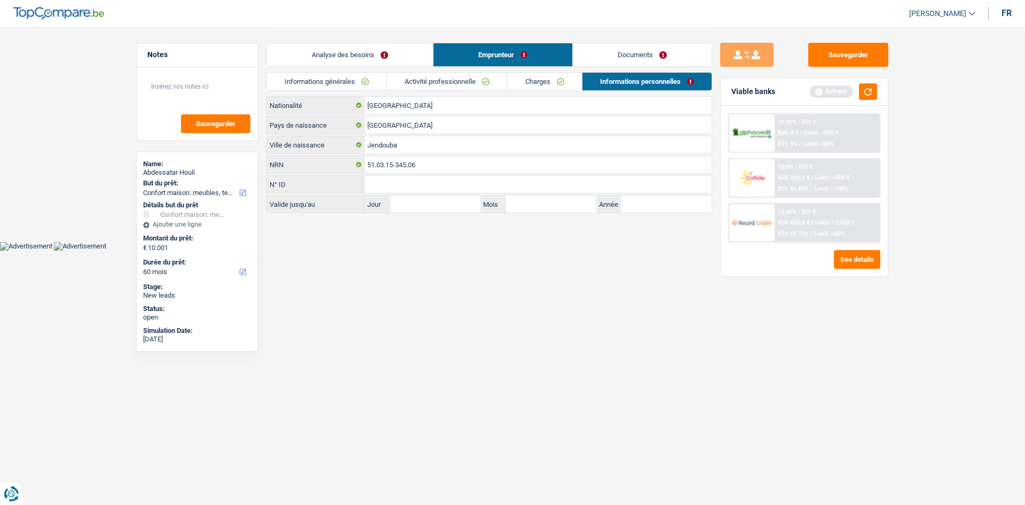
click at [397, 50] on link "Analyse des besoins" at bounding box center [350, 54] width 166 height 23
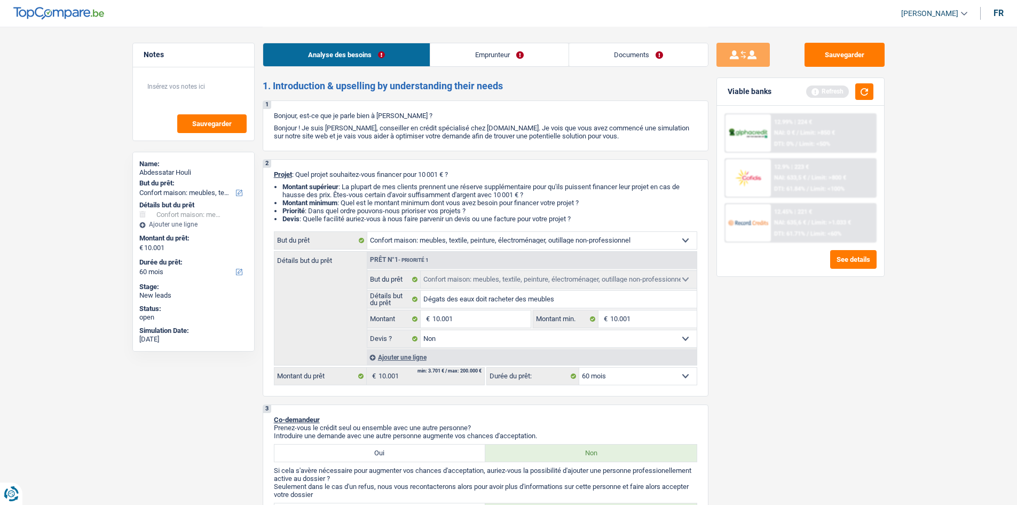
click at [481, 51] on link "Emprunteur" at bounding box center [499, 54] width 138 height 23
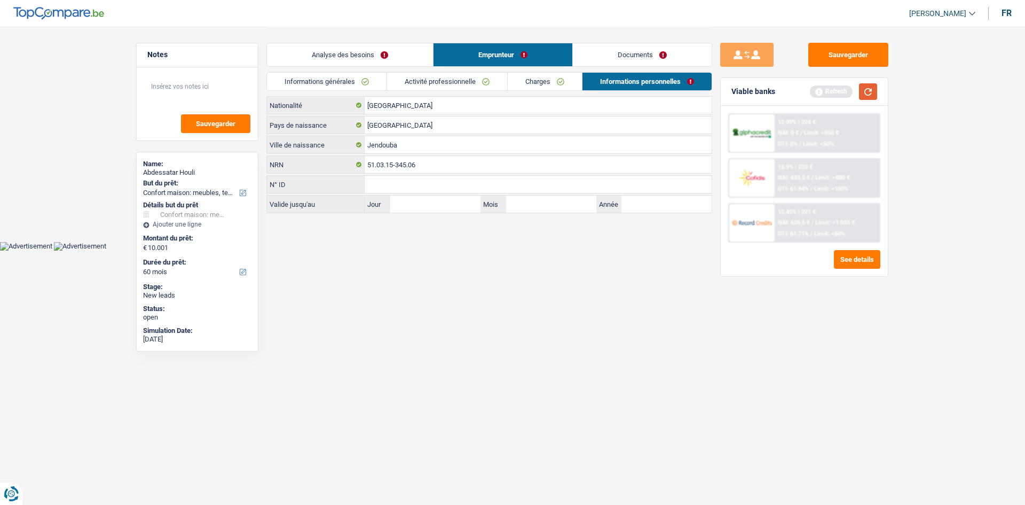
click at [873, 96] on button "button" at bounding box center [868, 91] width 18 height 17
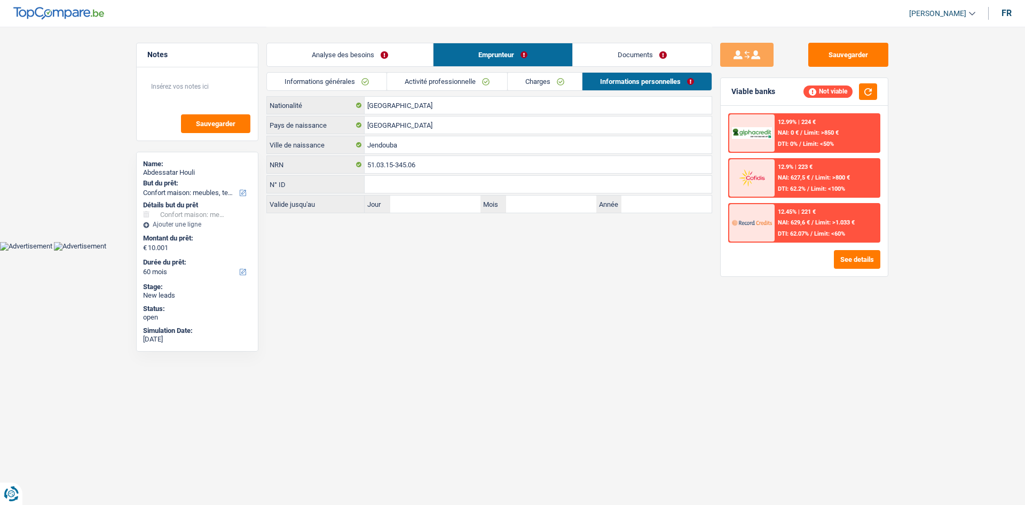
click at [355, 51] on link "Analyse des besoins" at bounding box center [350, 54] width 166 height 23
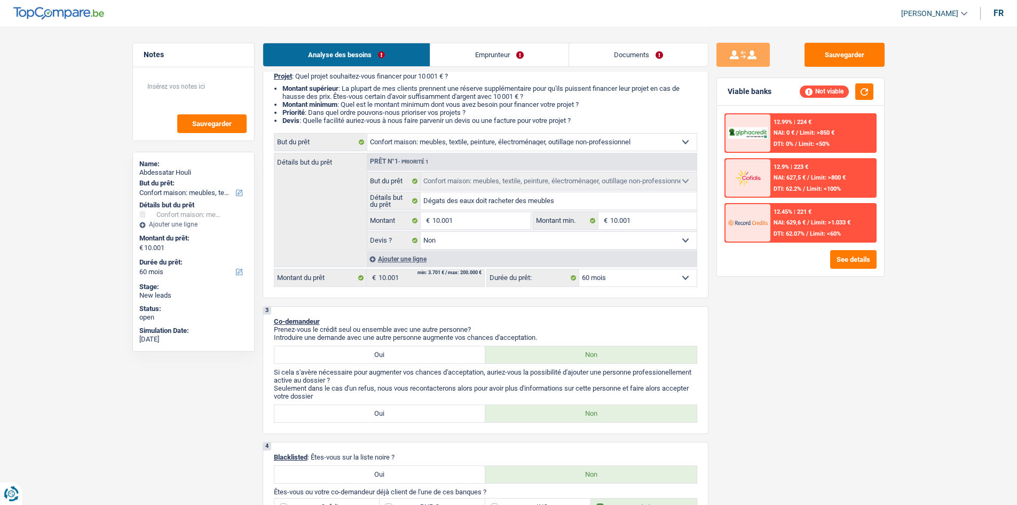
scroll to position [107, 0]
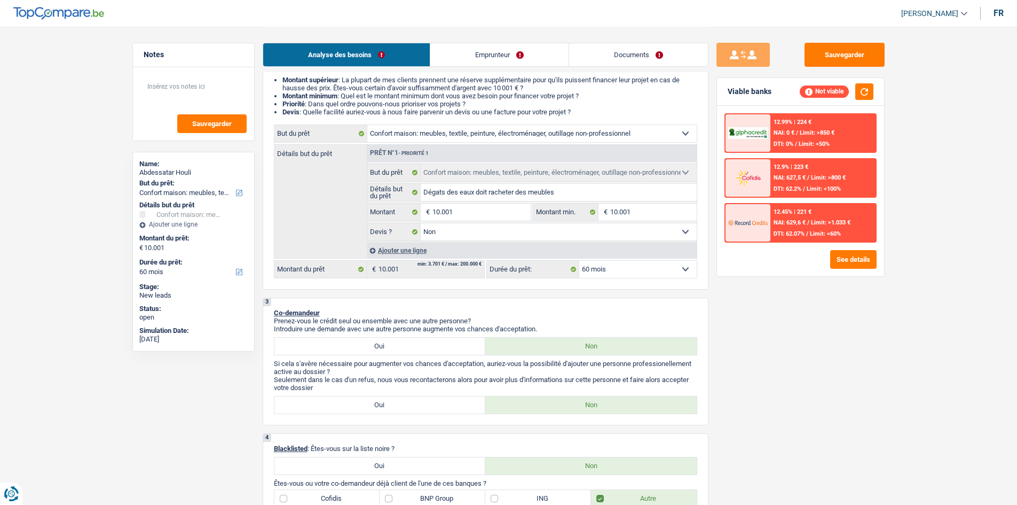
click at [647, 269] on select "12 mois 18 mois 24 mois 30 mois 36 mois 42 mois 48 mois 60 mois Sélectionner un…" at bounding box center [637, 269] width 117 height 17
click at [822, 303] on div "Sauvegarder Viable banks Not viable 12.99% | 224 € NAI: 0 € / Limit: >850 € DTI…" at bounding box center [801, 265] width 184 height 445
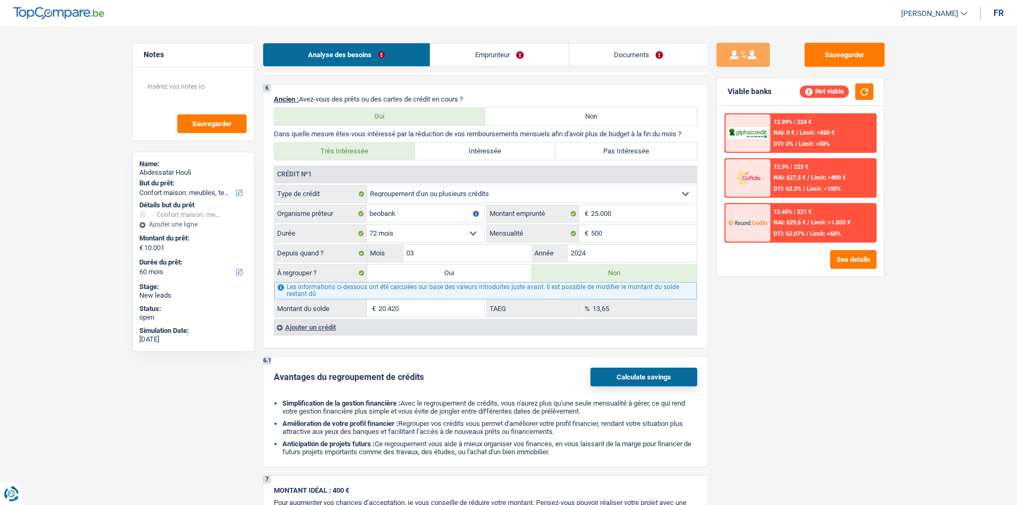
scroll to position [748, 0]
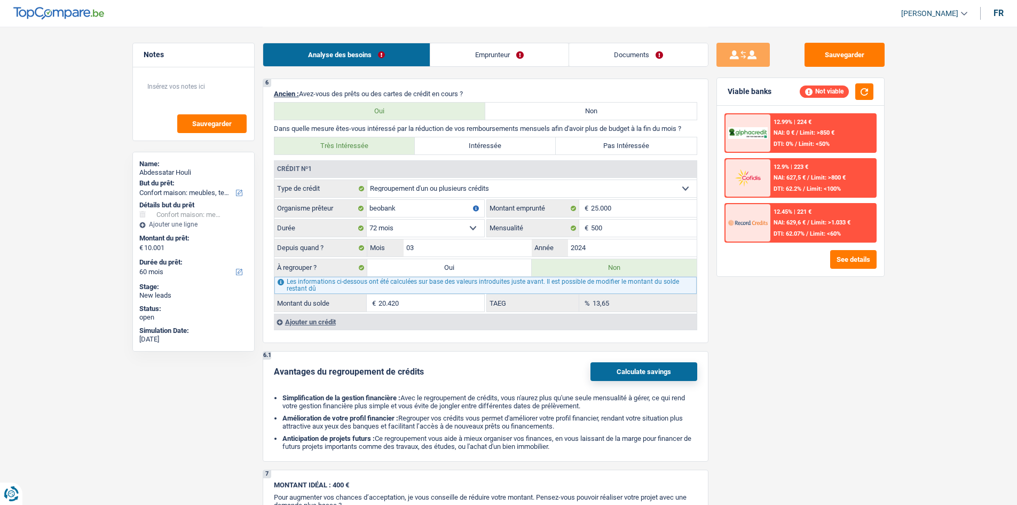
click at [450, 271] on label "Oui" at bounding box center [449, 267] width 165 height 17
click at [450, 271] on input "Oui" at bounding box center [449, 267] width 165 height 17
radio input "true"
type input "30.421"
type input "20.420"
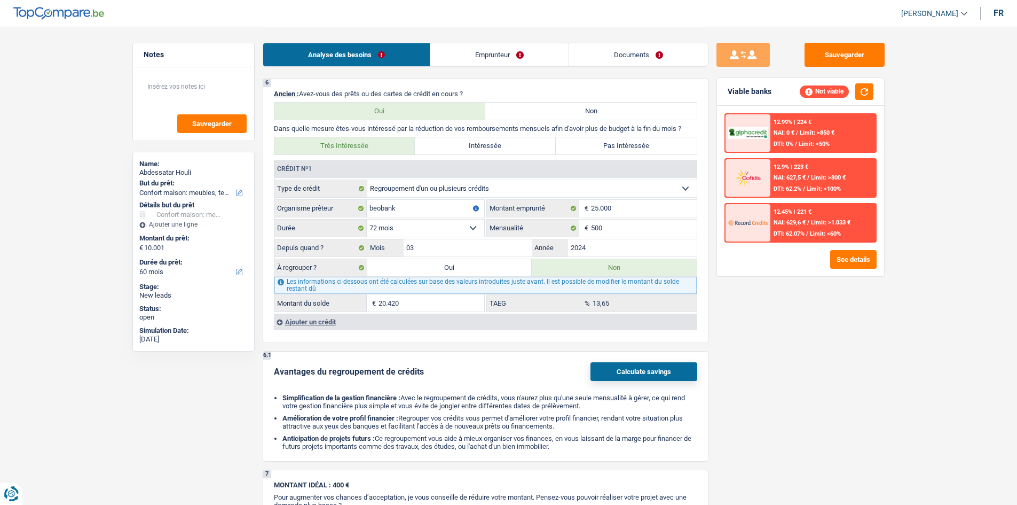
select select
type input "20.420"
select select
radio input "false"
select select "refinancing"
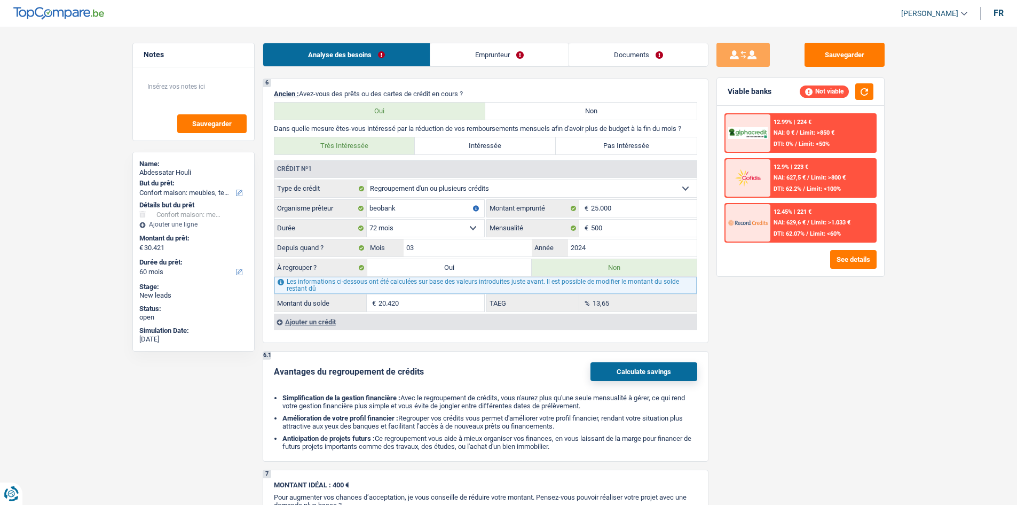
select select "120"
select select "refinancing"
select select "120"
select select "refinancing"
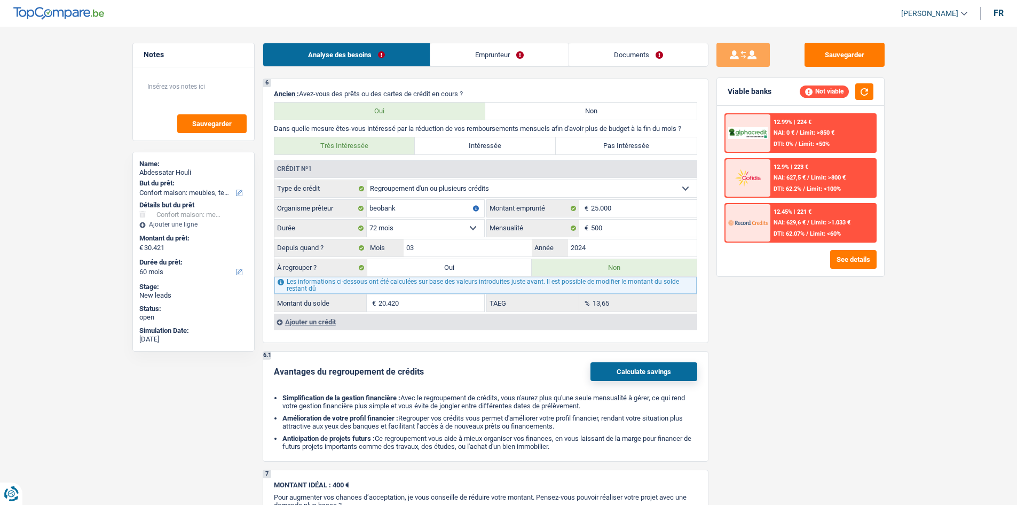
select select "refinancing"
select select "120"
select select "refinancing"
select select "household"
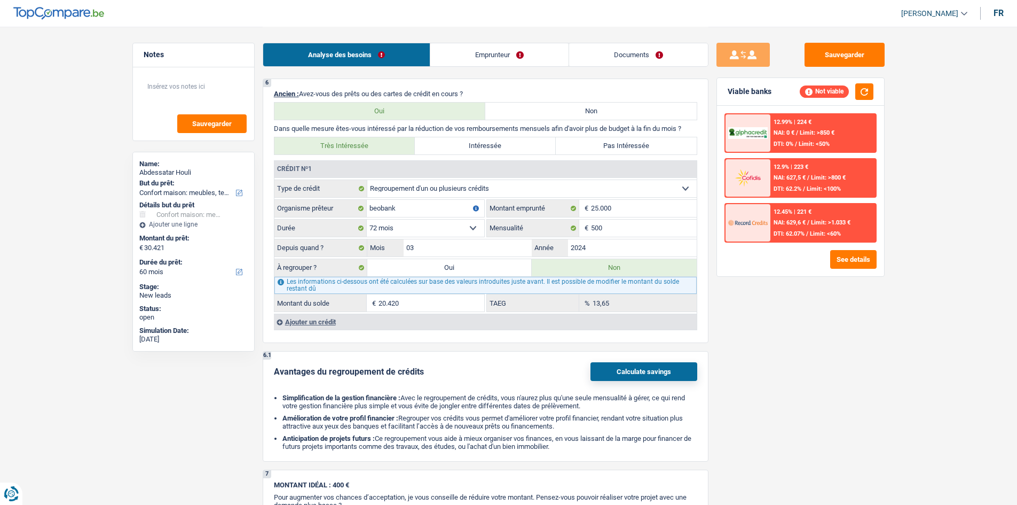
select select "false"
select select "household"
select select "false"
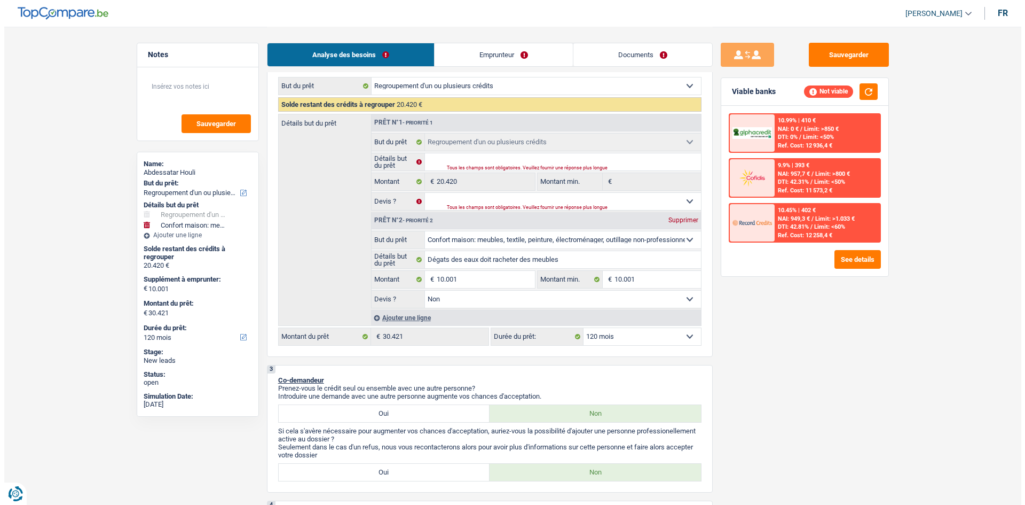
scroll to position [214, 0]
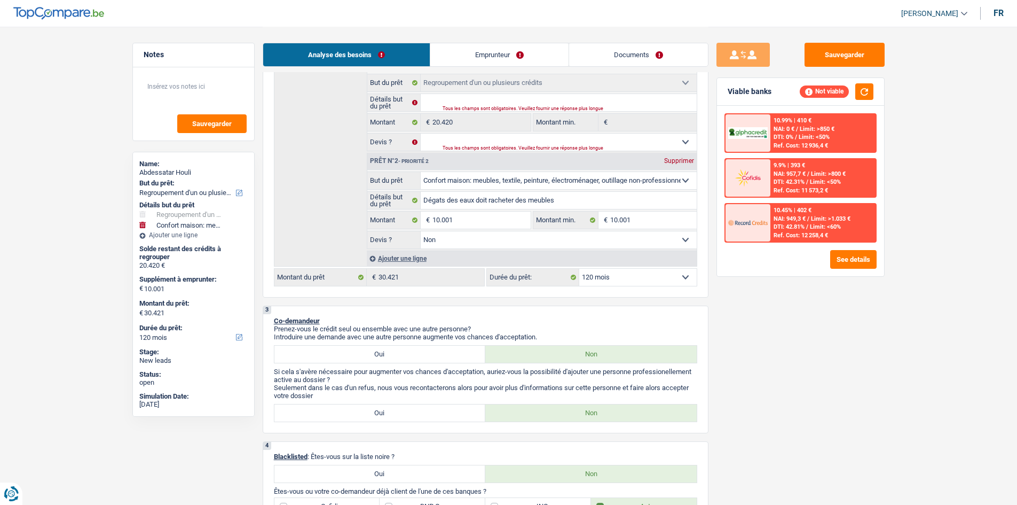
click at [650, 278] on select "12 mois 18 mois 24 mois 30 mois 36 mois 42 mois 48 mois 60 mois 72 mois 84 mois…" at bounding box center [637, 277] width 117 height 17
click at [579, 269] on select "12 mois 18 mois 24 mois 30 mois 36 mois 42 mois 48 mois 60 mois 72 mois 84 mois…" at bounding box center [637, 277] width 117 height 17
click at [626, 282] on select "12 mois 18 mois 24 mois 30 mois 36 mois 42 mois 48 mois 60 mois 72 mois 84 mois…" at bounding box center [637, 277] width 117 height 17
select select "84"
click at [579, 269] on select "12 mois 18 mois 24 mois 30 mois 36 mois 42 mois 48 mois 60 mois 72 mois 84 mois…" at bounding box center [637, 277] width 117 height 17
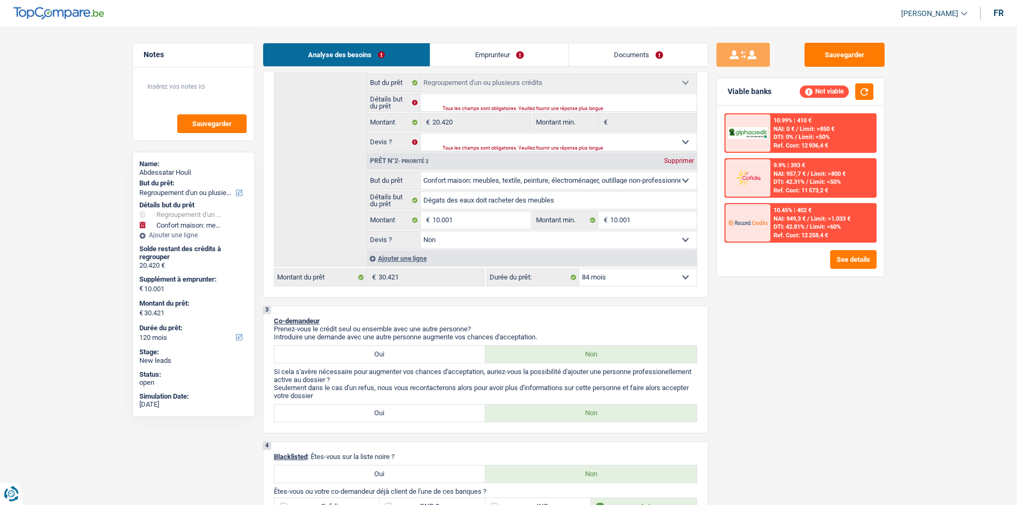
select select "84"
click at [859, 94] on button "button" at bounding box center [864, 91] width 18 height 17
click at [841, 262] on button "See details" at bounding box center [853, 259] width 46 height 19
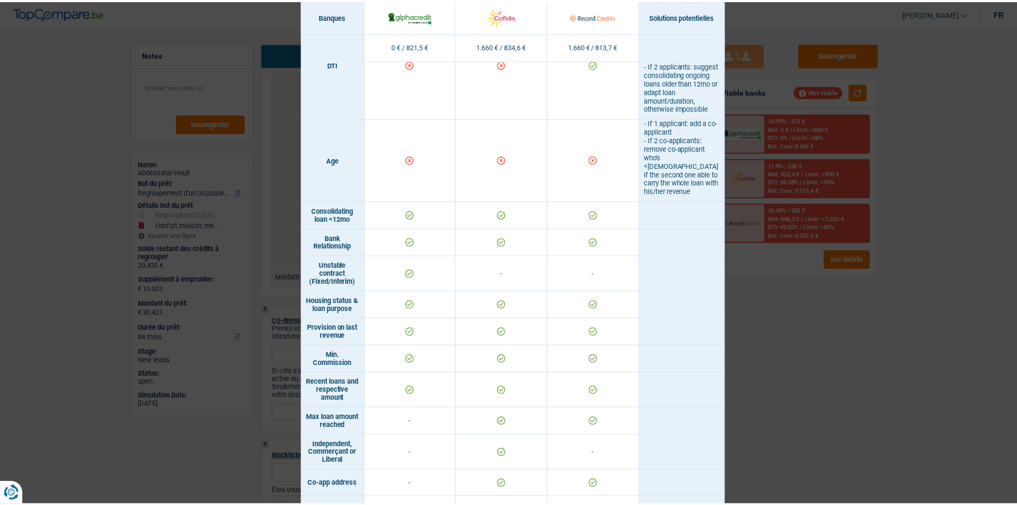
scroll to position [587, 0]
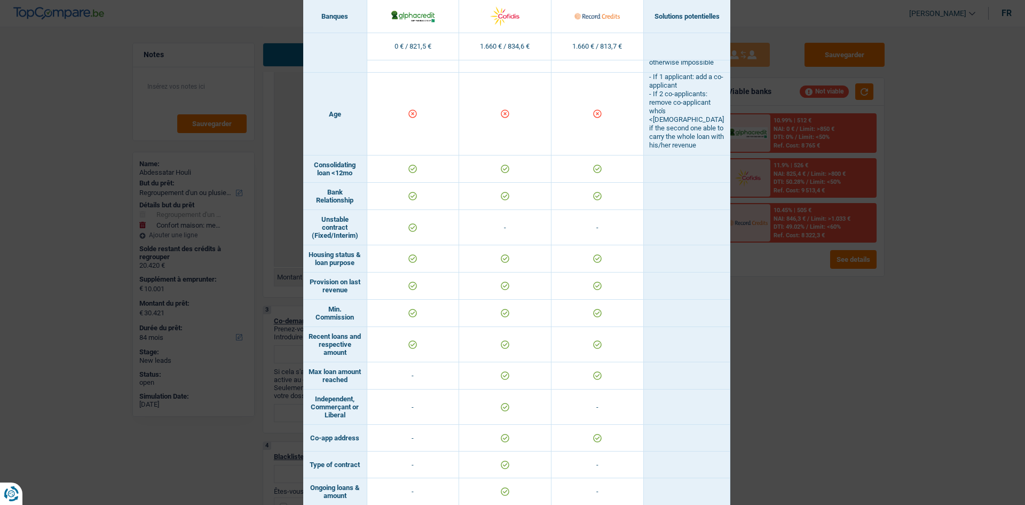
click at [745, 311] on div "Banks conditions × Banques Solutions potentielles Revenus / Charges 0 € / 821,5…" at bounding box center [512, 252] width 1025 height 505
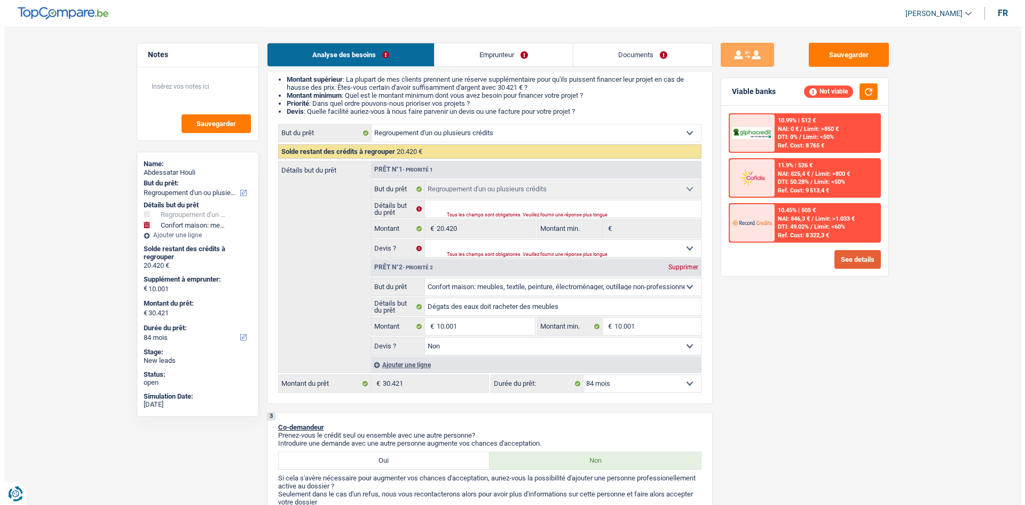
scroll to position [0, 0]
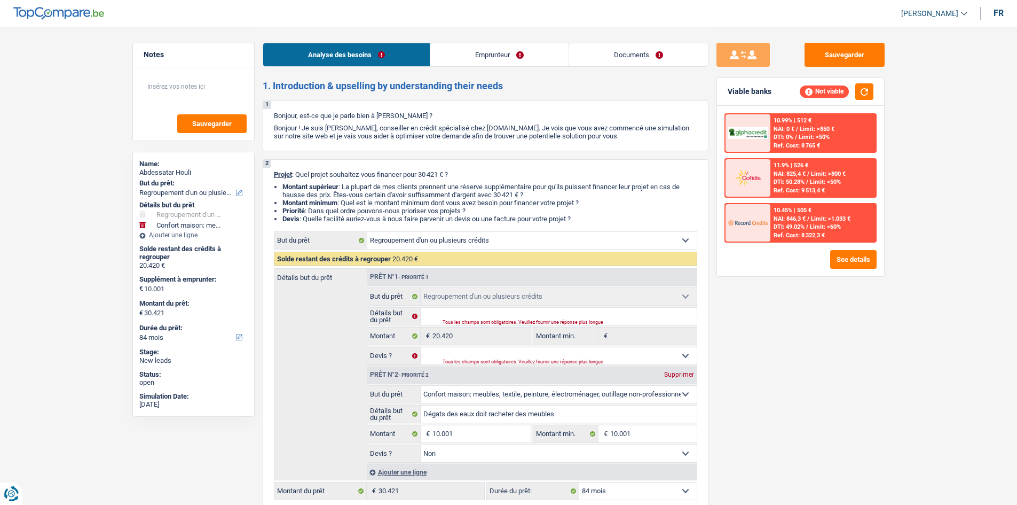
click at [631, 57] on link "Documents" at bounding box center [638, 54] width 139 height 23
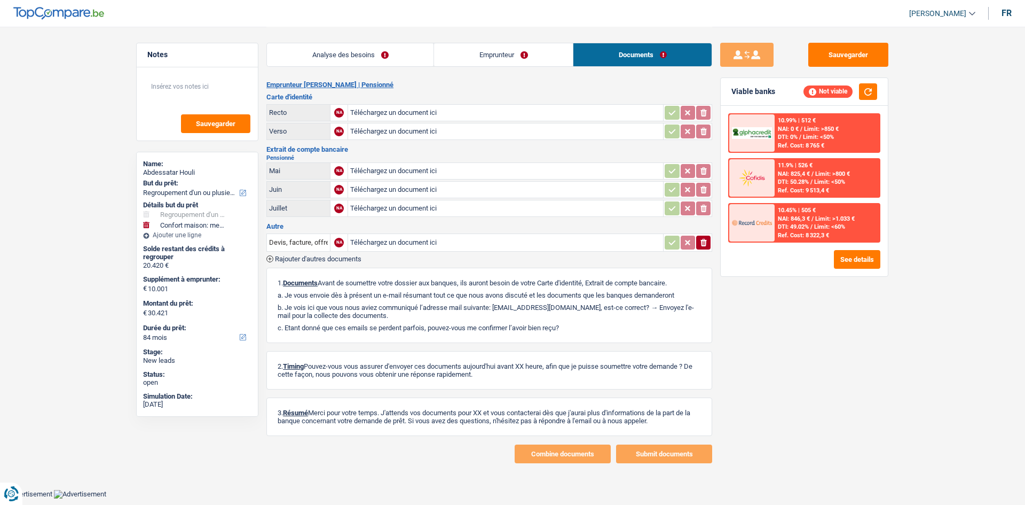
click at [495, 57] on link "Emprunteur" at bounding box center [503, 54] width 139 height 23
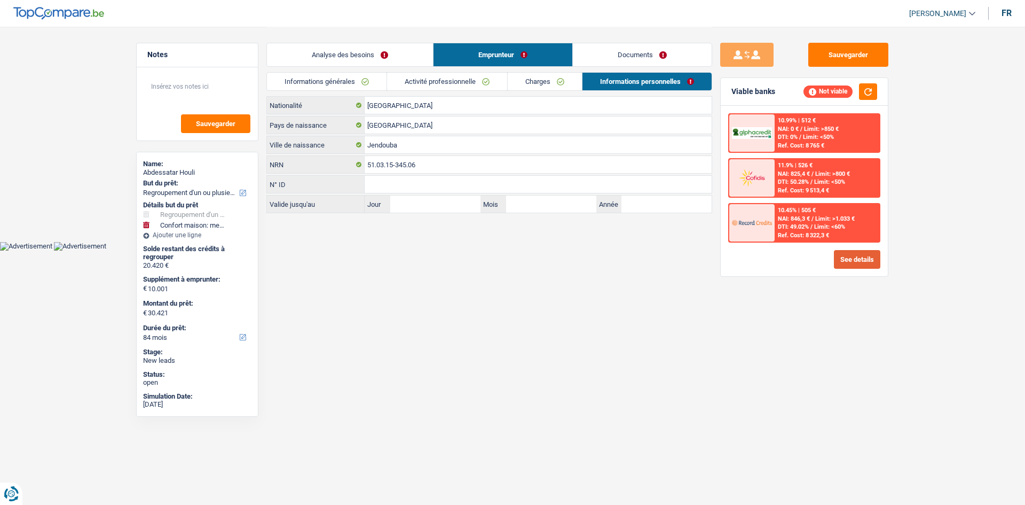
click at [855, 263] on button "See details" at bounding box center [857, 259] width 46 height 19
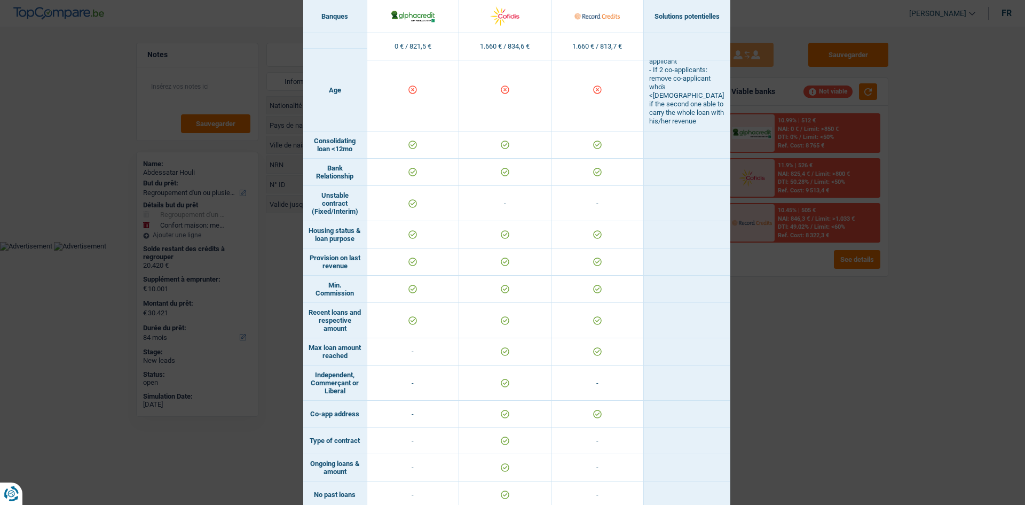
scroll to position [719, 0]
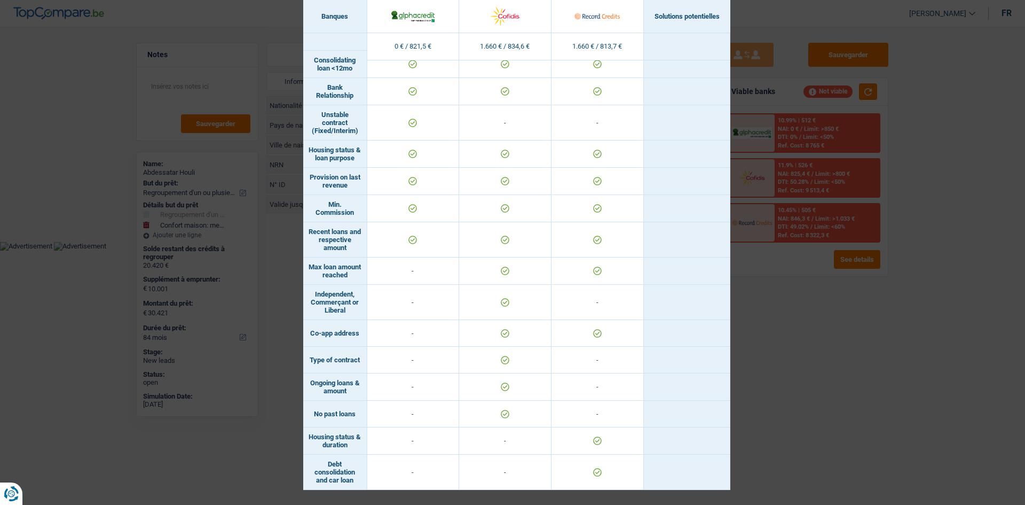
click at [812, 369] on div "Banks conditions × Banques Solutions potentielles Revenus / Charges 0 € / 821,5…" at bounding box center [512, 252] width 1025 height 505
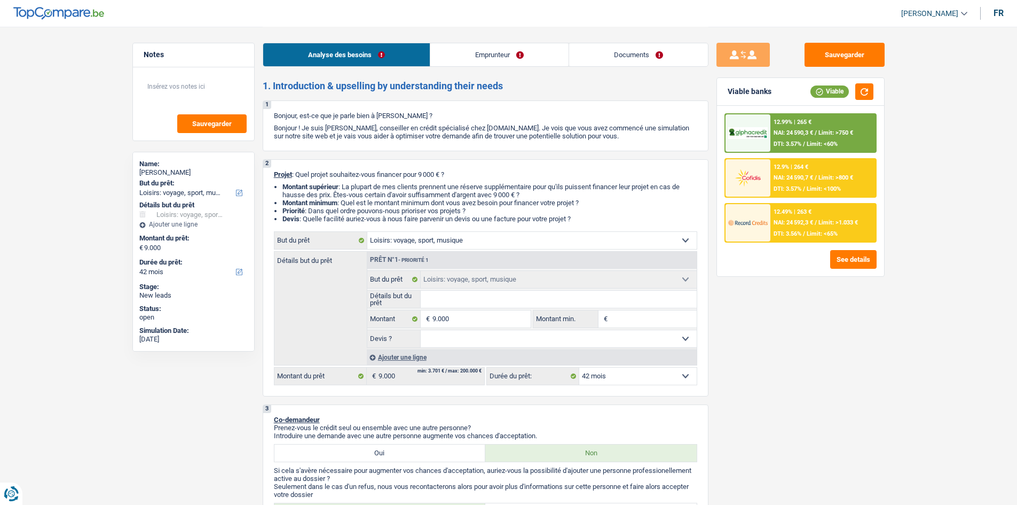
select select "hobbies"
select select "42"
select select "hobbies"
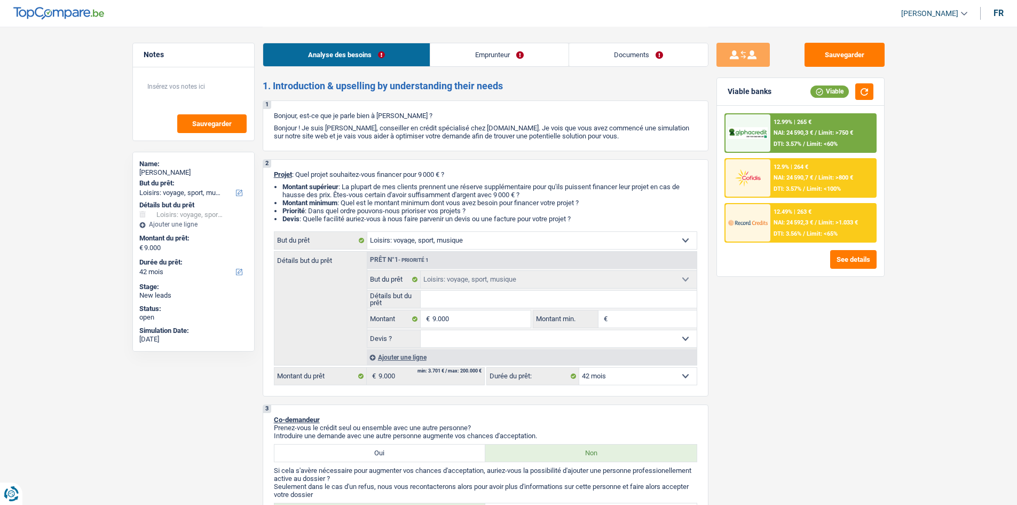
select select "42"
select select "worker"
select select "netSalary"
select select "unemployment"
select select "familyAllowances"
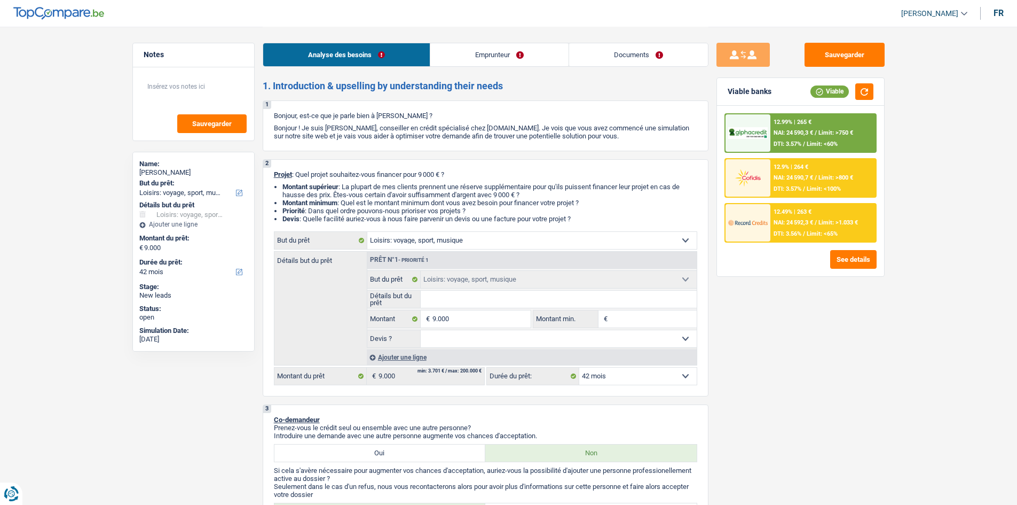
select select "ownerWithMortgage"
select select "mortgage"
select select "420"
select select "hobbies"
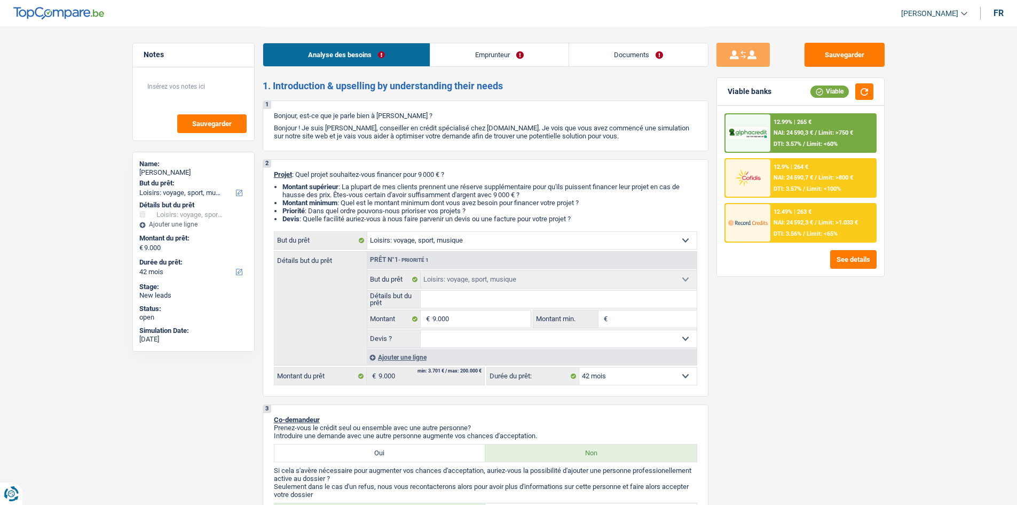
select select "42"
click at [520, 243] on select "Confort maison: meubles, textile, peinture, électroménager, outillage non-profe…" at bounding box center [531, 240] width 329 height 17
select select "houseOrGarden"
click at [367, 232] on select "Confort maison: meubles, textile, peinture, électroménager, outillage non-profe…" at bounding box center [531, 240] width 329 height 17
select select "houseOrGarden"
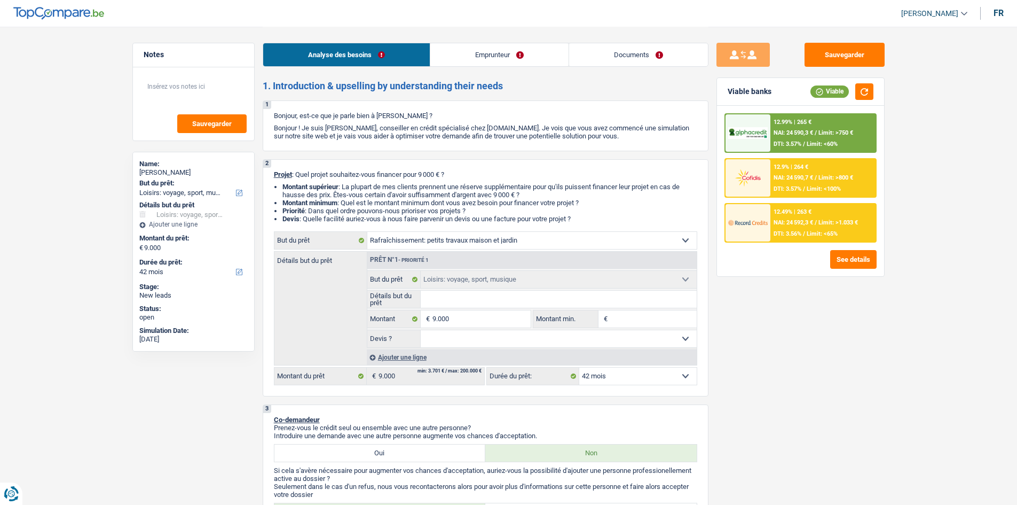
select select "houseOrGarden"
select select "hobbies"
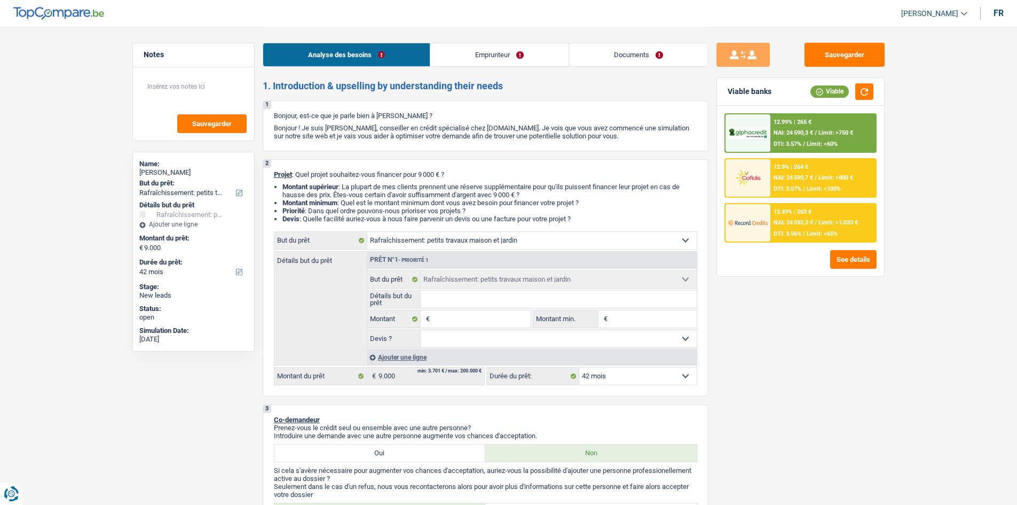
select select "hobbies"
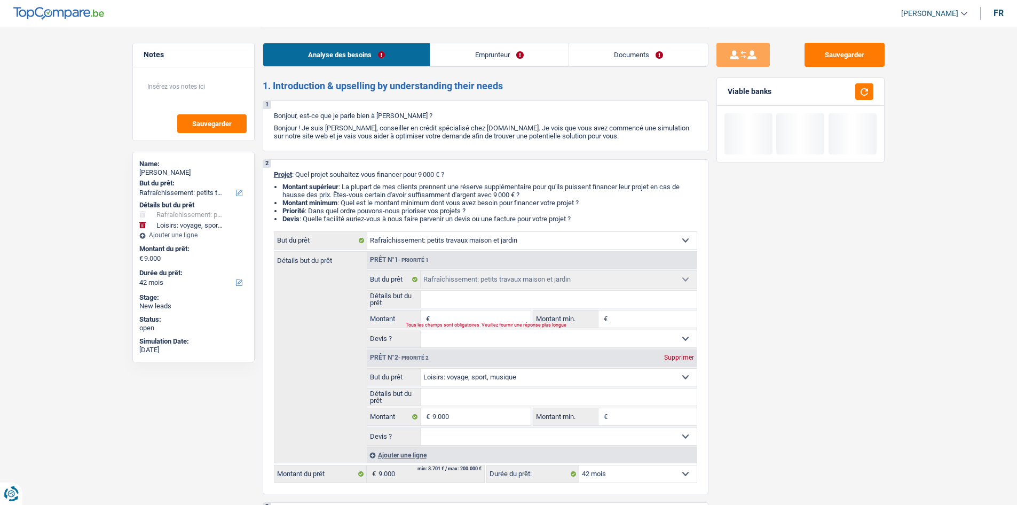
click at [670, 354] on div "Supprimer" at bounding box center [679, 357] width 35 height 6
type input "0"
select select
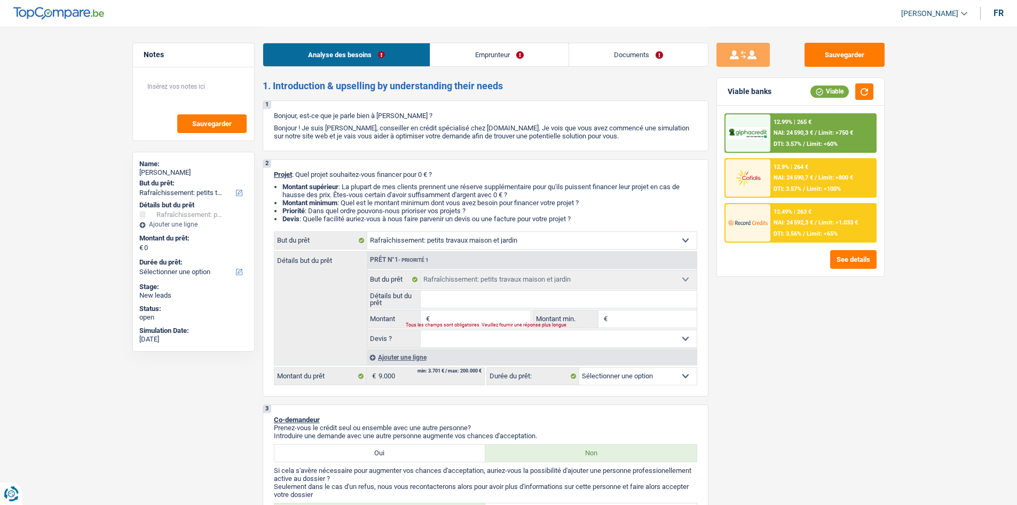
click at [455, 317] on input "Montant" at bounding box center [481, 318] width 98 height 17
type input "9"
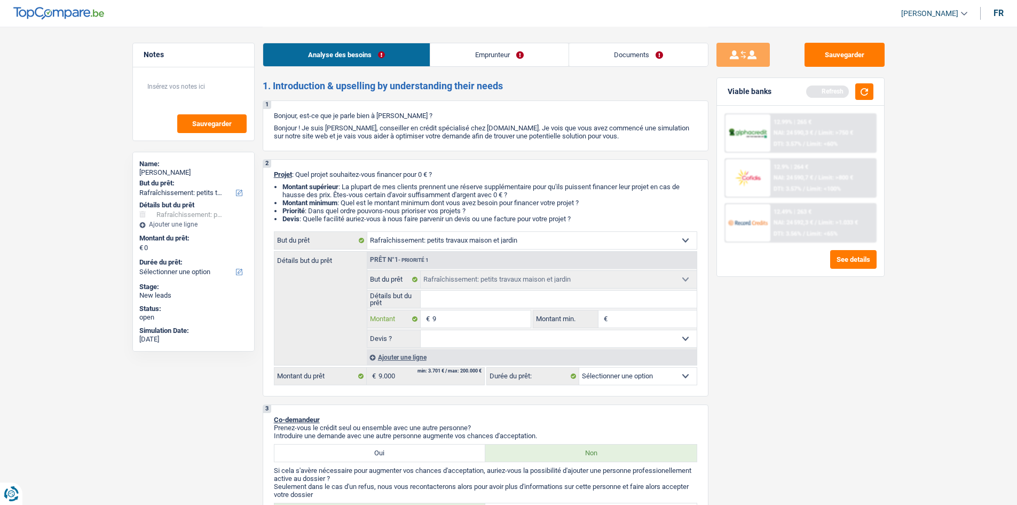
type input "90"
type input "900"
type input "9.000"
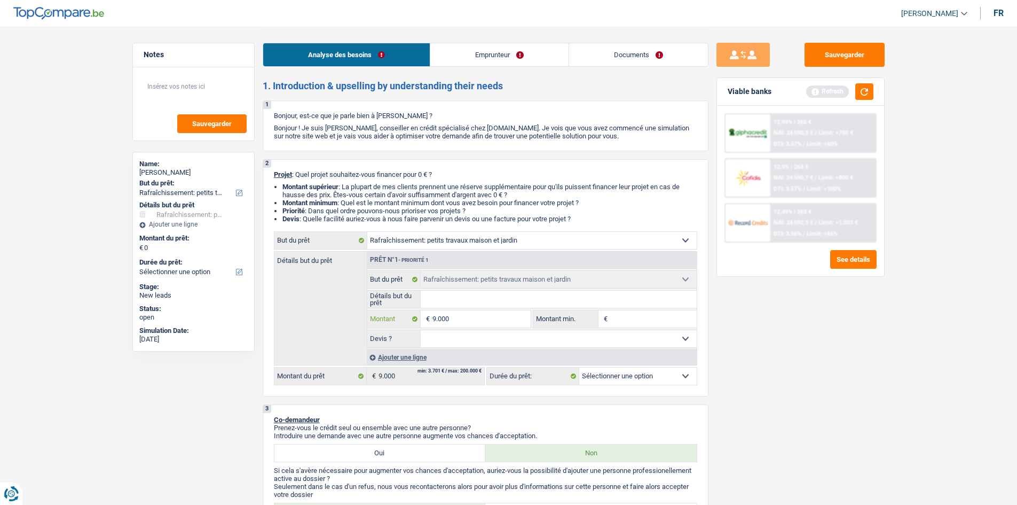
type input "9.000"
click at [646, 331] on select "Oui Non Non répondu Sélectionner une option" at bounding box center [559, 338] width 276 height 17
type input "9.000"
select select "48"
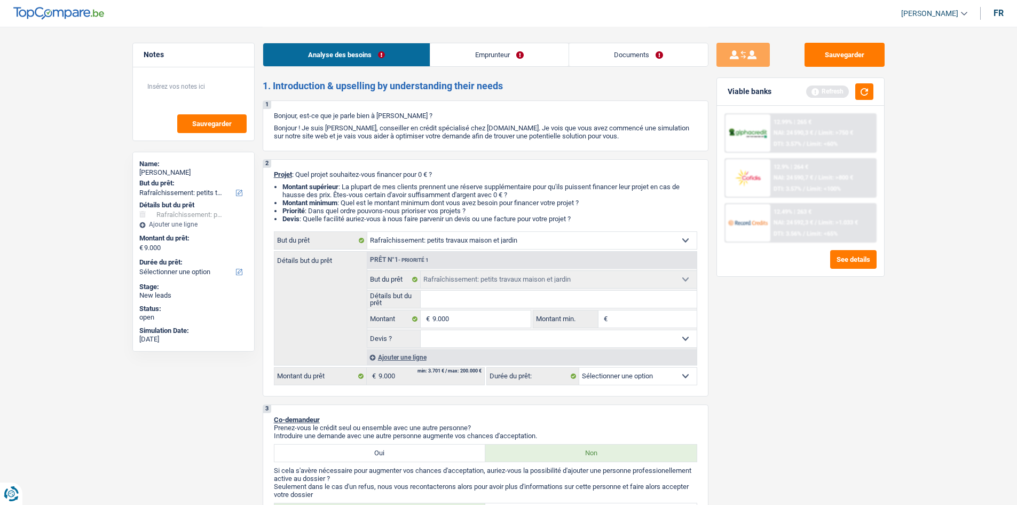
select select "48"
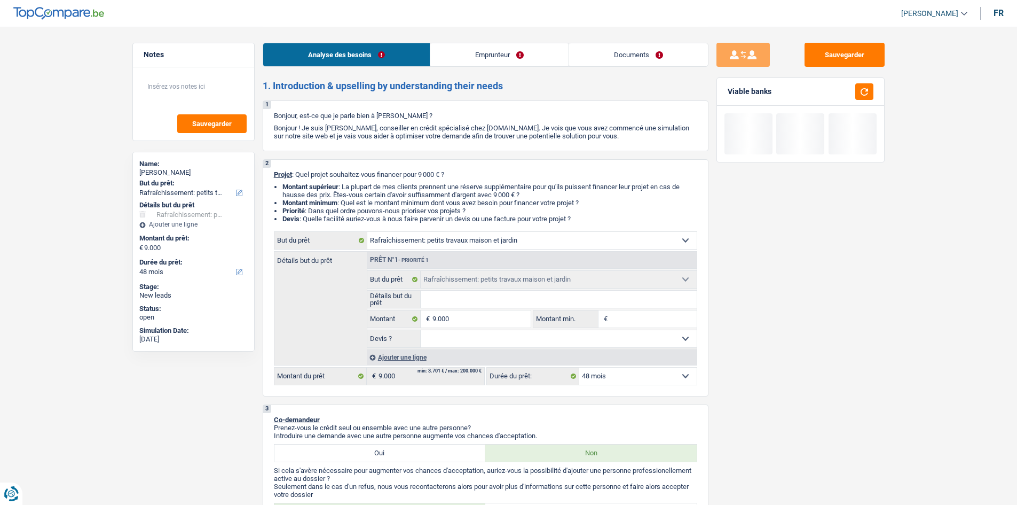
select select "false"
click at [421, 330] on select "Oui Non Non répondu Sélectionner une option" at bounding box center [559, 338] width 276 height 17
select select "false"
click at [646, 325] on input "Montant min." at bounding box center [653, 318] width 86 height 17
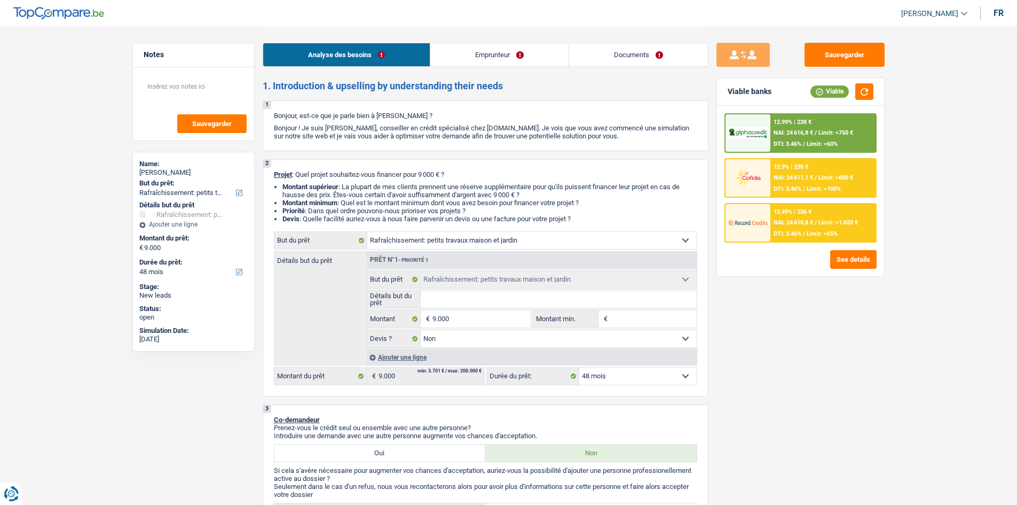
type input "9"
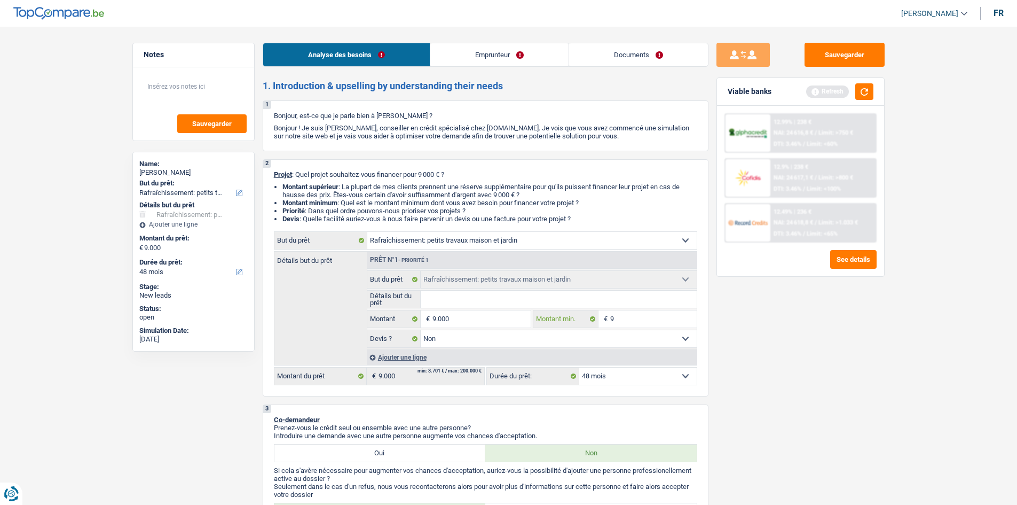
type input "90"
type input "900"
type input "9.000"
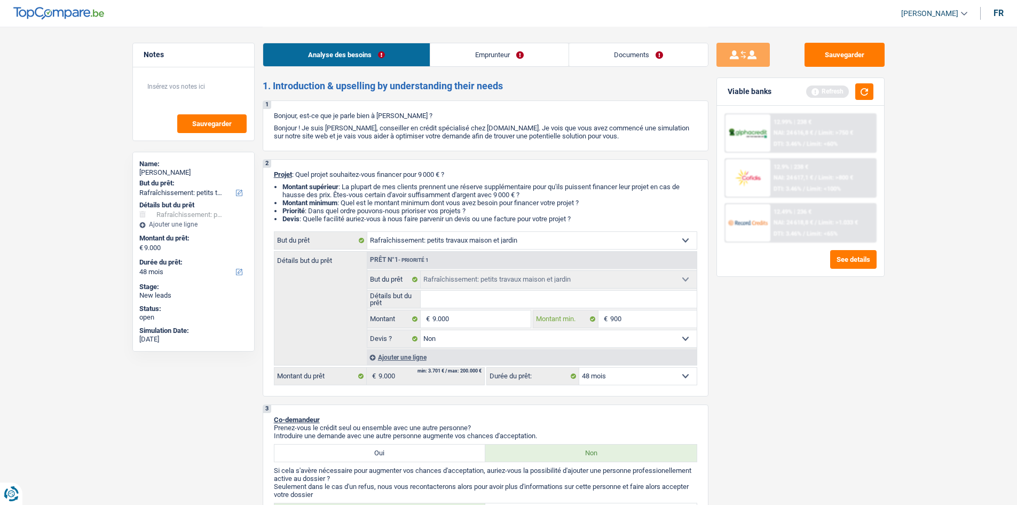
type input "9.000"
click at [572, 298] on input "Détails but du prêt" at bounding box center [559, 298] width 276 height 17
type input "p"
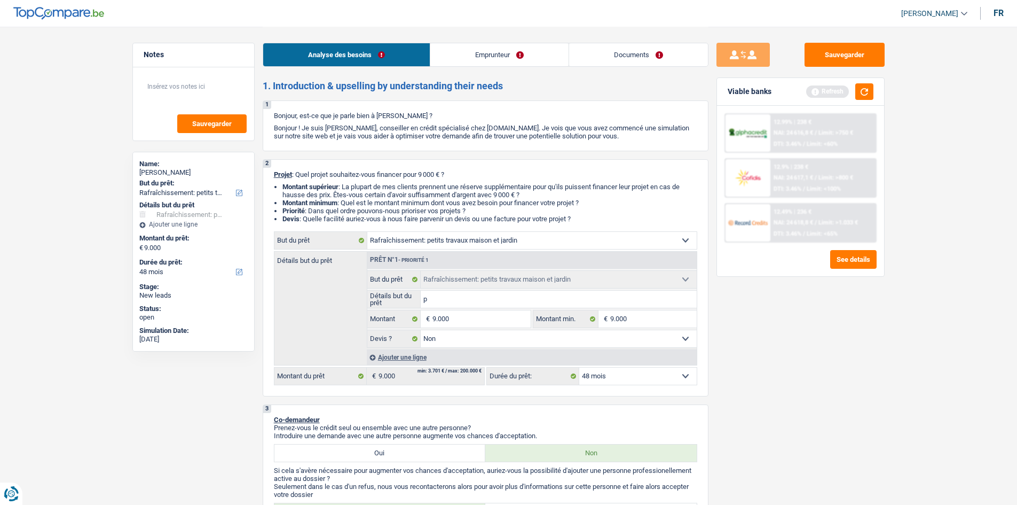
type input "pe"
type input "pet"
type input "petit"
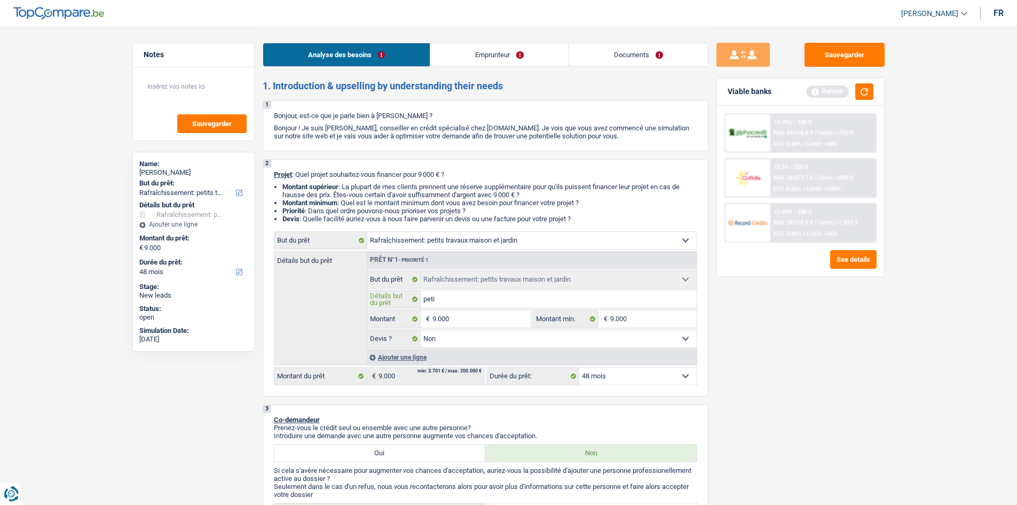
type input "petit"
type input "peti"
type input "pet"
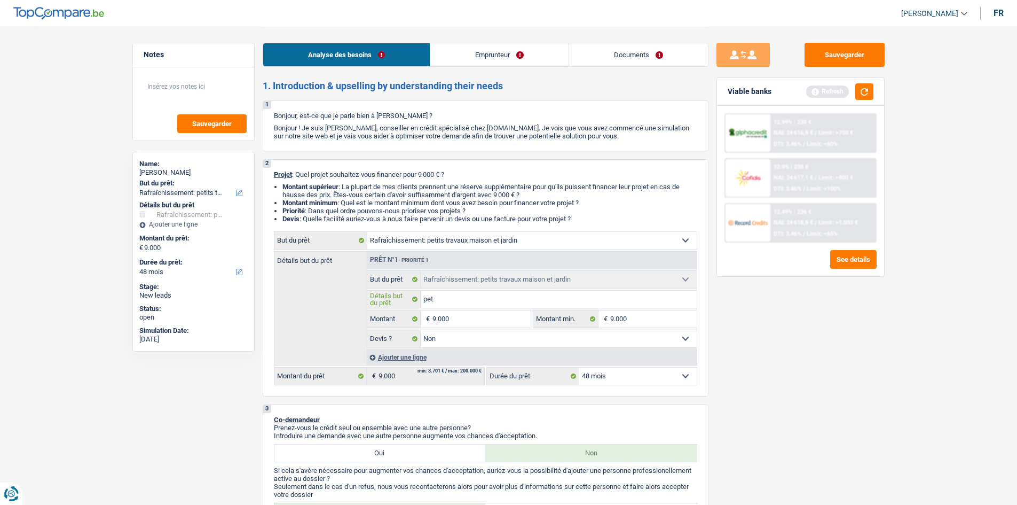
type input "pe"
type input "p"
type input "R"
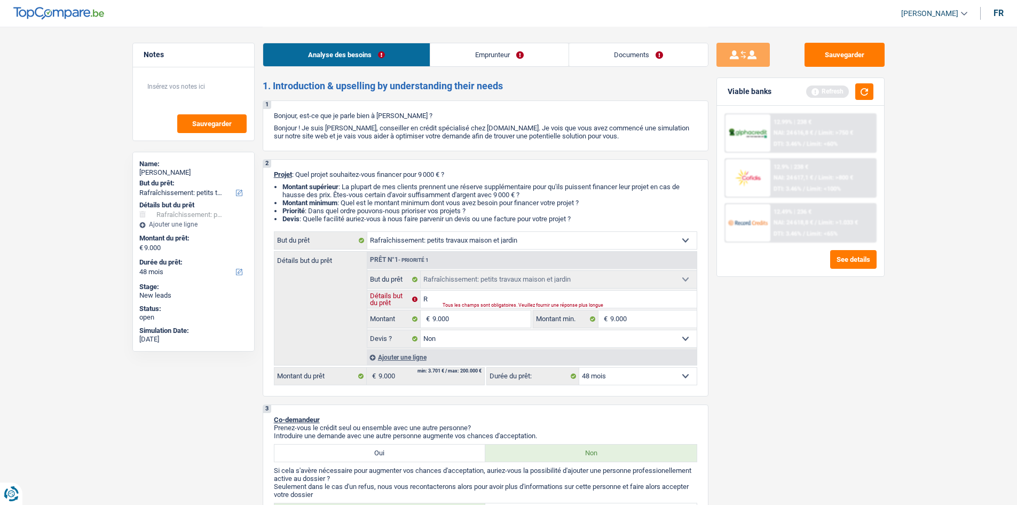
type input "R"
type input "C"
type input "Cu"
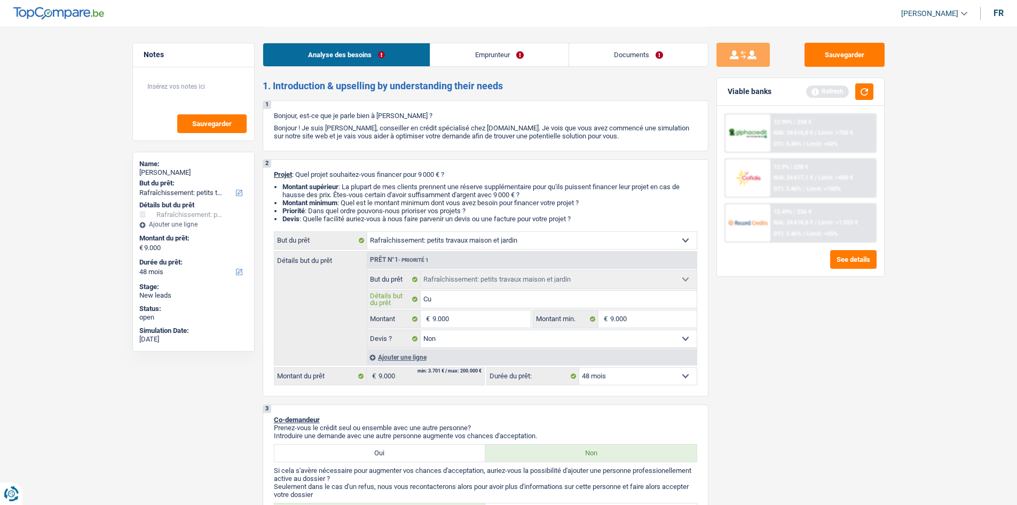
type input "Cui"
type input "Cuis"
type input "Cuisi"
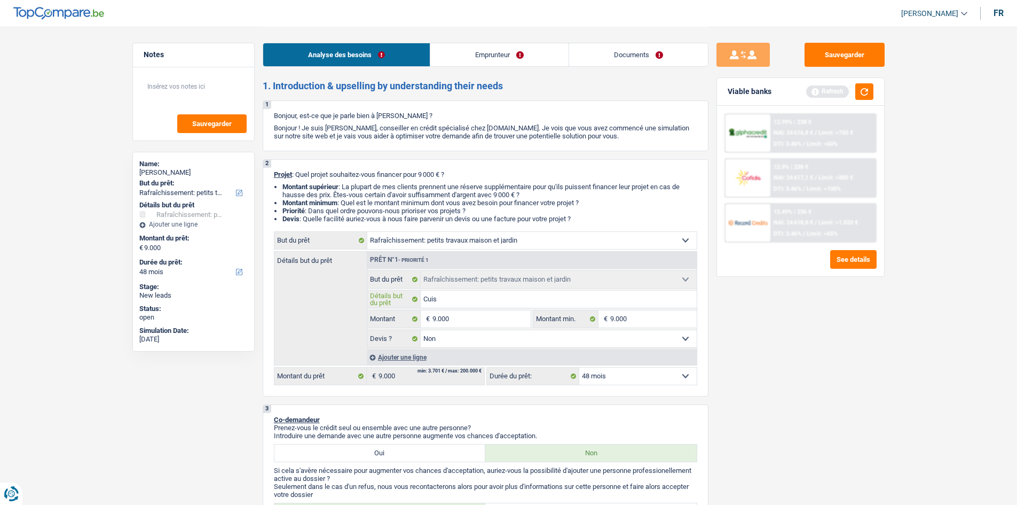
type input "Cuisi"
type input "Cuisin"
type input "Cuisine"
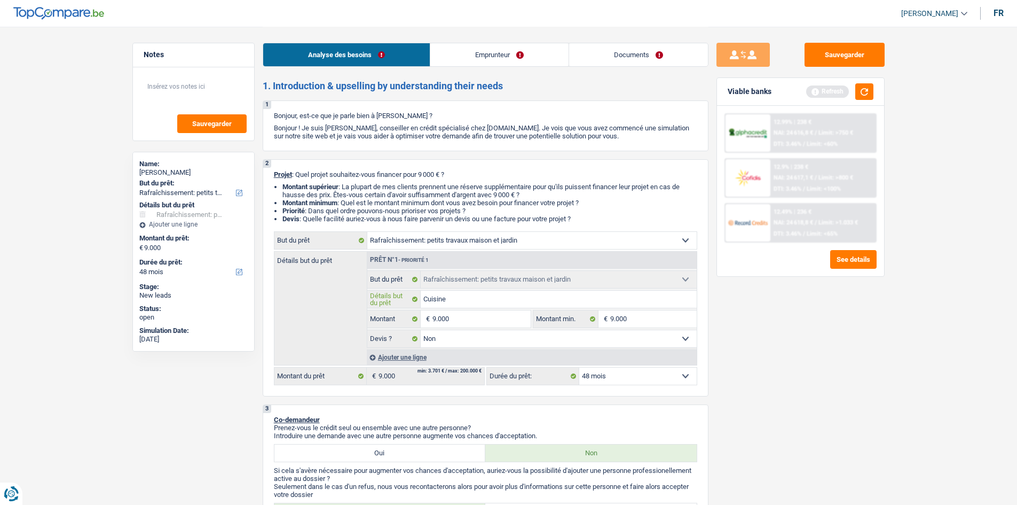
type input "Cuisine"
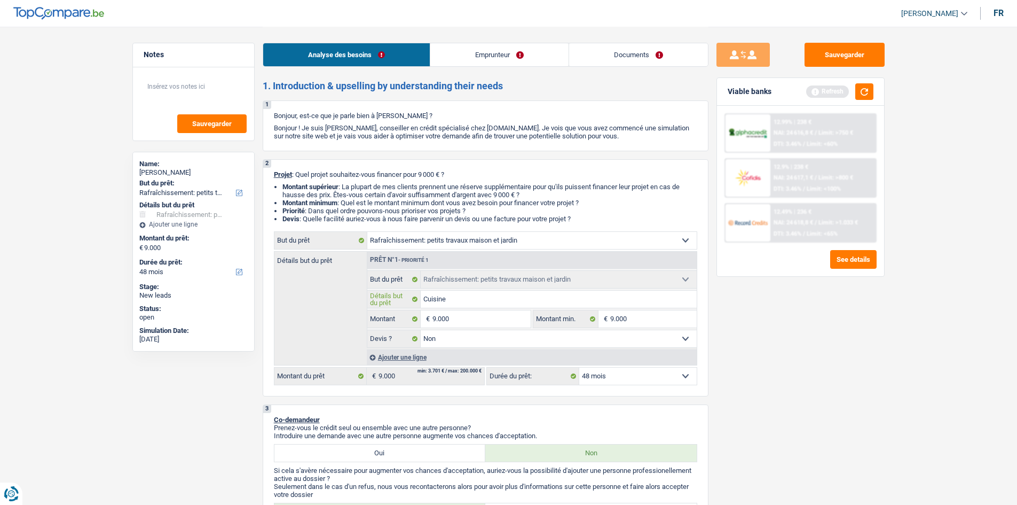
type input "Cuisine"
type input "Cuisine +"
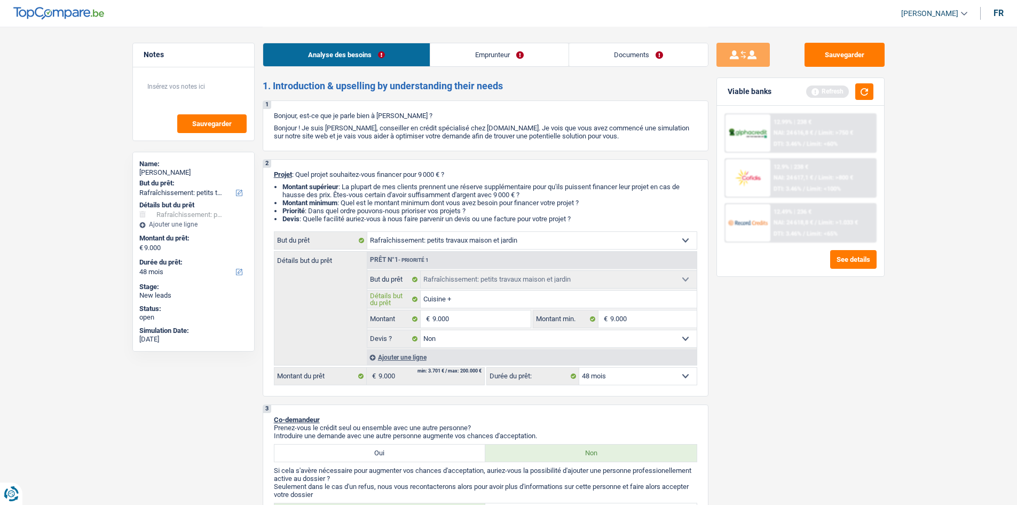
type input "Cuisine + c"
type input "Cuisine + ch"
type input "Cuisine + cha"
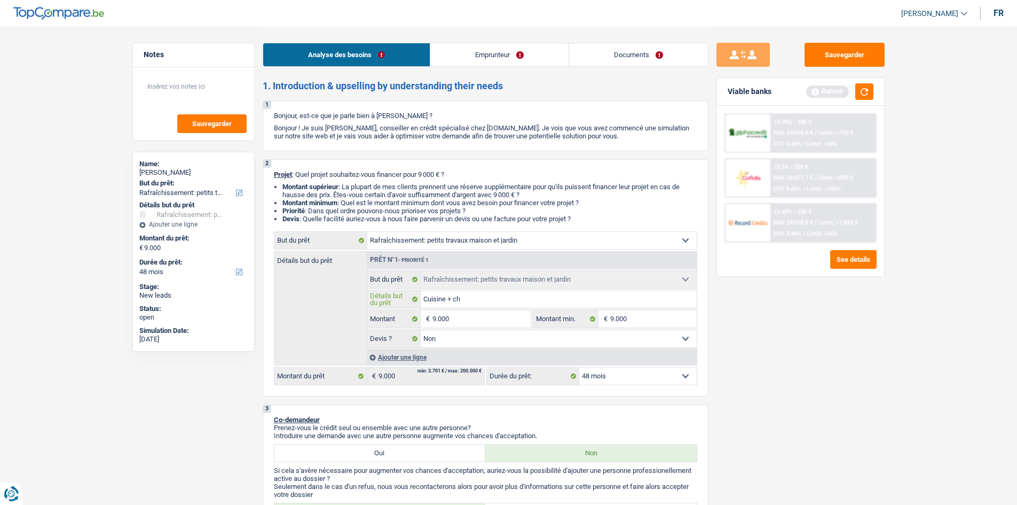
type input "Cuisine + cha"
type input "Cuisine + cham"
type input "Cuisine + chamb"
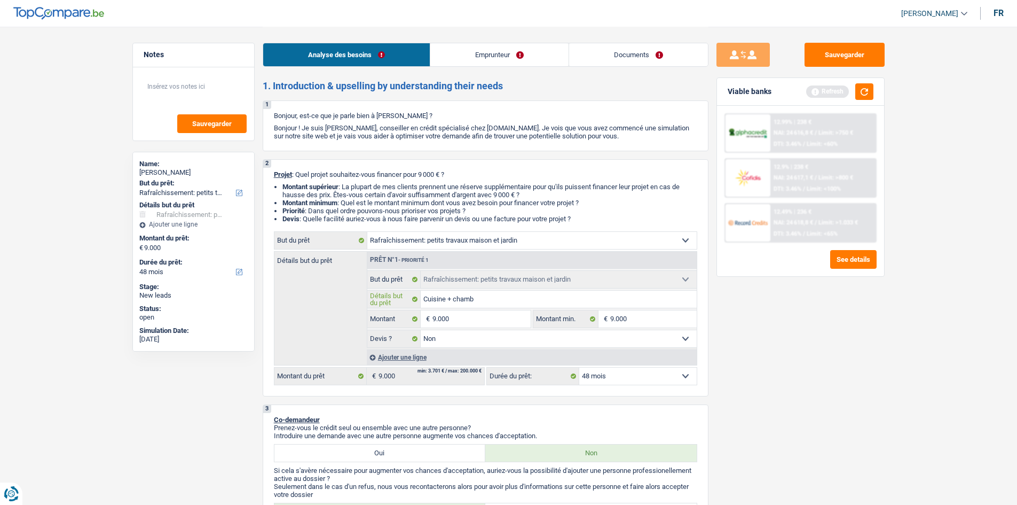
type input "Cuisine + chambr"
type input "Cuisine + chambre"
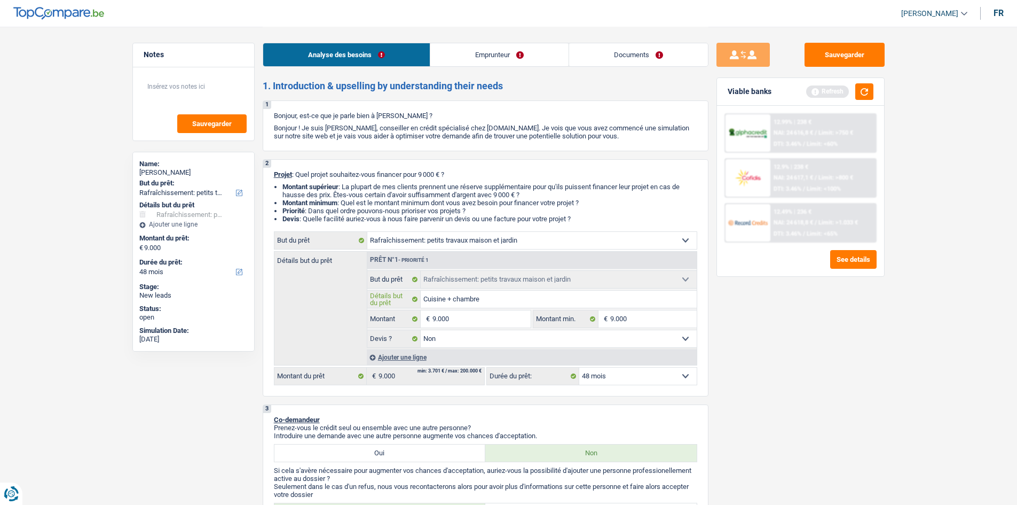
type input "Cuisine + chambre"
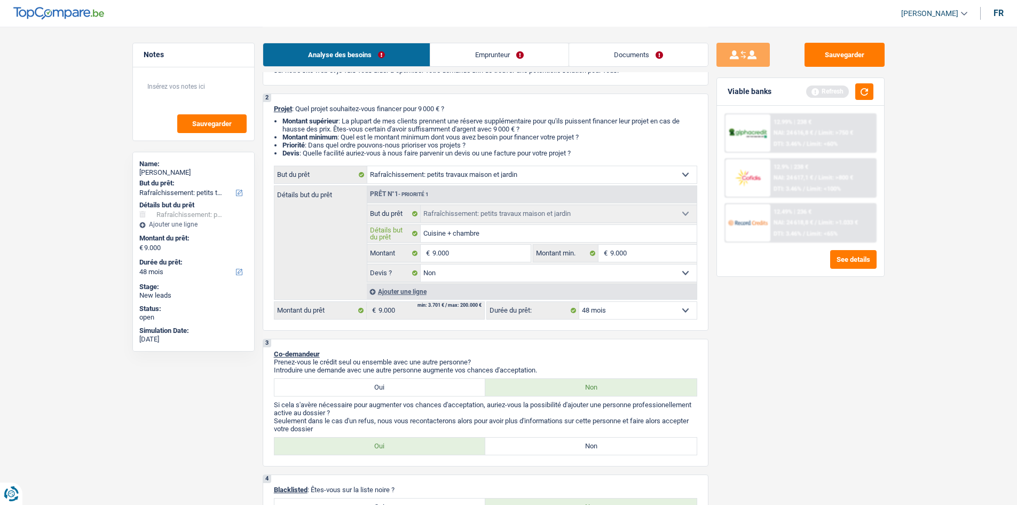
scroll to position [160, 0]
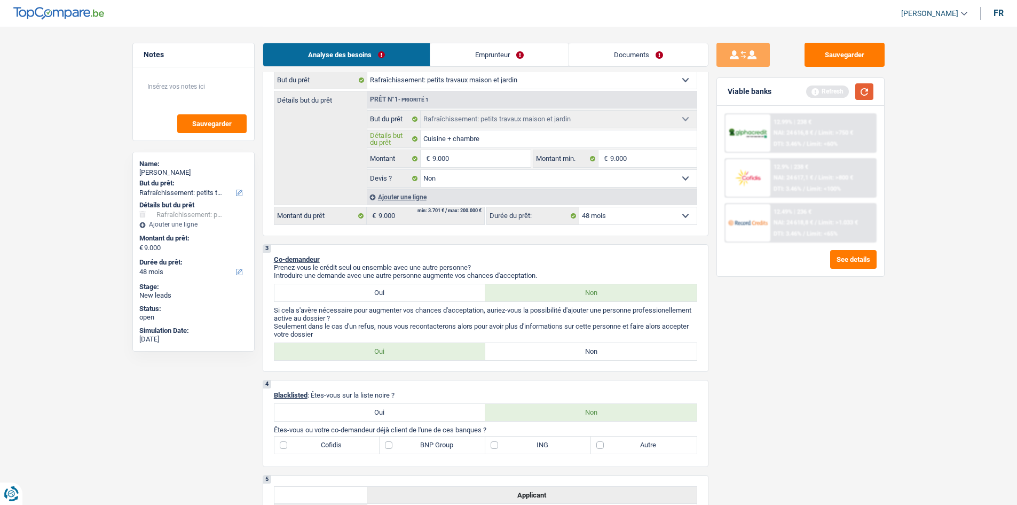
type input "Cuisine + chambre"
click at [860, 95] on button "button" at bounding box center [864, 91] width 18 height 17
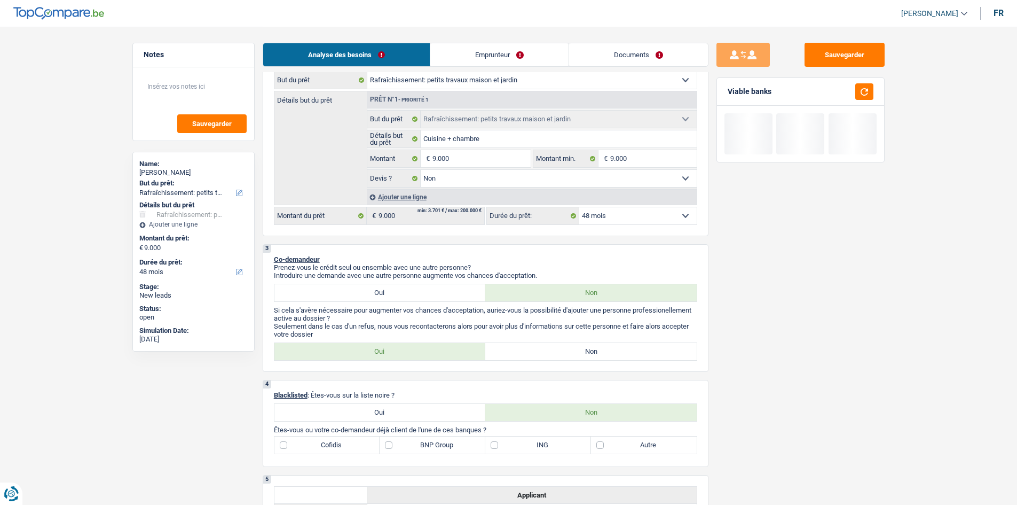
click at [538, 357] on label "Non" at bounding box center [590, 351] width 211 height 17
click at [538, 357] on input "Non" at bounding box center [590, 351] width 211 height 17
radio input "true"
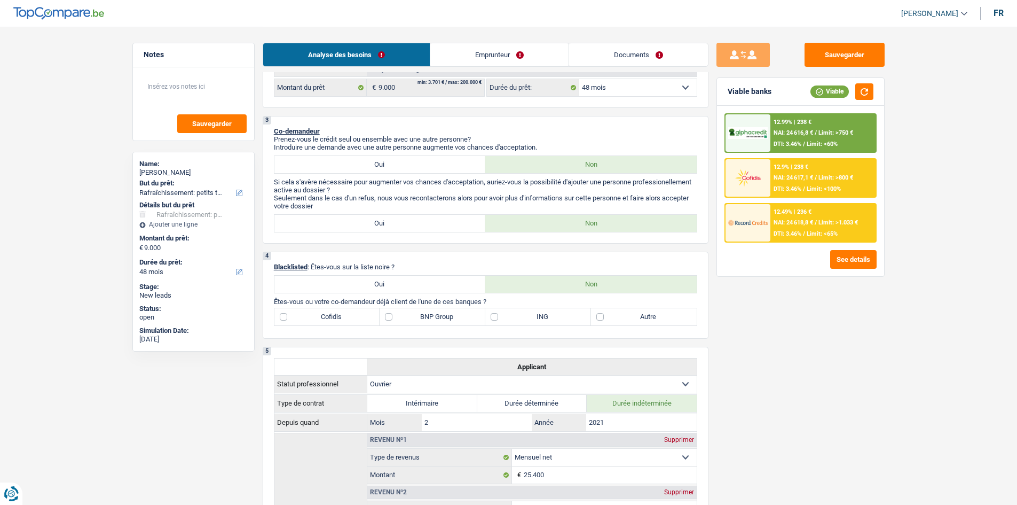
scroll to position [267, 0]
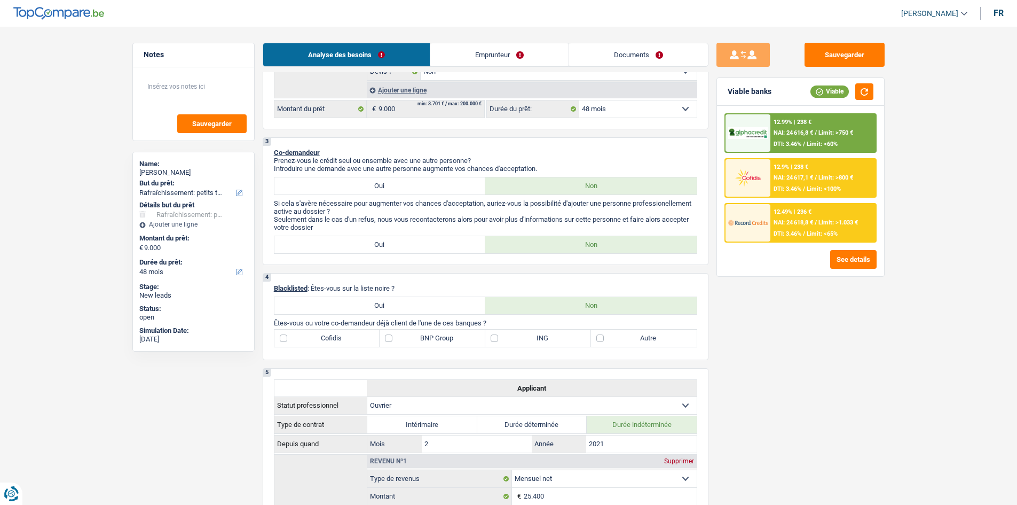
click at [599, 335] on label "Autre" at bounding box center [644, 337] width 106 height 17
click at [599, 335] on input "Autre" at bounding box center [644, 337] width 106 height 17
checkbox input "true"
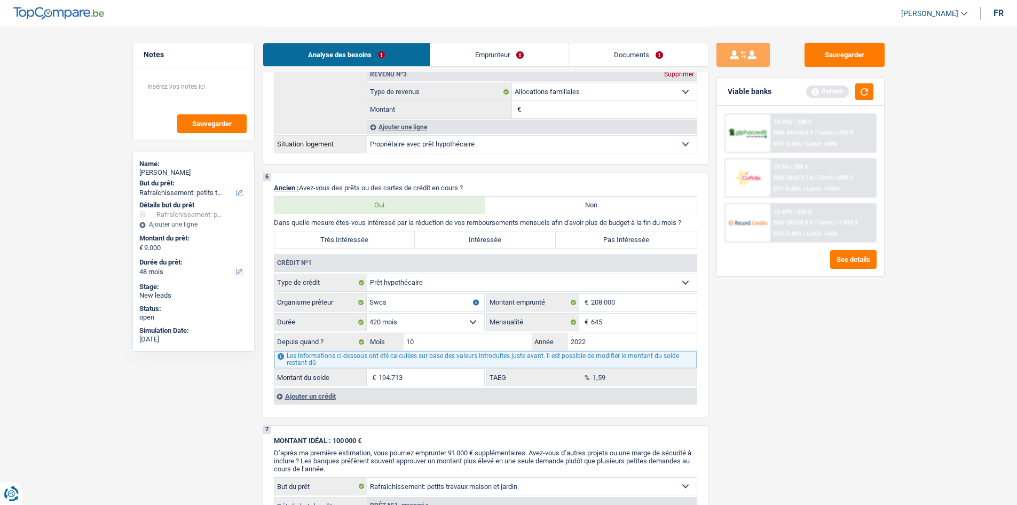
scroll to position [748, 0]
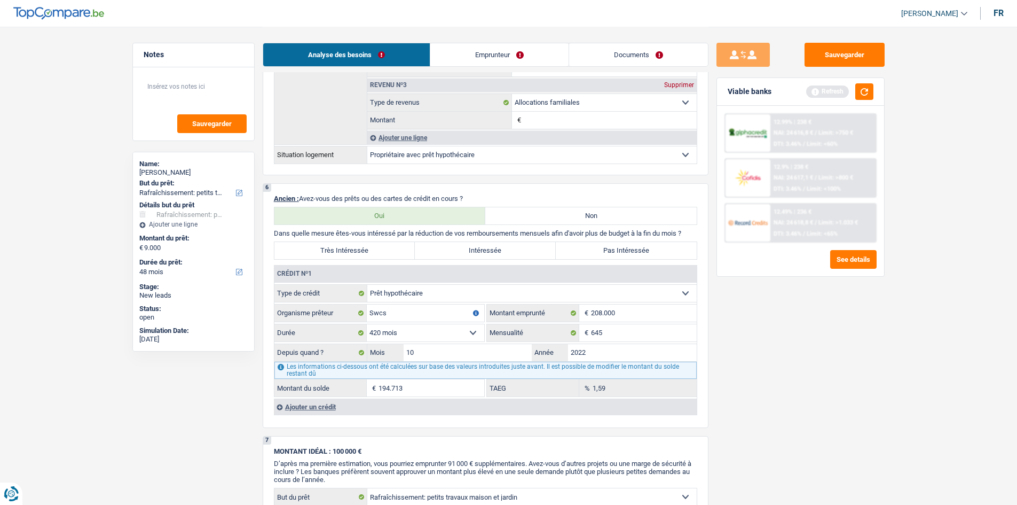
click at [609, 253] on label "Pas Intéressée" at bounding box center [626, 250] width 141 height 17
click at [609, 253] on input "Pas Intéressée" at bounding box center [626, 250] width 141 height 17
radio input "true"
click at [415, 313] on input "Swcs" at bounding box center [425, 312] width 117 height 17
type input "S"
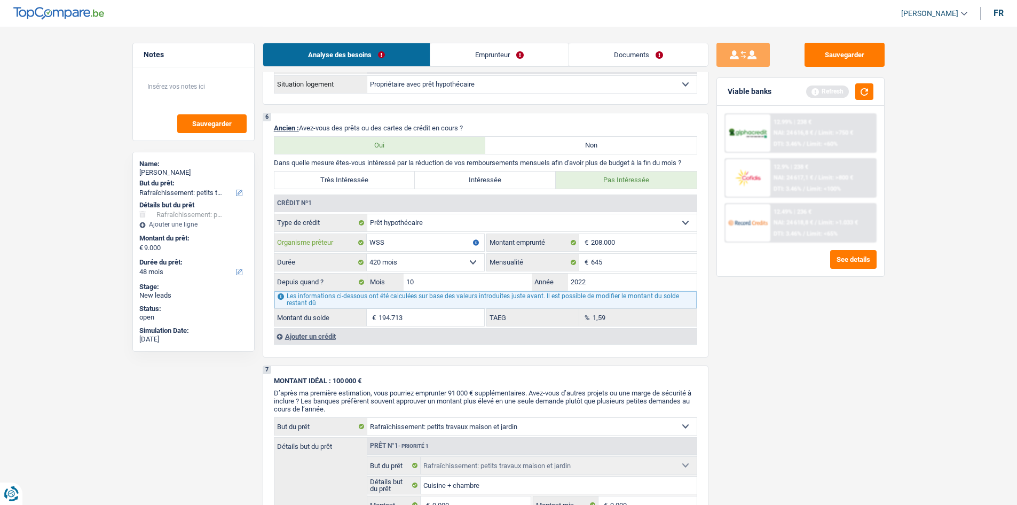
scroll to position [801, 0]
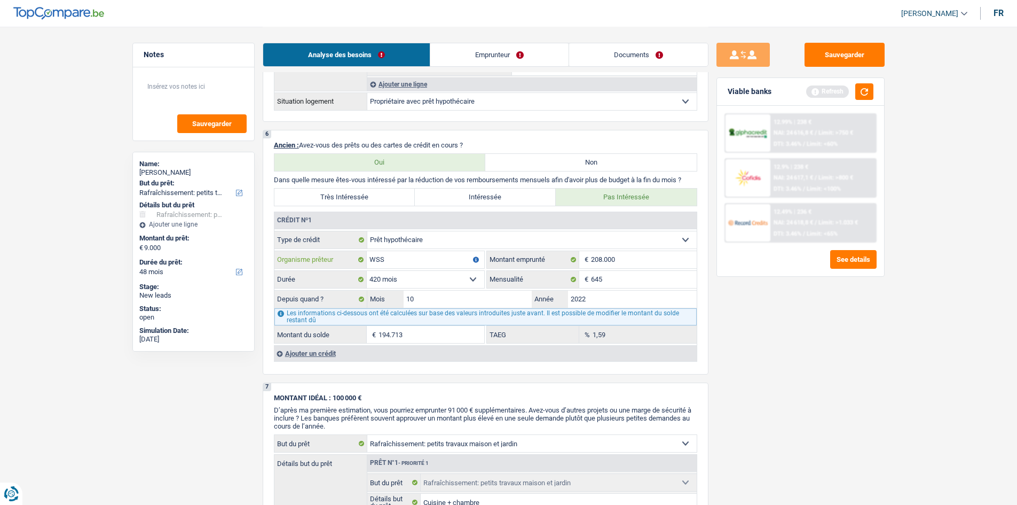
type input "WSS"
click at [332, 352] on div "Ajouter un crédit" at bounding box center [485, 353] width 423 height 16
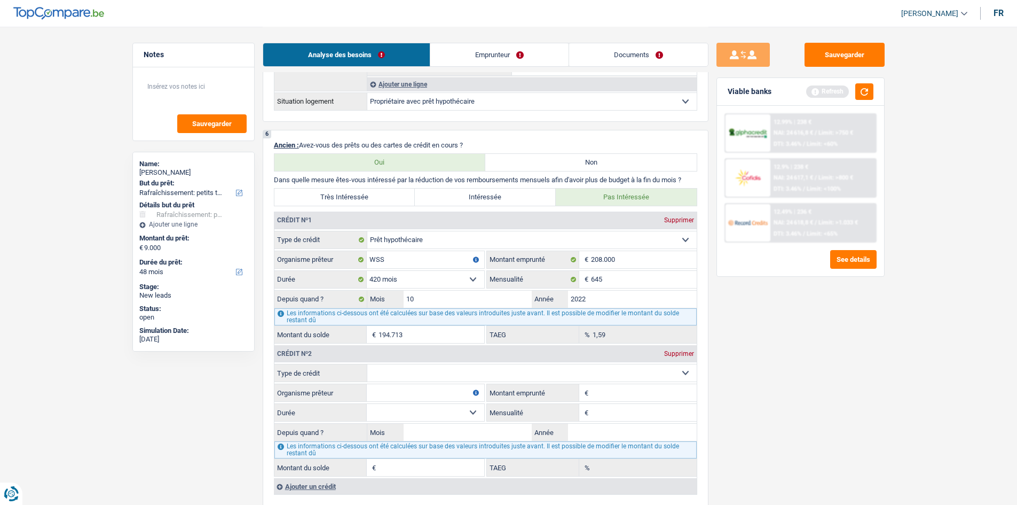
click at [667, 352] on div "Supprimer" at bounding box center [679, 353] width 35 height 6
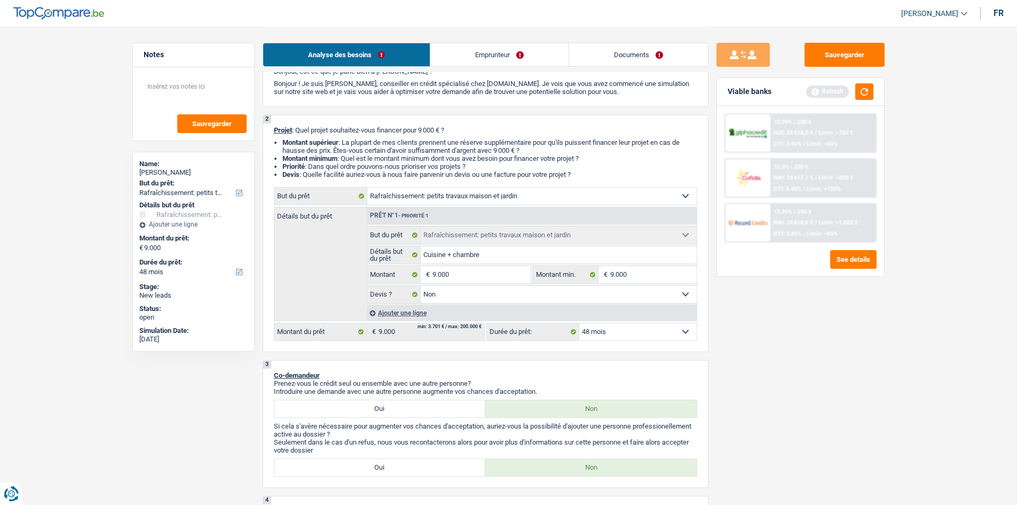
scroll to position [0, 0]
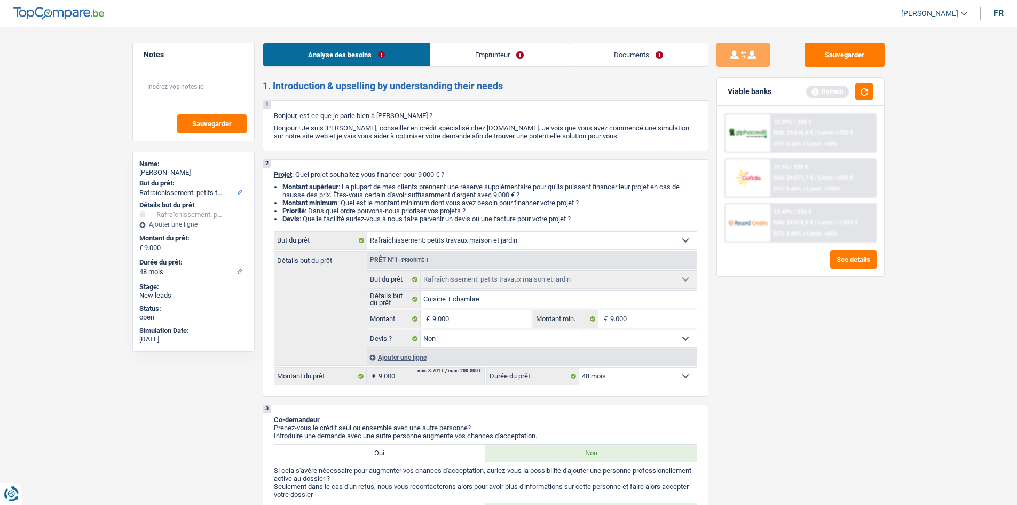
click at [506, 51] on link "Emprunteur" at bounding box center [499, 54] width 138 height 23
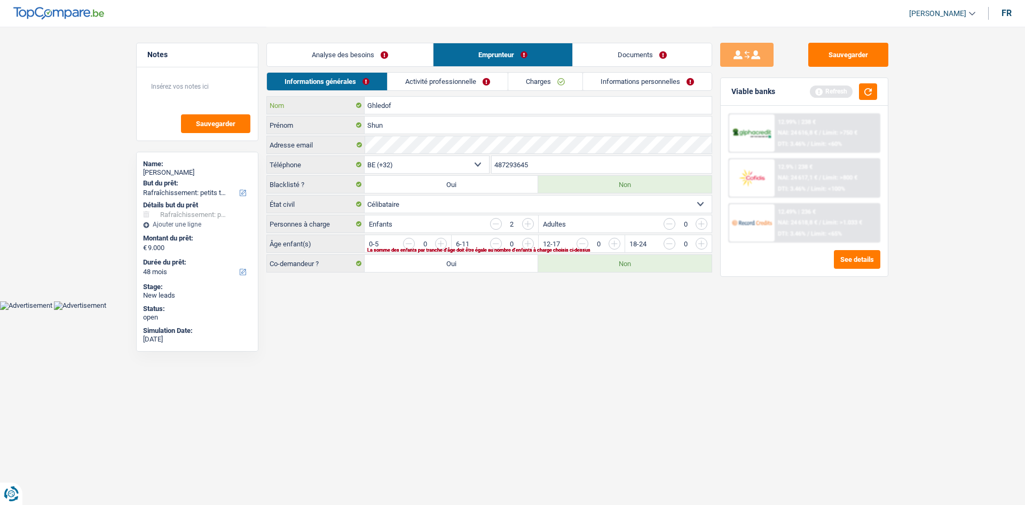
click at [381, 105] on input "Ghledof" at bounding box center [538, 105] width 347 height 17
type input "Gheldof"
click at [436, 208] on select "Célibataire Marié(e) Cohabitant(e) légal(e) Divorcé(e) Veuf(ve) Séparé (de fait…" at bounding box center [538, 203] width 347 height 17
click at [365, 195] on select "Célibataire Marié(e) Cohabitant(e) légal(e) Divorcé(e) Veuf(ve) Séparé (de fait…" at bounding box center [538, 203] width 347 height 17
click at [442, 242] on input "button" at bounding box center [657, 246] width 445 height 17
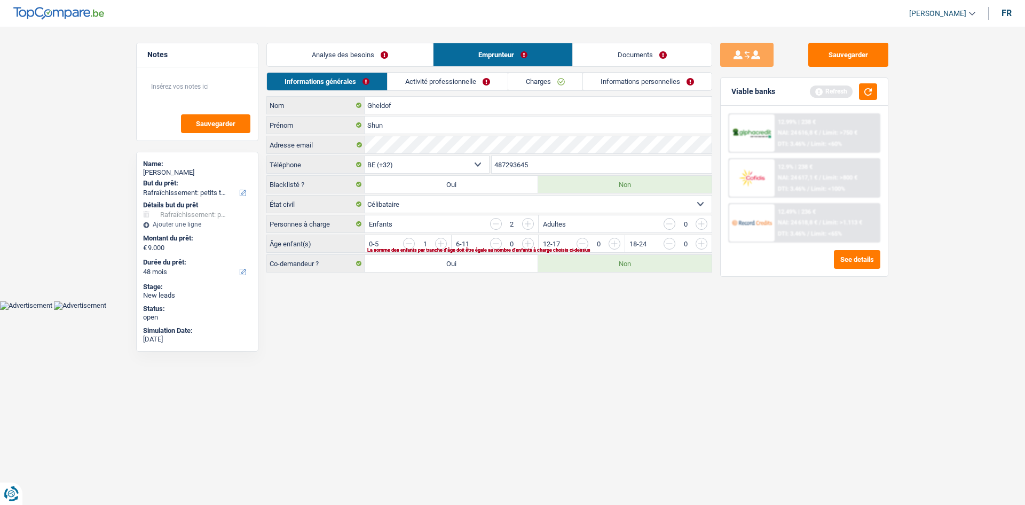
click at [446, 245] on input "button" at bounding box center [657, 246] width 445 height 17
click at [454, 88] on link "Activité professionnelle" at bounding box center [448, 82] width 120 height 18
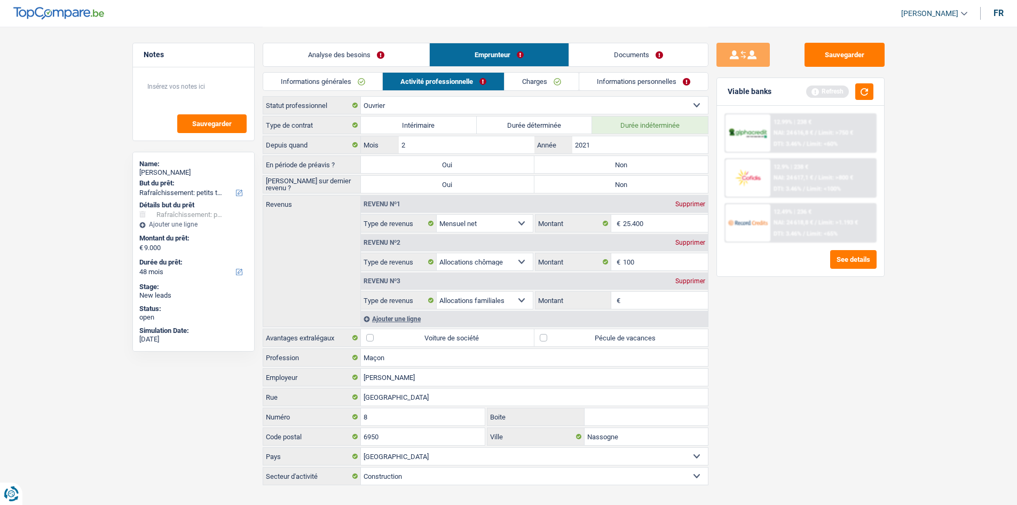
click at [631, 163] on label "Non" at bounding box center [621, 164] width 174 height 17
click at [631, 163] on input "Non" at bounding box center [621, 164] width 174 height 17
radio input "true"
click at [630, 180] on label "Non" at bounding box center [621, 184] width 174 height 17
click at [630, 180] on input "Non" at bounding box center [621, 184] width 174 height 17
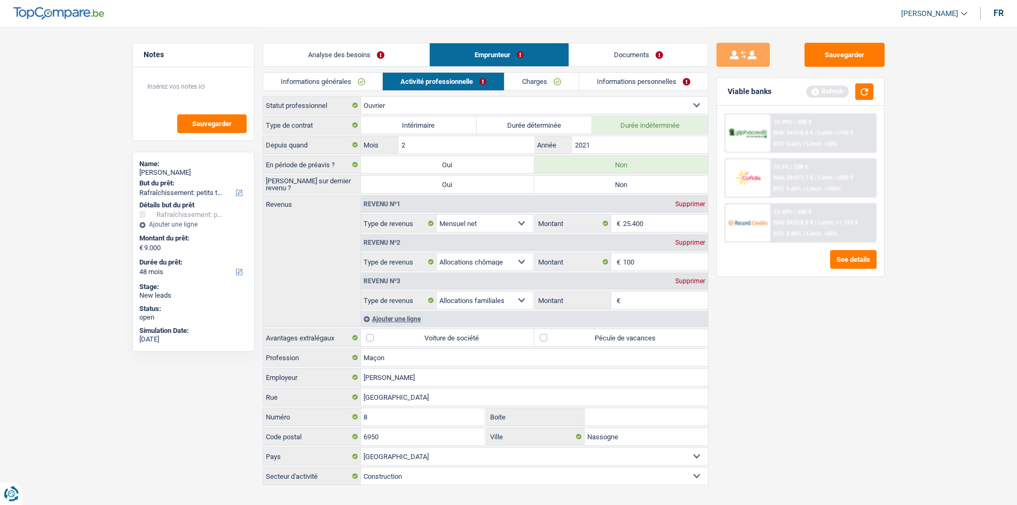
radio input "true"
click at [658, 224] on input "25.400" at bounding box center [665, 223] width 85 height 17
type input "2.540"
click at [683, 242] on div "Supprimer" at bounding box center [690, 242] width 35 height 6
select select "familyAllowances"
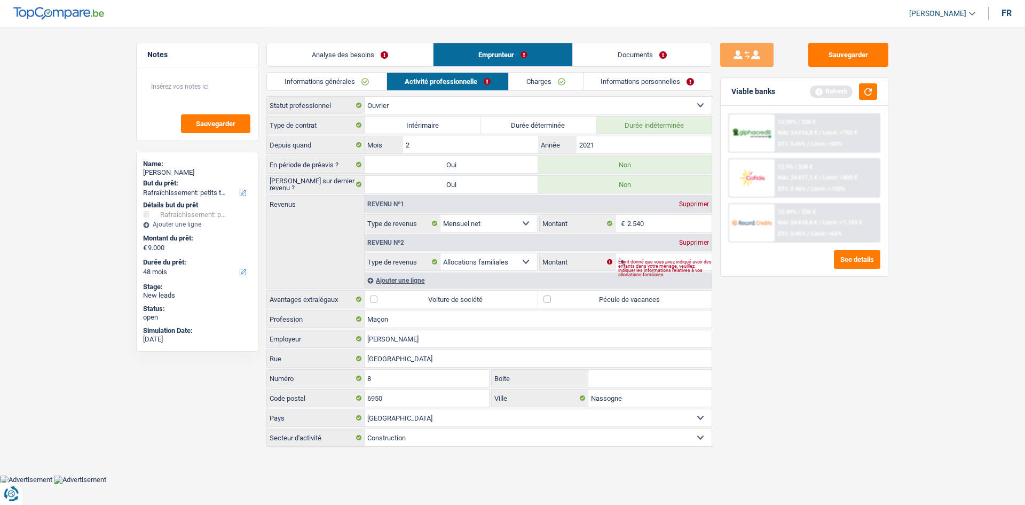
click at [688, 243] on div "Supprimer" at bounding box center [694, 242] width 35 height 6
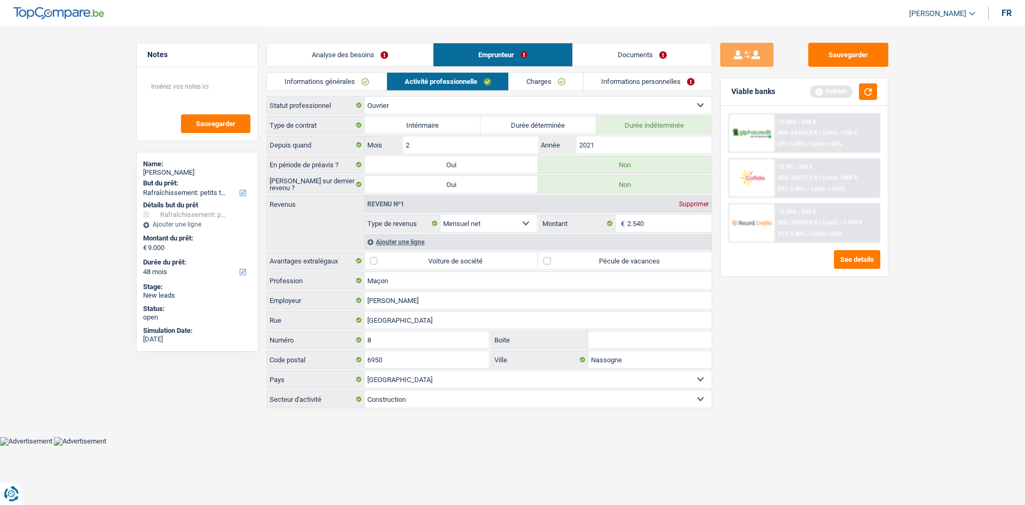
click at [534, 82] on link "Charges" at bounding box center [546, 82] width 74 height 18
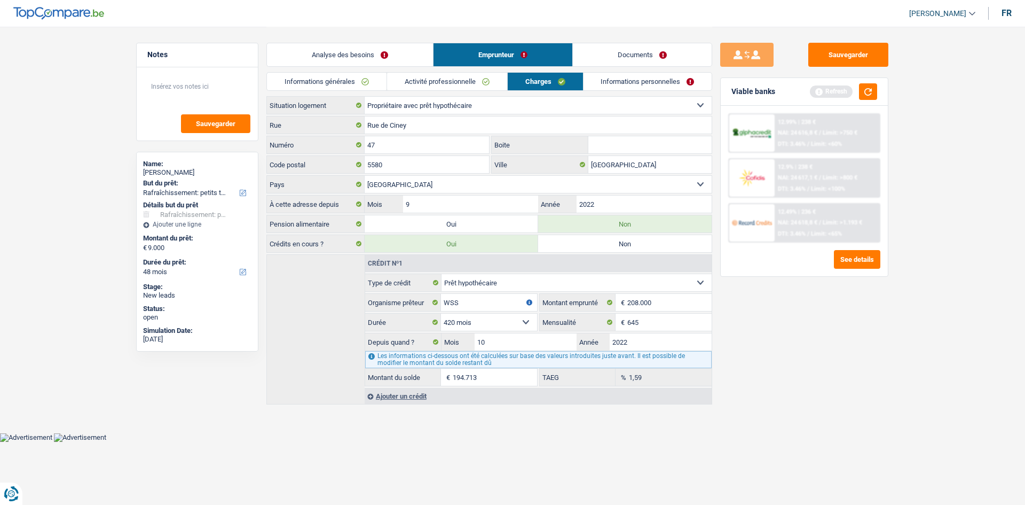
click at [558, 80] on link "Charges" at bounding box center [545, 82] width 75 height 18
click at [452, 79] on link "Activité professionnelle" at bounding box center [447, 82] width 120 height 18
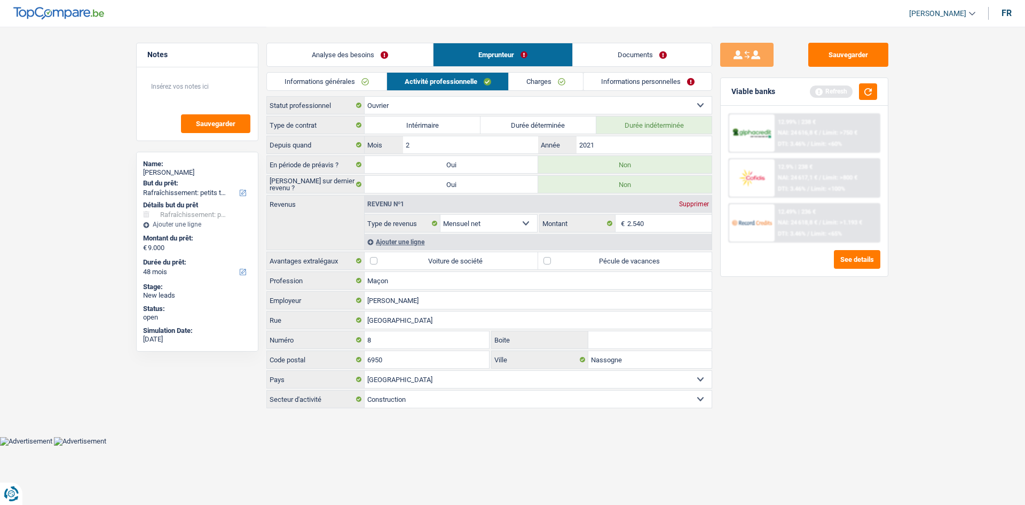
click at [545, 264] on label "Pécule de vacances" at bounding box center [625, 260] width 174 height 17
click at [545, 264] on input "Pécule de vacances" at bounding box center [625, 260] width 174 height 17
checkbox input "true"
click at [612, 80] on link "Informations personnelles" at bounding box center [648, 82] width 129 height 18
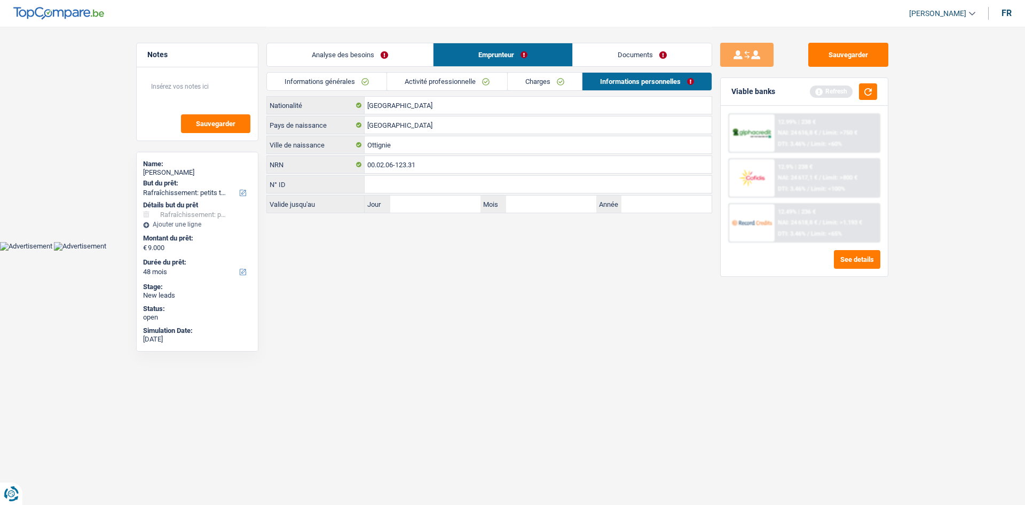
click at [363, 75] on link "Informations générales" at bounding box center [327, 82] width 120 height 18
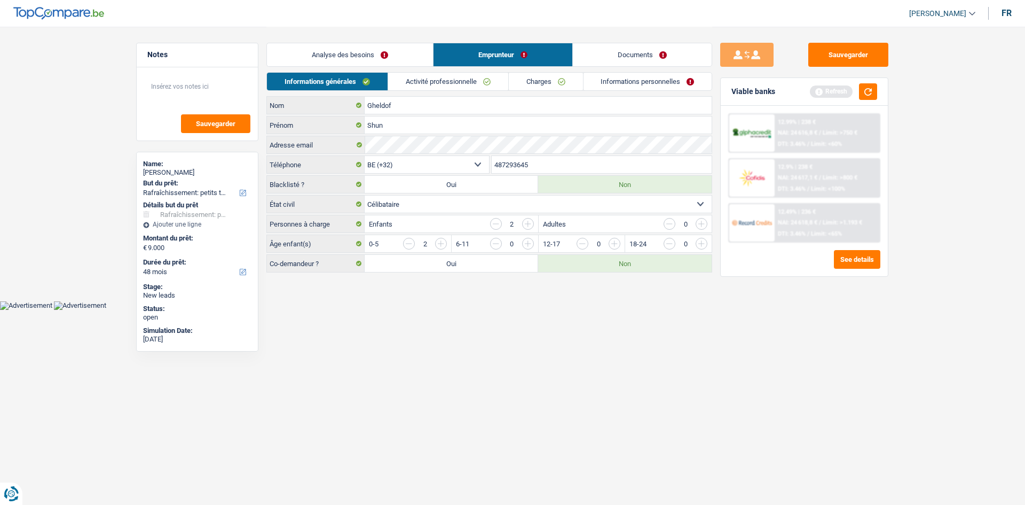
click at [487, 78] on link "Activité professionnelle" at bounding box center [448, 82] width 120 height 18
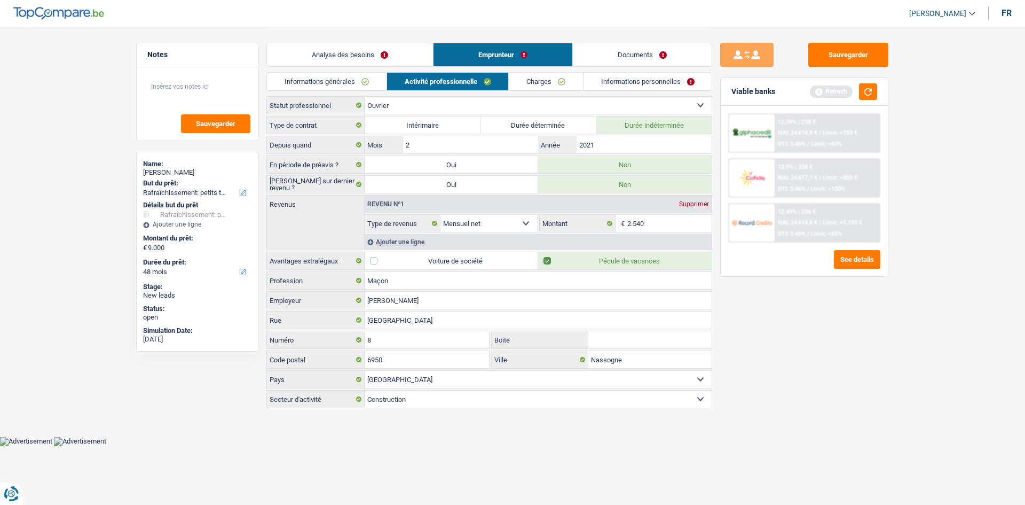
click at [533, 80] on link "Charges" at bounding box center [546, 82] width 74 height 18
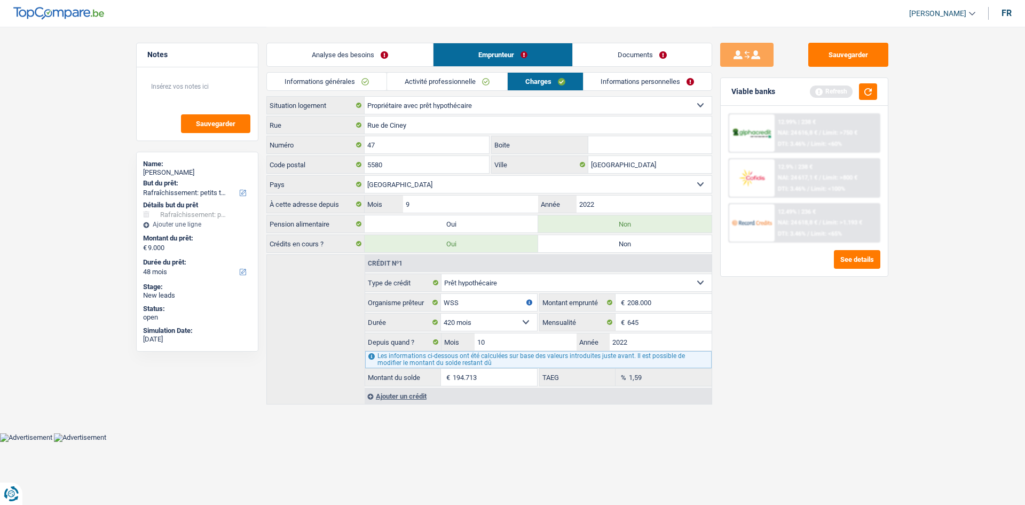
click at [596, 85] on link "Informations personnelles" at bounding box center [648, 82] width 129 height 18
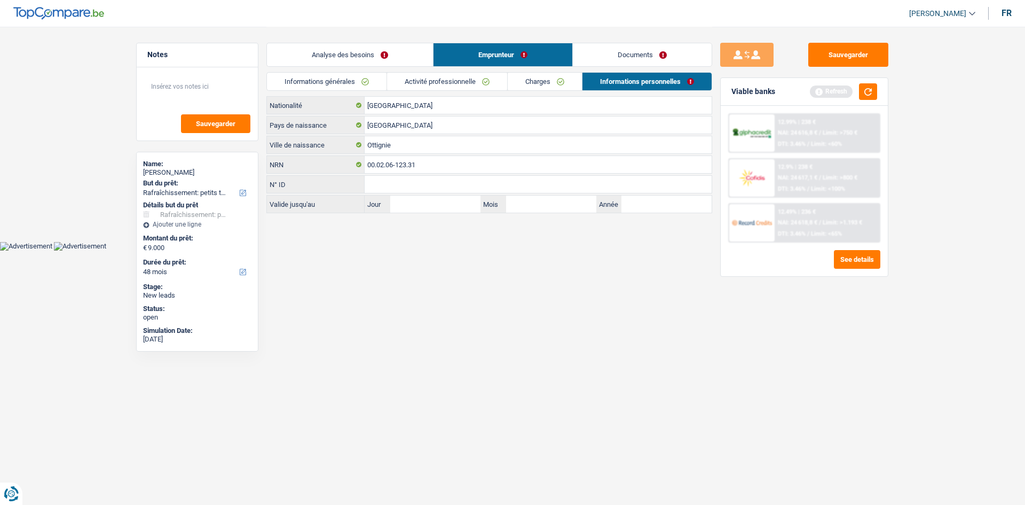
click at [374, 55] on link "Analyse des besoins" at bounding box center [350, 54] width 166 height 23
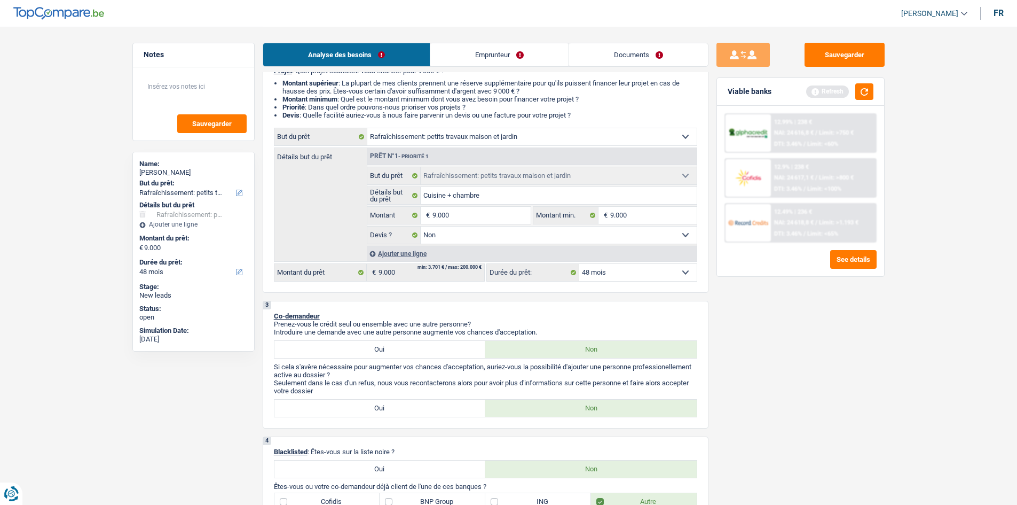
scroll to position [107, 0]
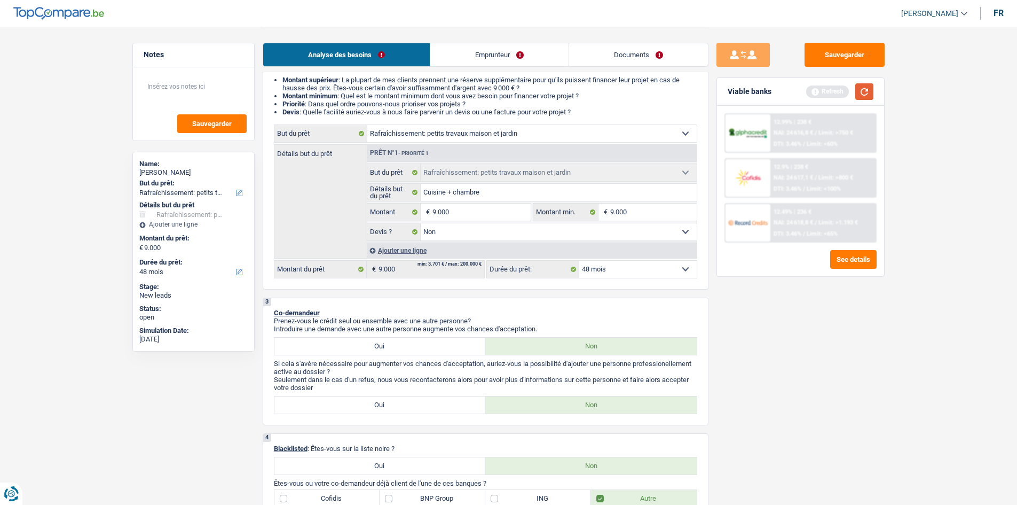
click at [863, 90] on button "button" at bounding box center [864, 91] width 18 height 17
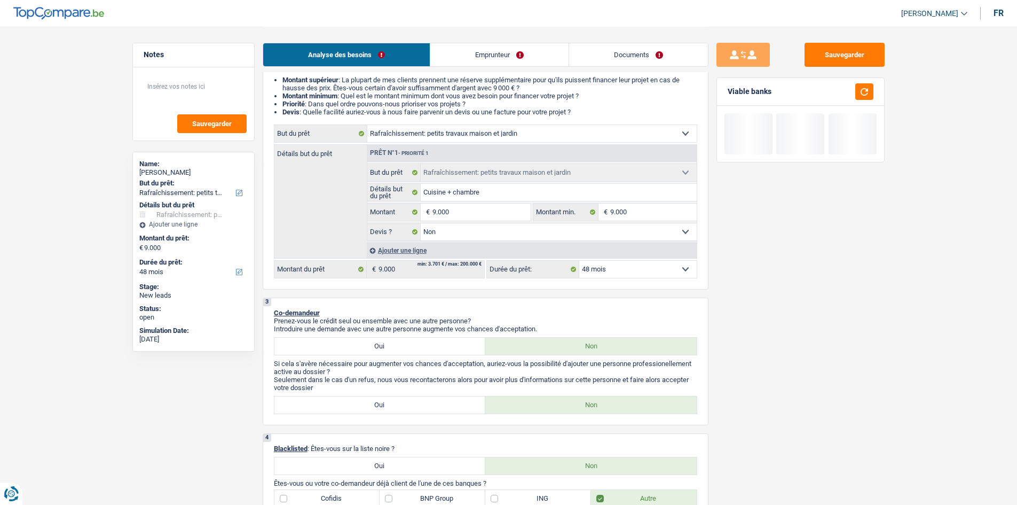
click at [642, 270] on select "12 mois 18 mois 24 mois 30 mois 36 mois 42 mois 48 mois Sélectionner une option" at bounding box center [637, 269] width 117 height 17
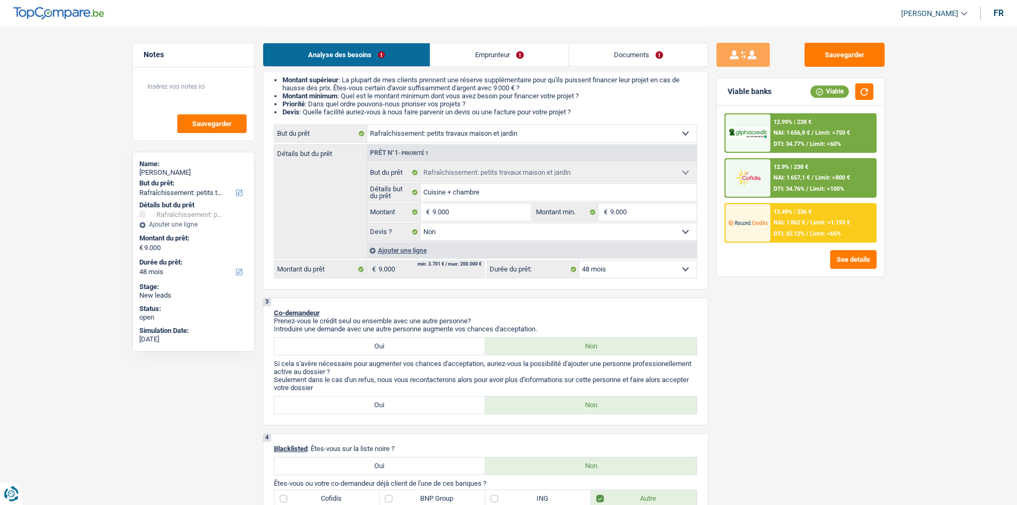
click at [579, 261] on select "12 mois 18 mois 24 mois 30 mois 36 mois 42 mois 48 mois Sélectionner une option" at bounding box center [637, 269] width 117 height 17
click at [636, 269] on select "12 mois 18 mois 24 mois 30 mois 36 mois 42 mois 48 mois Sélectionner une option" at bounding box center [637, 269] width 117 height 17
click at [579, 261] on select "12 mois 18 mois 24 mois 30 mois 36 mois 42 mois 48 mois Sélectionner une option" at bounding box center [637, 269] width 117 height 17
click at [604, 273] on select "12 mois 18 mois 24 mois 30 mois 36 mois 42 mois 48 mois Sélectionner une option" at bounding box center [637, 269] width 117 height 17
click at [788, 324] on div "Sauvegarder Viable banks Viable 12.99% | 238 € NAI: 1 656,8 € / Limit: >750 € D…" at bounding box center [801, 265] width 184 height 445
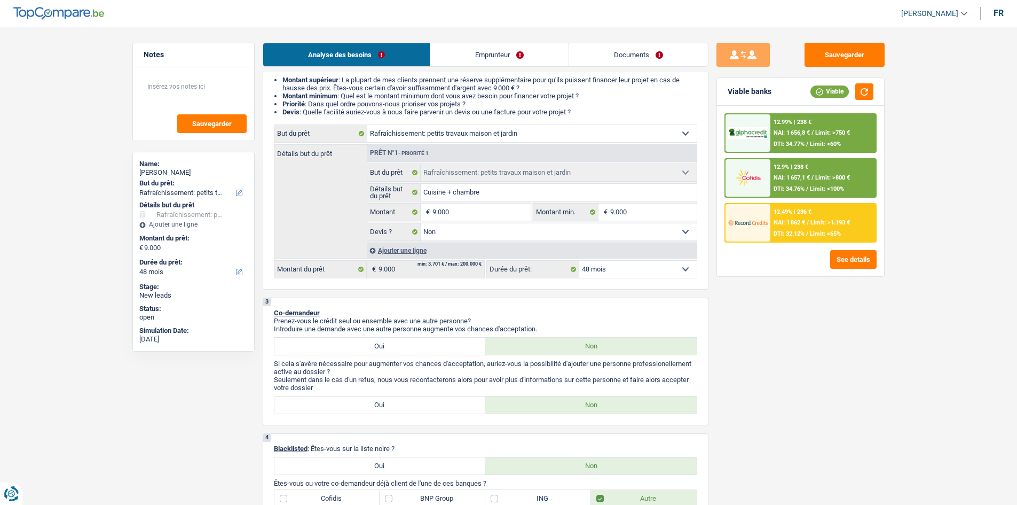
click at [834, 125] on div "12.99% | 238 € NAI: 1 656,8 € / Limit: >750 € DTI: 34.77% / Limit: <60%" at bounding box center [822, 132] width 105 height 37
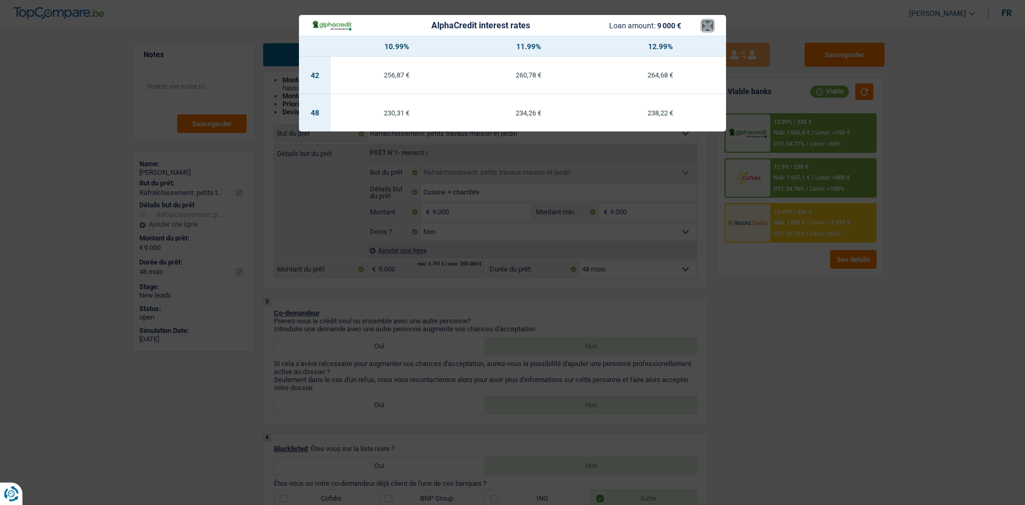
click at [704, 30] on button "×" at bounding box center [707, 25] width 11 height 11
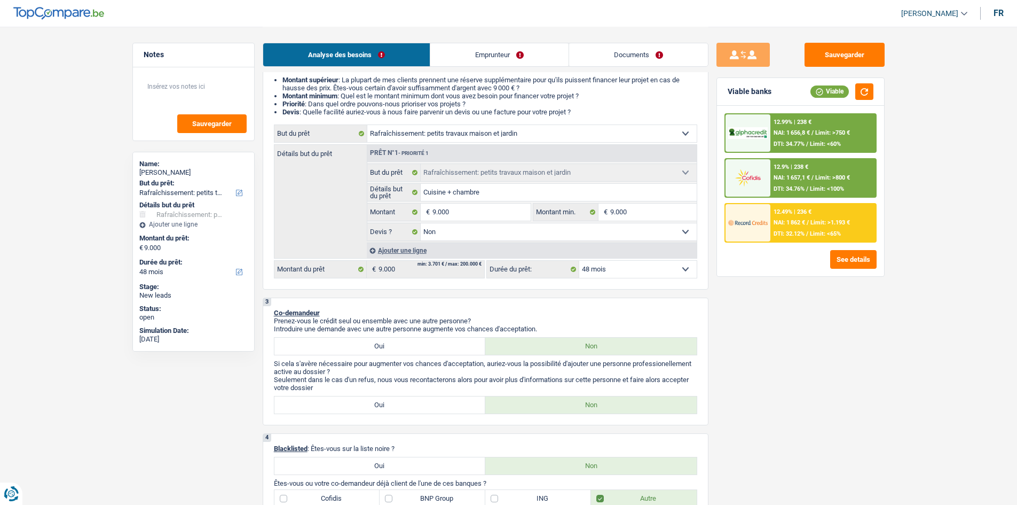
click at [793, 171] on div "12.9% | 238 € NAI: 1 657,1 € / Limit: >800 € DTI: 34.76% / Limit: <100%" at bounding box center [822, 177] width 105 height 37
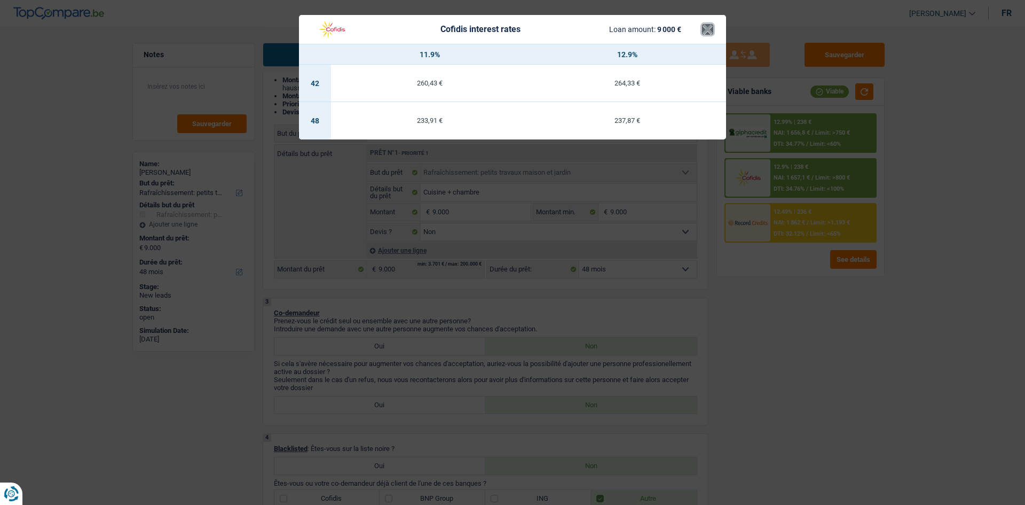
click at [705, 30] on button "×" at bounding box center [707, 29] width 11 height 11
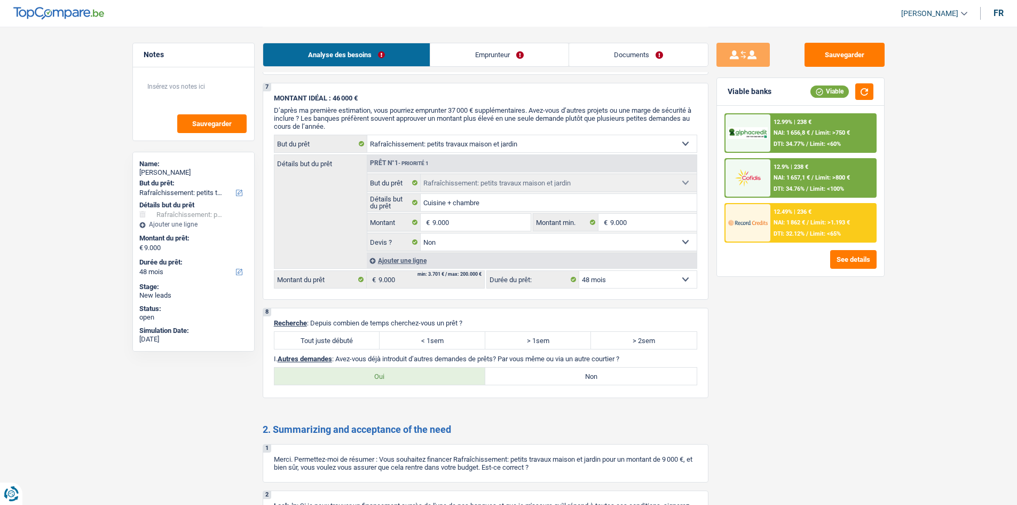
scroll to position [1068, 0]
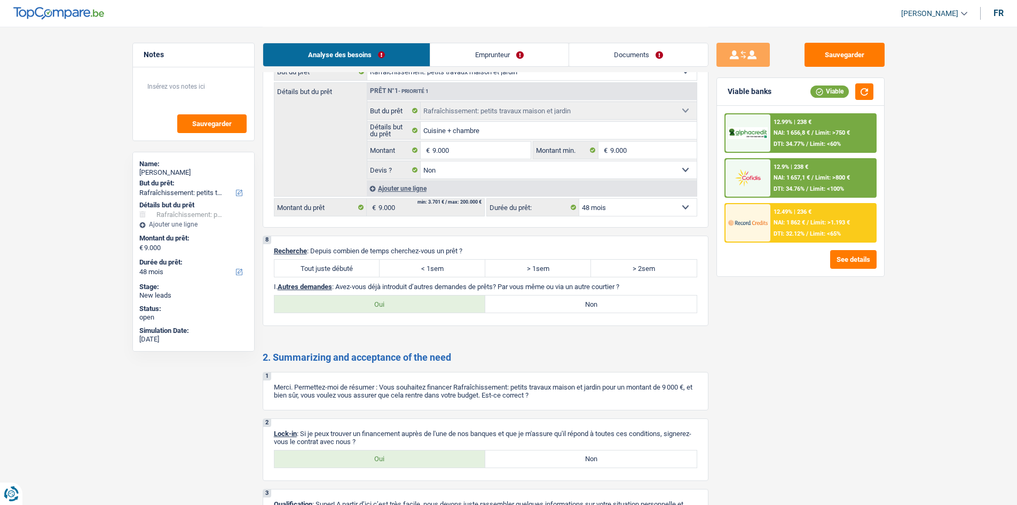
click at [352, 272] on label "Tout juste débuté" at bounding box center [327, 267] width 106 height 17
click at [352, 272] on input "Tout juste débuté" at bounding box center [327, 267] width 106 height 17
radio input "true"
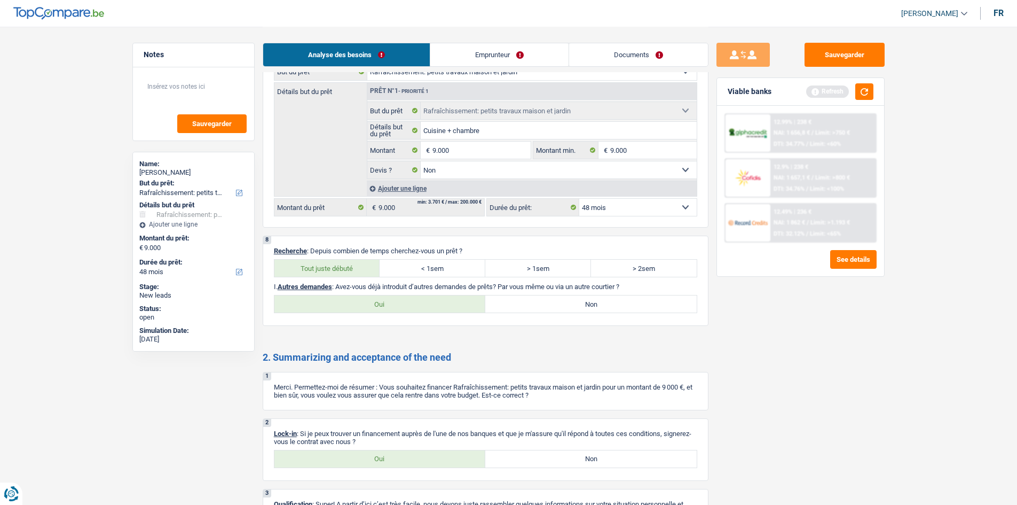
click at [464, 263] on label "< 1sem" at bounding box center [433, 267] width 106 height 17
click at [464, 263] on input "< 1sem" at bounding box center [433, 267] width 106 height 17
radio input "true"
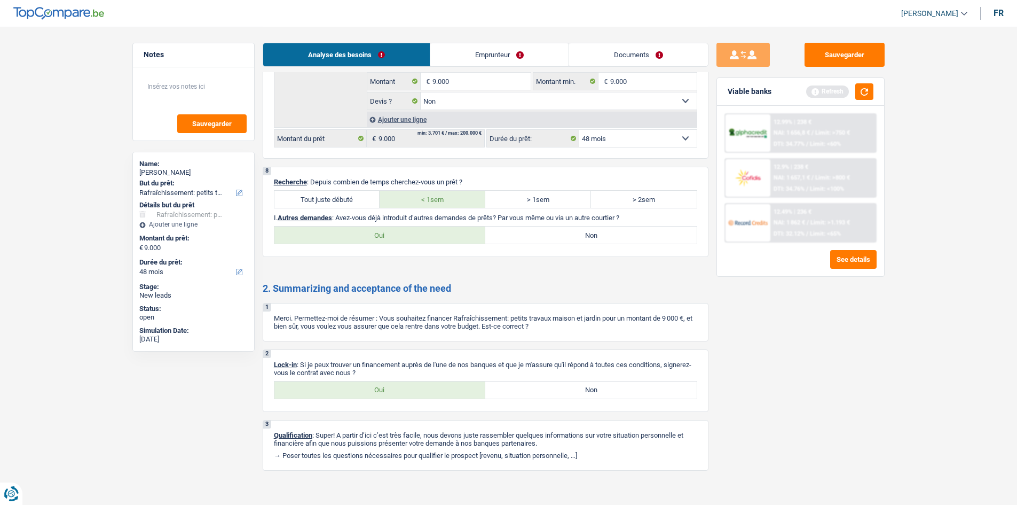
scroll to position [1145, 0]
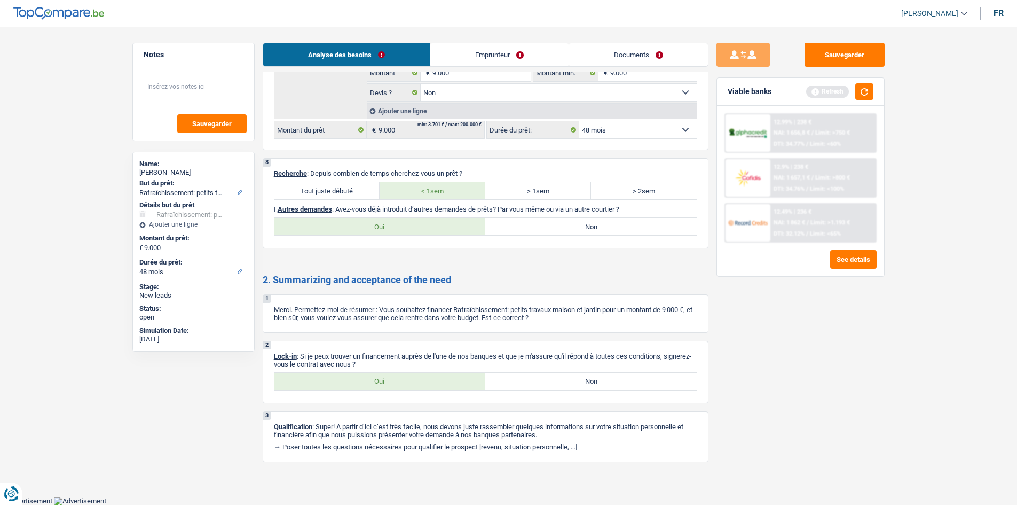
click at [563, 224] on label "Non" at bounding box center [590, 226] width 211 height 17
click at [563, 224] on input "Non" at bounding box center [590, 226] width 211 height 17
radio input "true"
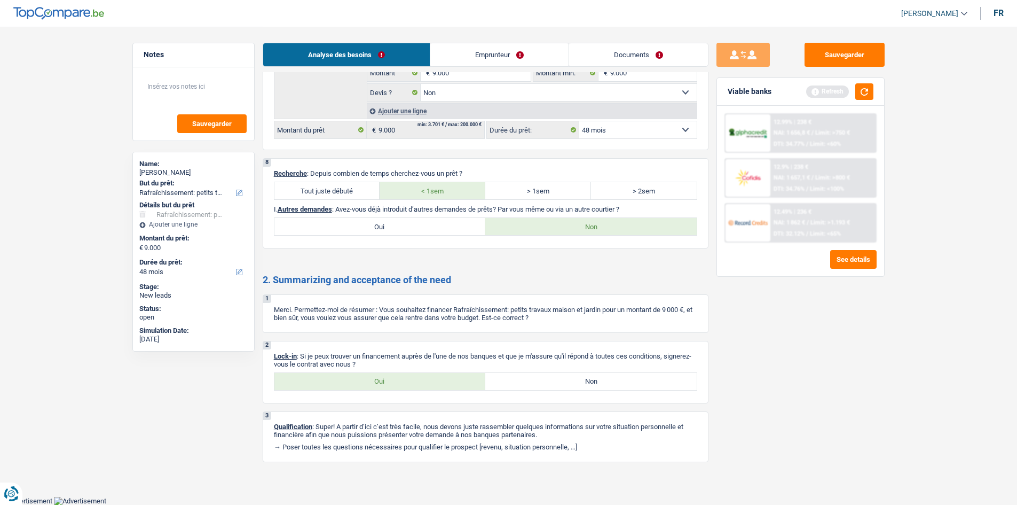
click at [384, 378] on label "Oui" at bounding box center [379, 381] width 211 height 17
click at [384, 378] on input "Oui" at bounding box center [379, 381] width 211 height 17
radio input "true"
click at [828, 53] on button "Sauvegarder" at bounding box center [845, 55] width 80 height 24
click at [834, 54] on button "Sauvegarder" at bounding box center [845, 55] width 80 height 24
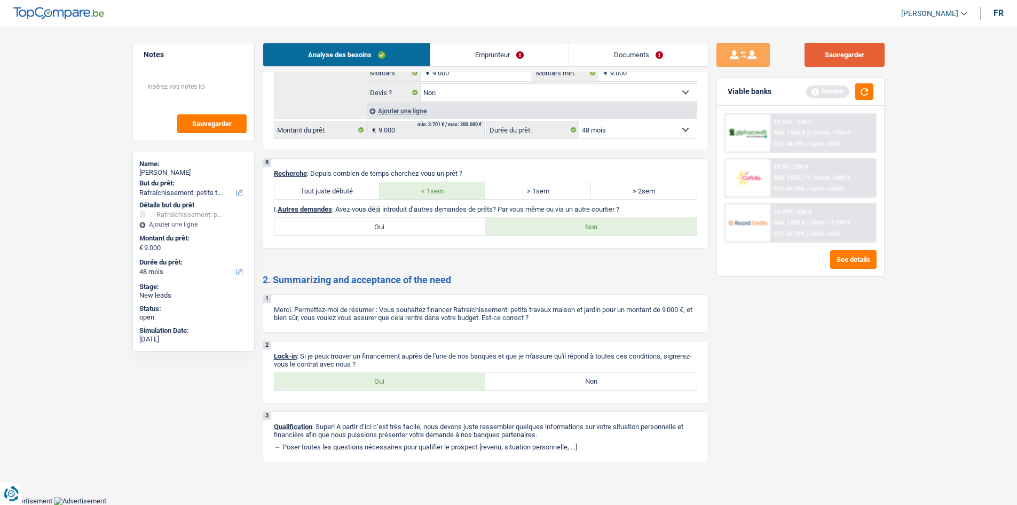
click at [846, 57] on button "Sauvegarder" at bounding box center [845, 55] width 80 height 24
